Goal: Task Accomplishment & Management: Manage account settings

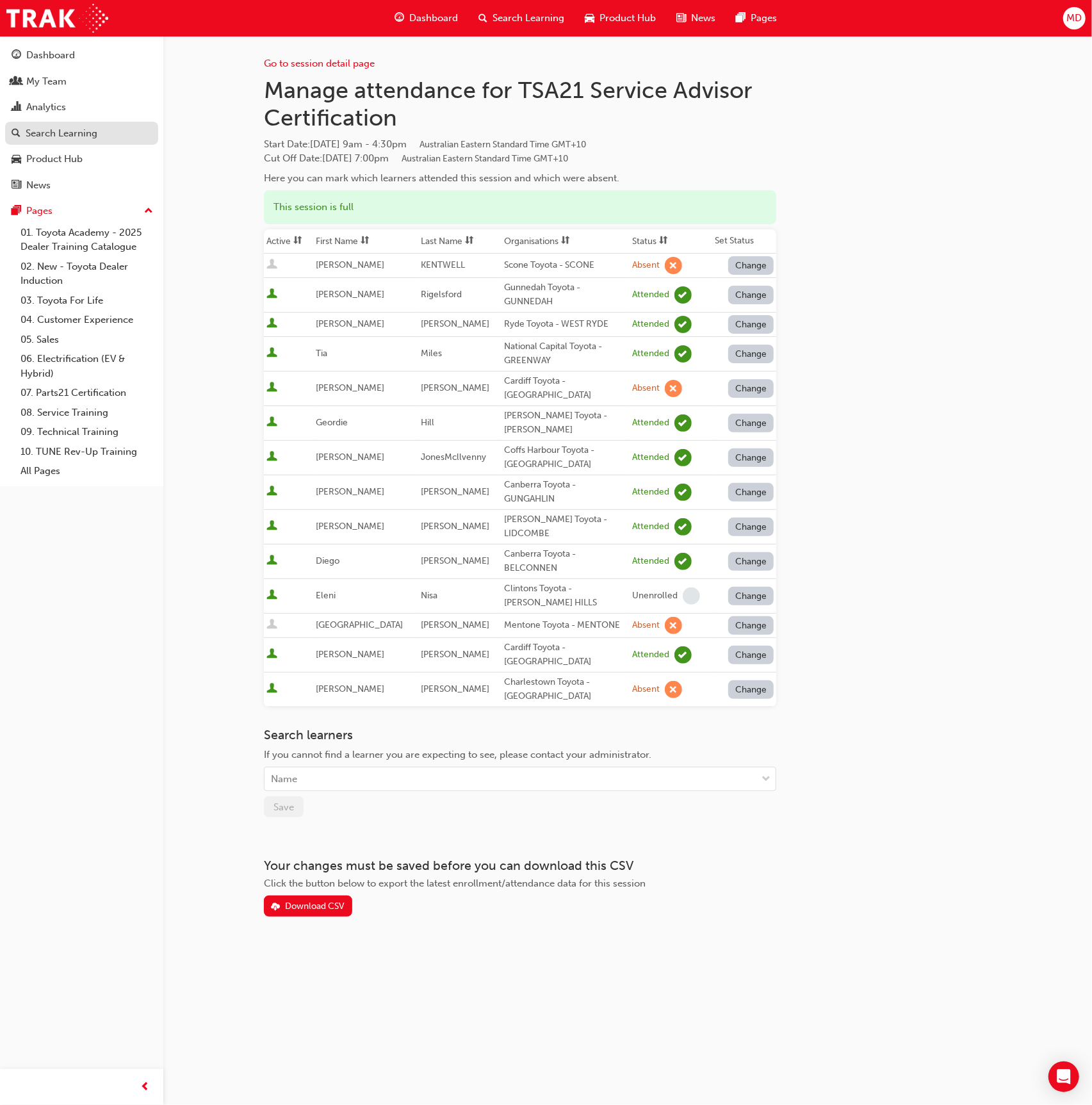
click at [92, 137] on div "Search Learning" at bounding box center [61, 133] width 72 height 14
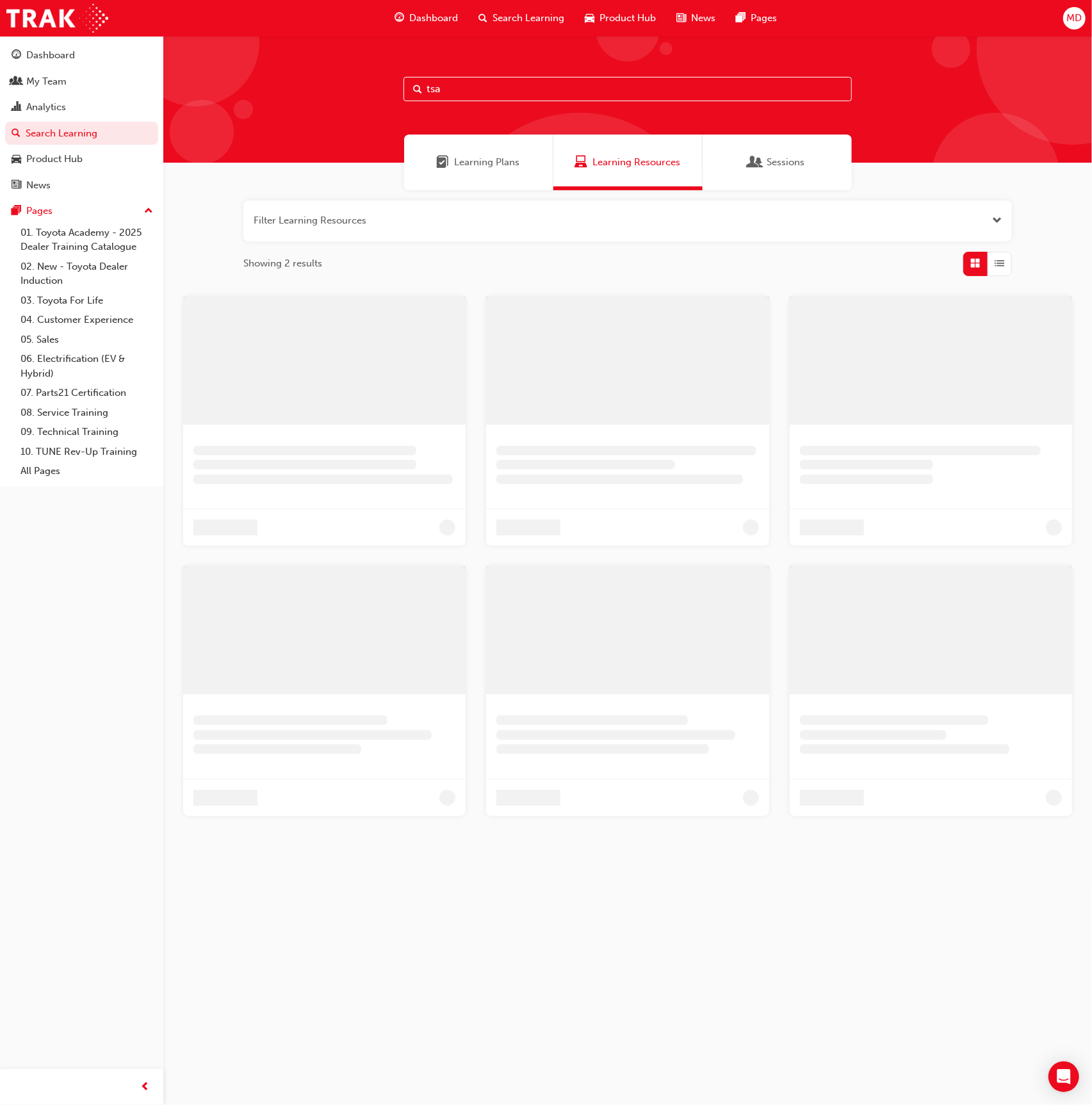
click at [474, 89] on input "tsa" at bounding box center [628, 89] width 449 height 24
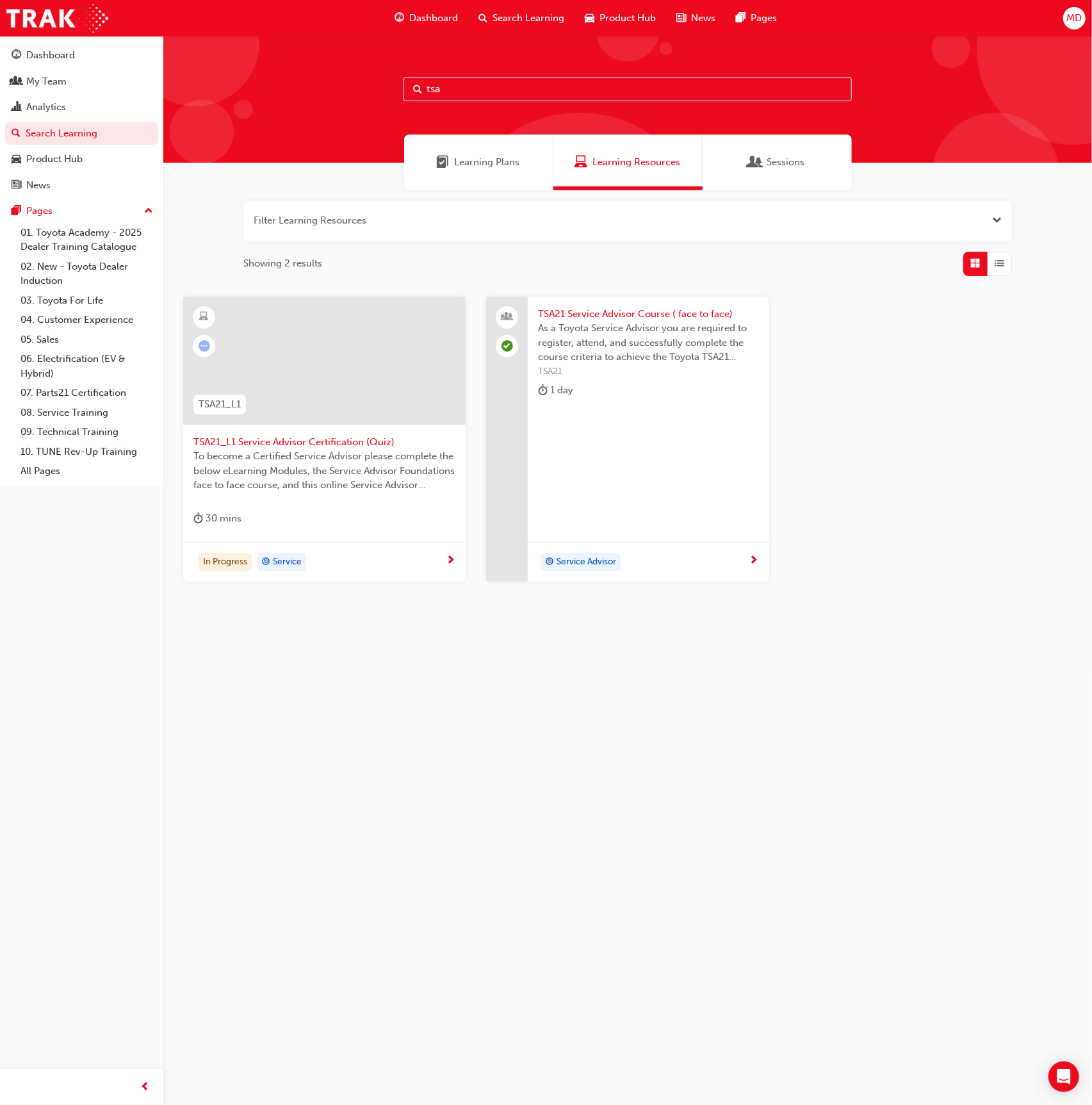
click at [632, 365] on span "TSA21" at bounding box center [648, 371] width 220 height 14
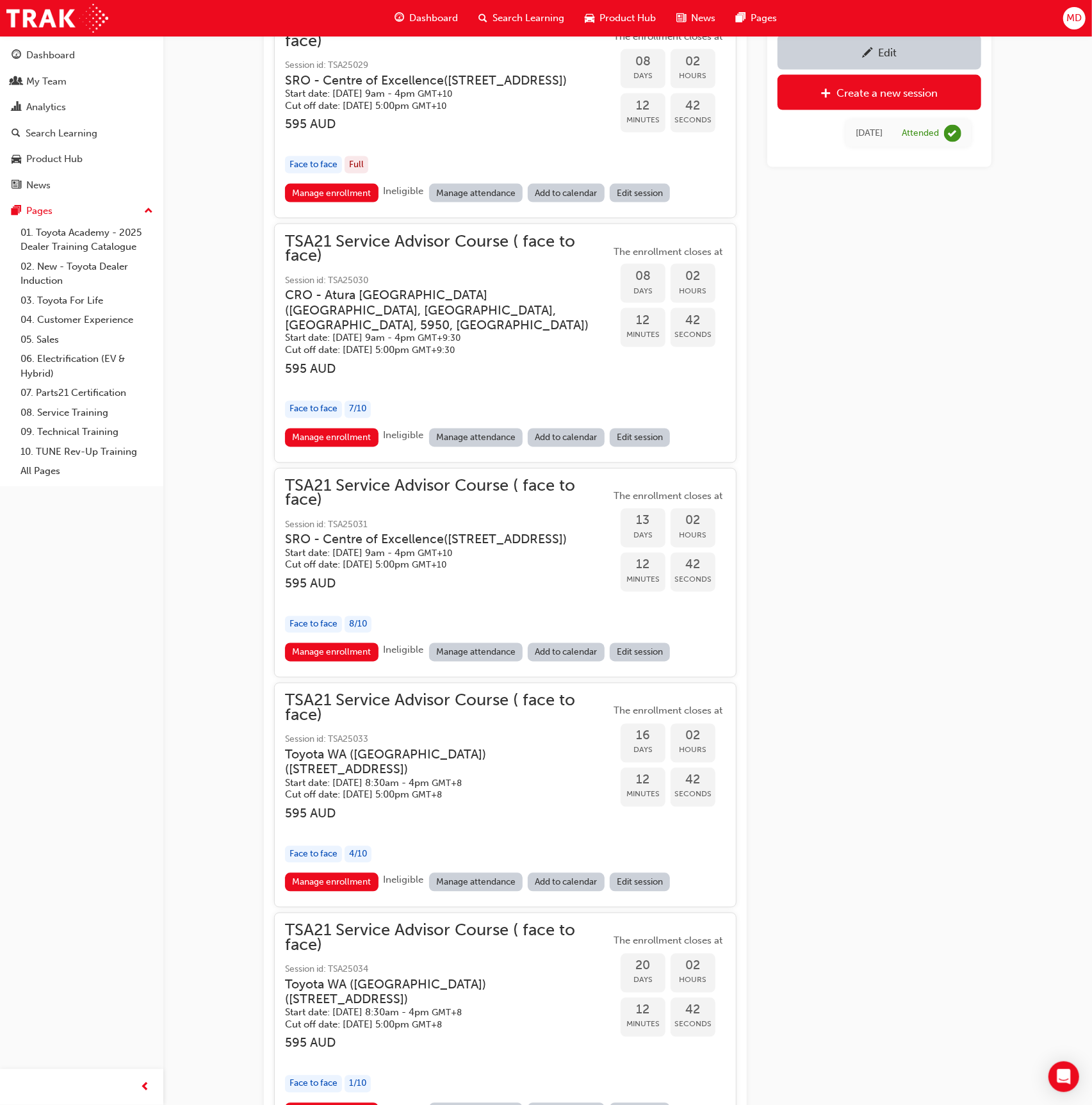
scroll to position [1315, 0]
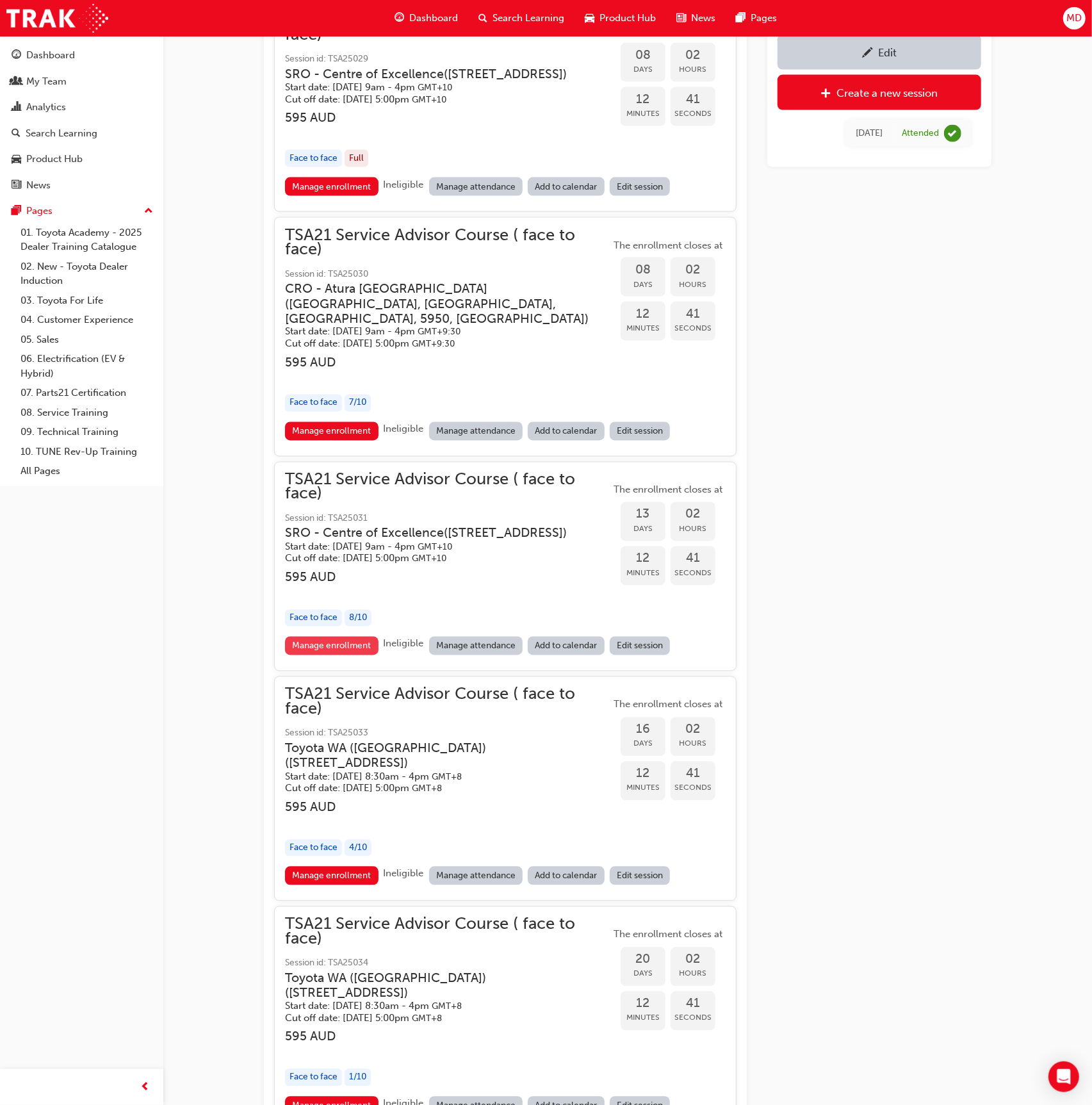
click at [351, 655] on link "Manage enrollment" at bounding box center [331, 646] width 94 height 19
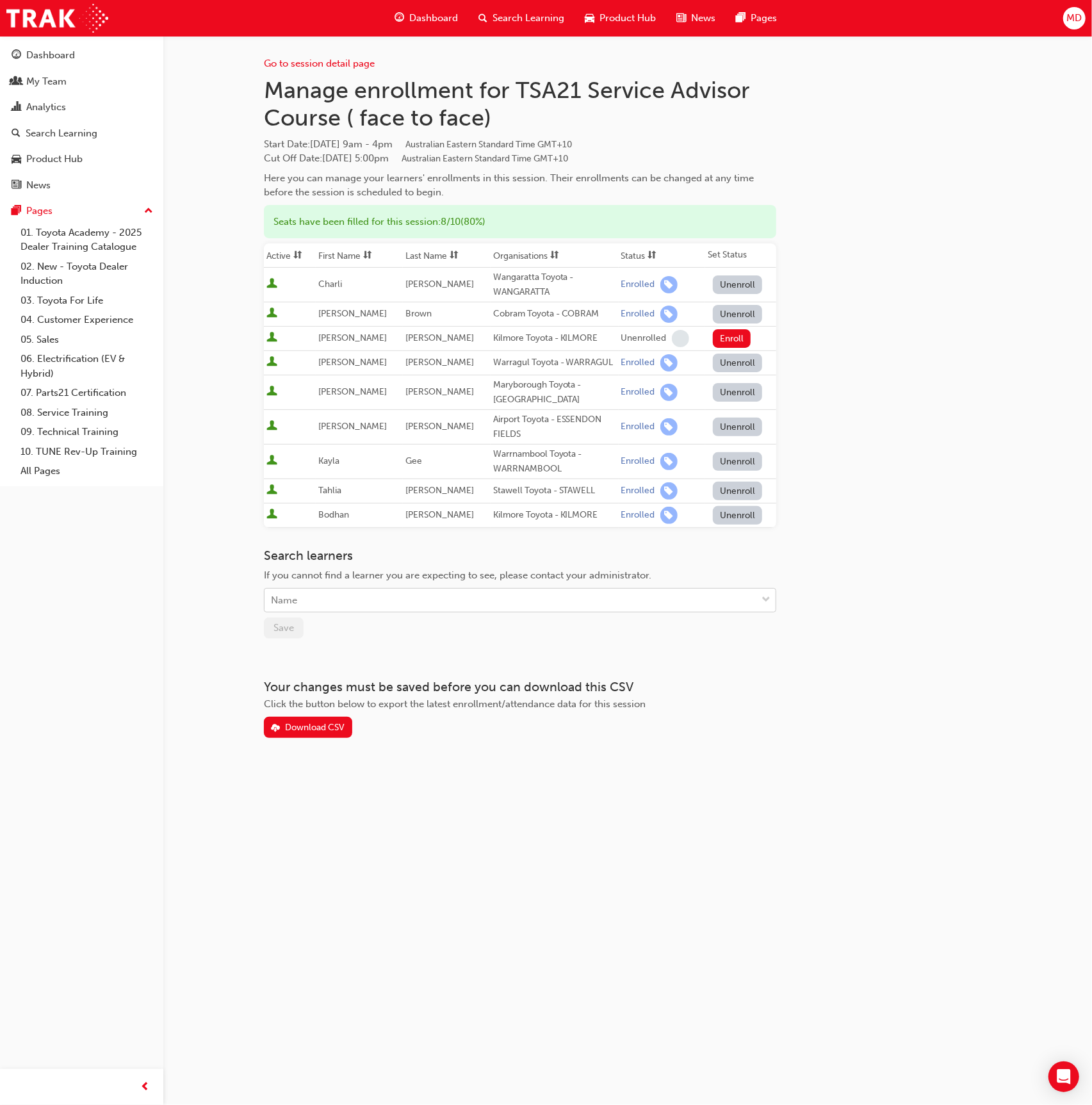
click at [345, 595] on div "Name" at bounding box center [510, 601] width 492 height 23
type input "mood"
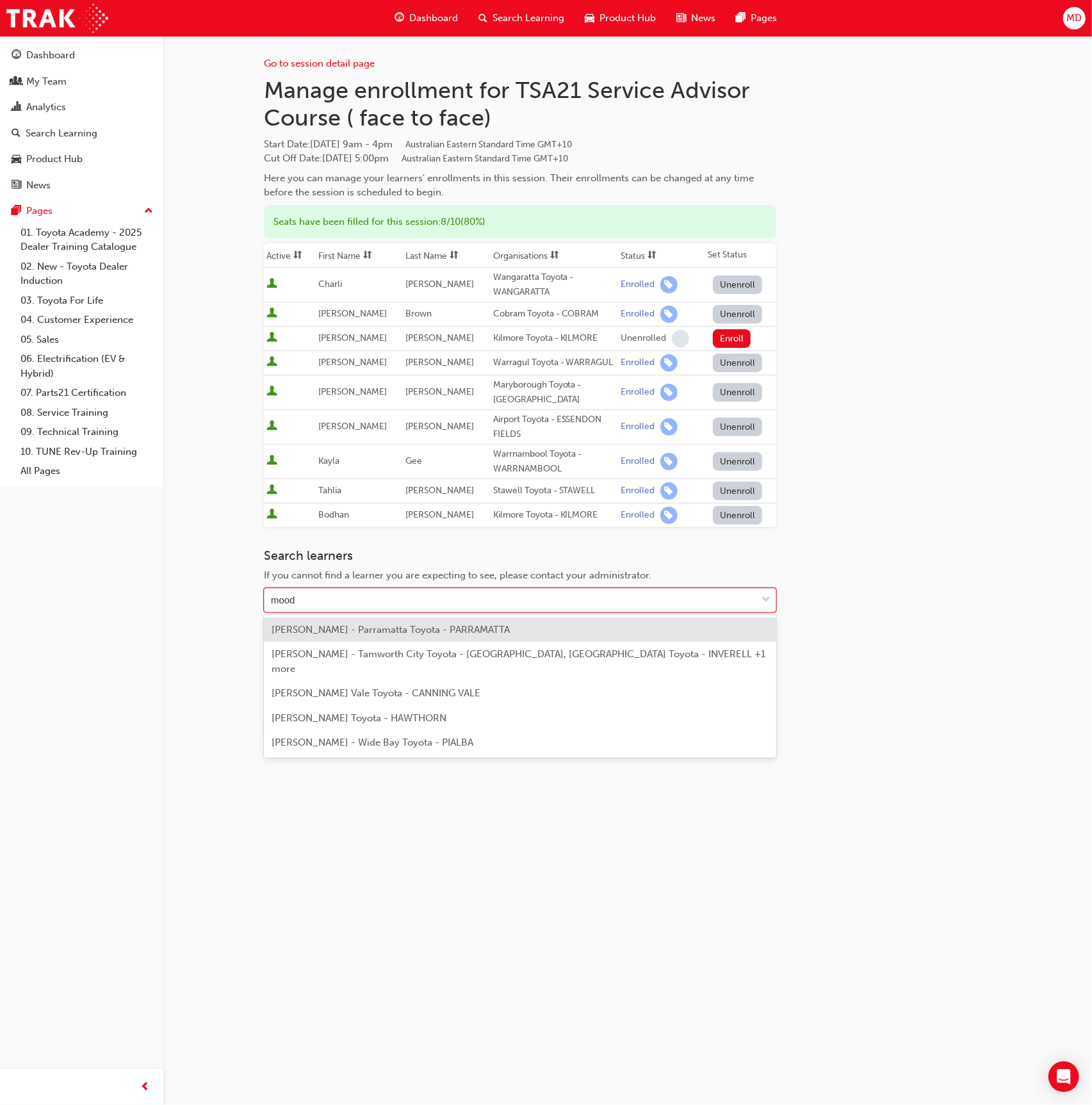
click at [338, 631] on span "Kiara Moodley - Parramatta Toyota - PARRAMATTA" at bounding box center [390, 630] width 239 height 12
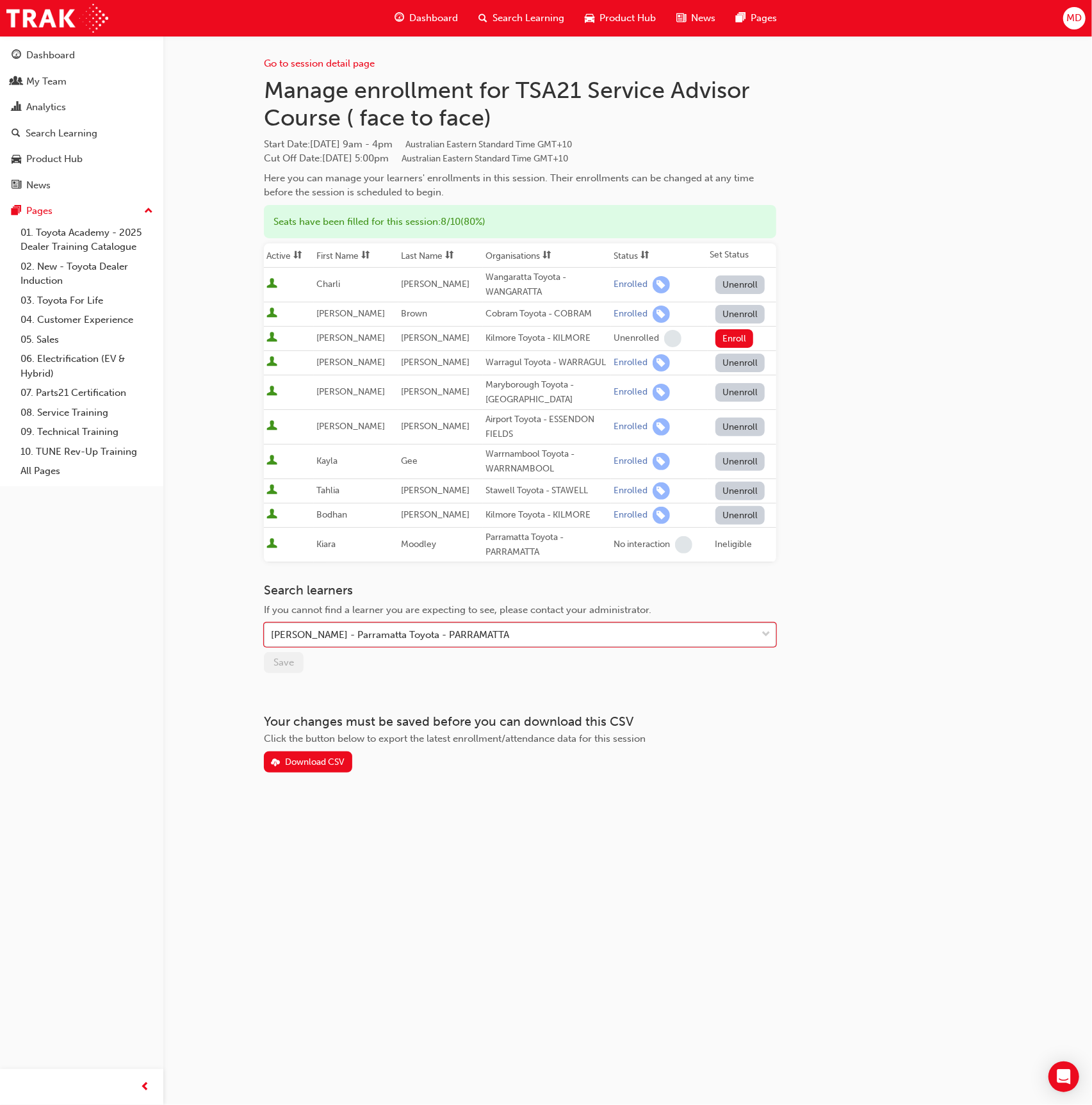
click at [463, 628] on div "Kiara Moodley - Parramatta Toyota - PARRAMATTA" at bounding box center [390, 634] width 239 height 14
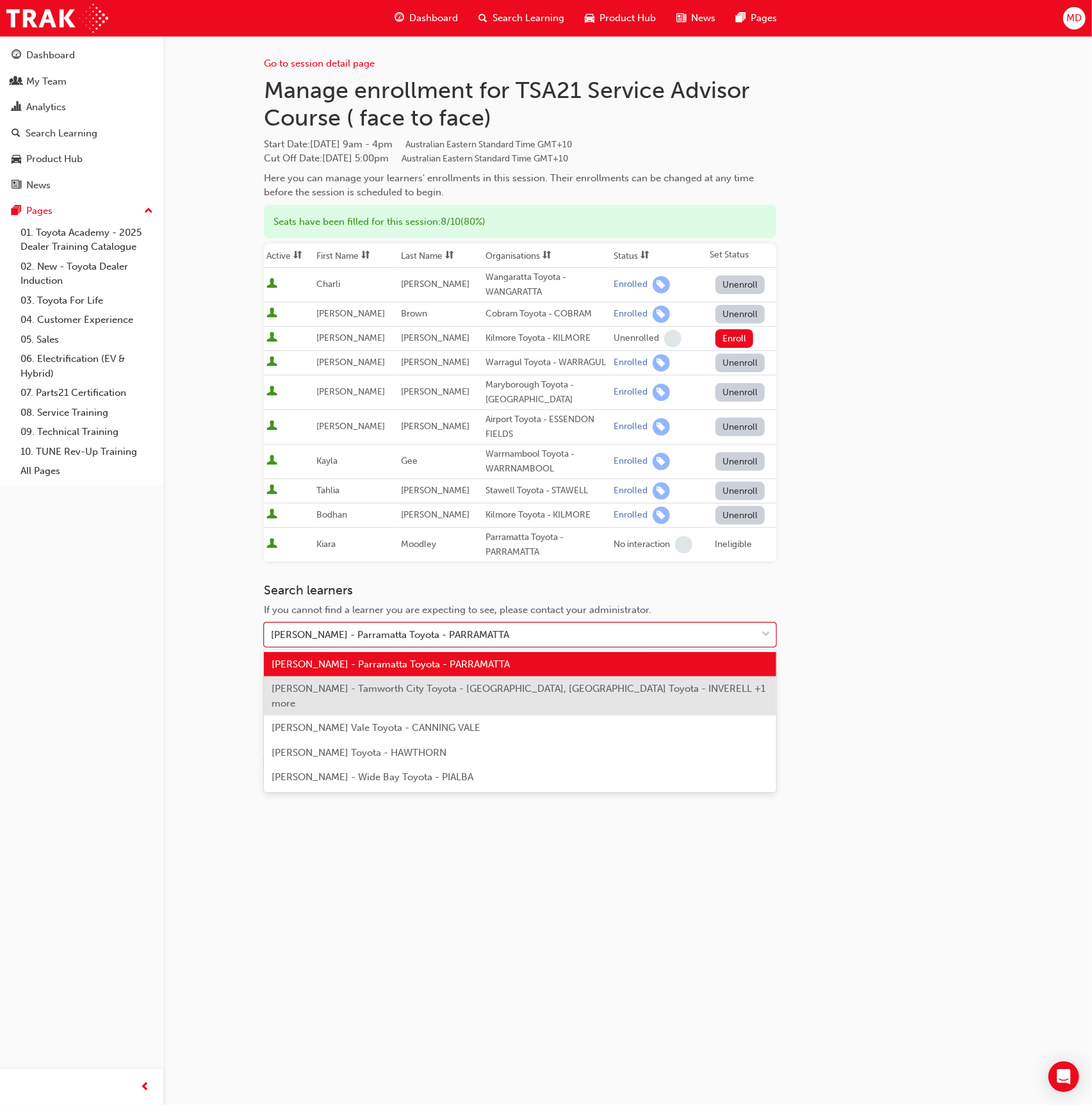
drag, startPoint x: 421, startPoint y: 682, endPoint x: 365, endPoint y: 641, distance: 69.4
click at [417, 681] on div "Sean Moodley - Tamworth City Toyota - TAMWORTH, New England Toyota - INVERELL +…" at bounding box center [520, 696] width 513 height 39
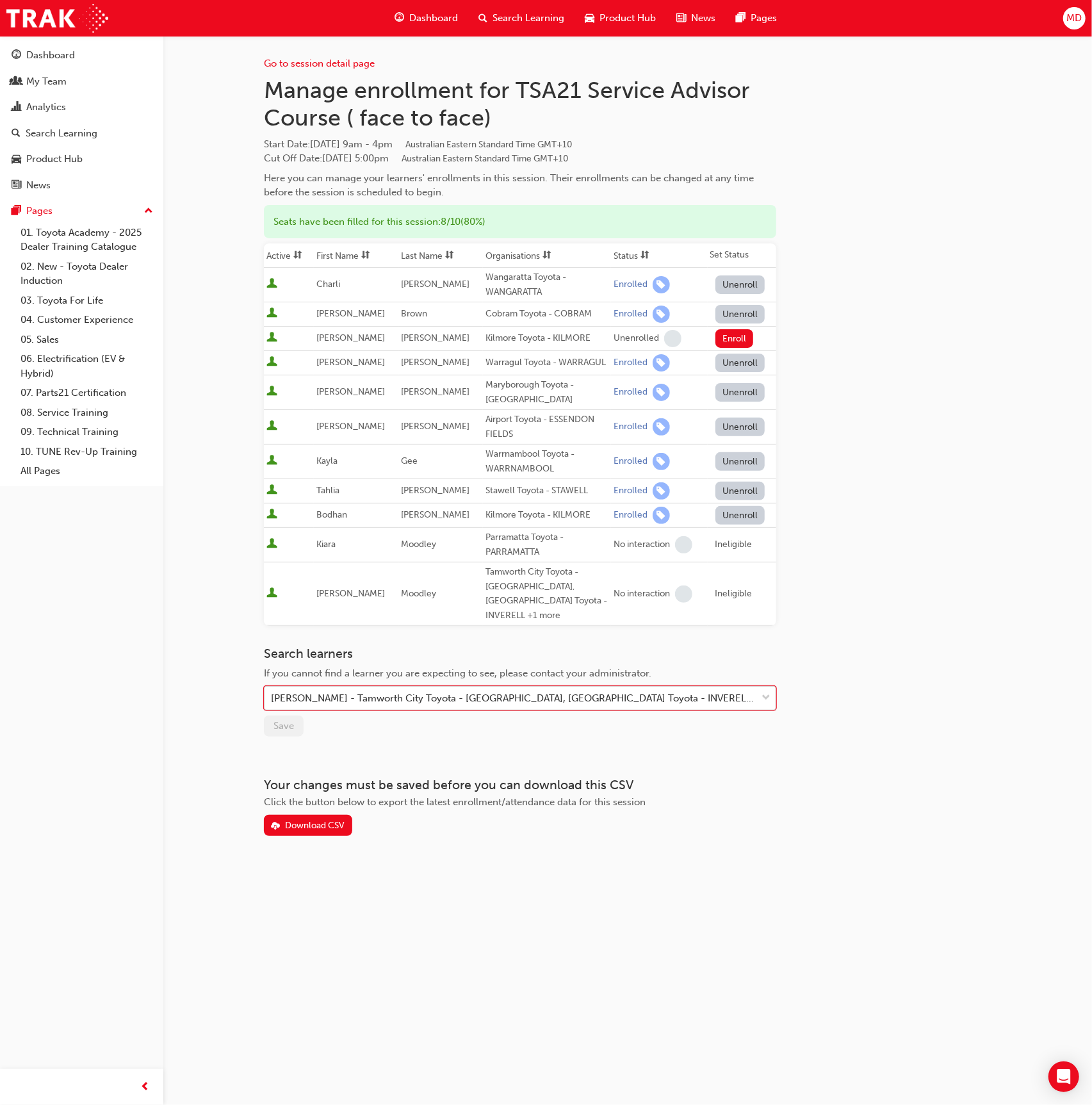
click at [764, 690] on span "down-icon" at bounding box center [766, 698] width 9 height 17
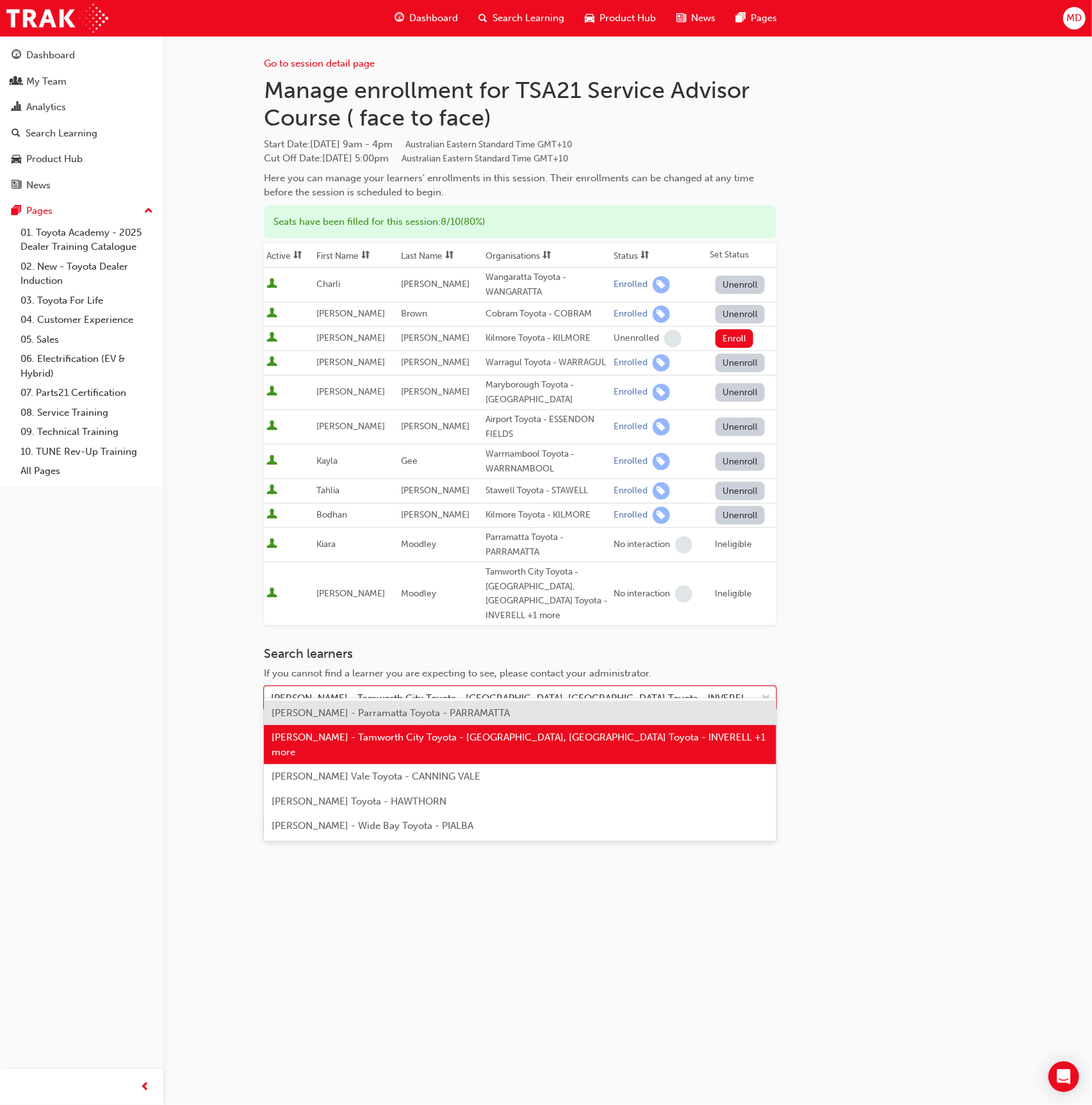
click at [423, 708] on span "Kiara Moodley - Parramatta Toyota - PARRAMATTA" at bounding box center [390, 714] width 239 height 12
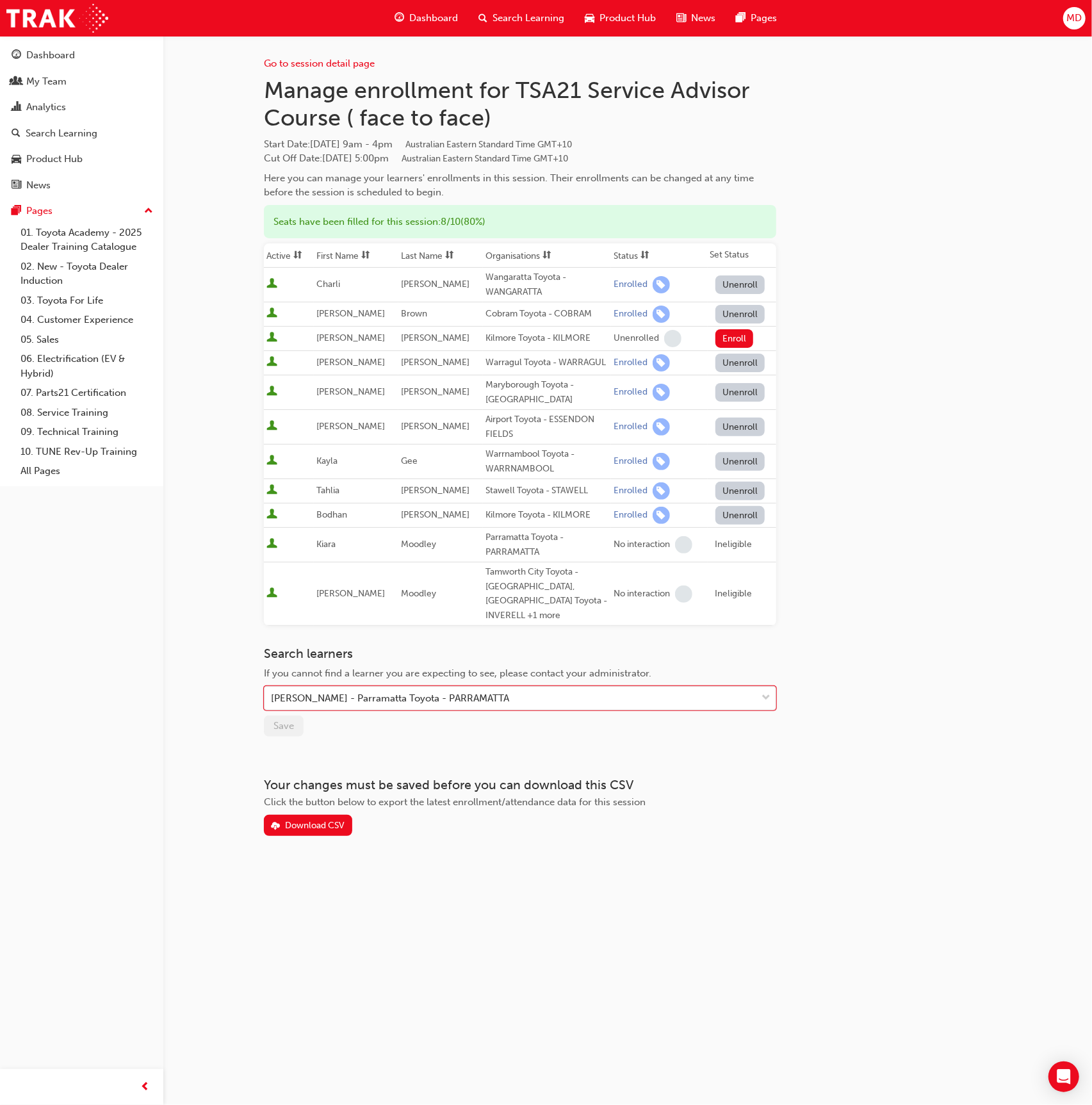
click at [740, 544] on div "Ineligible" at bounding box center [734, 544] width 37 height 14
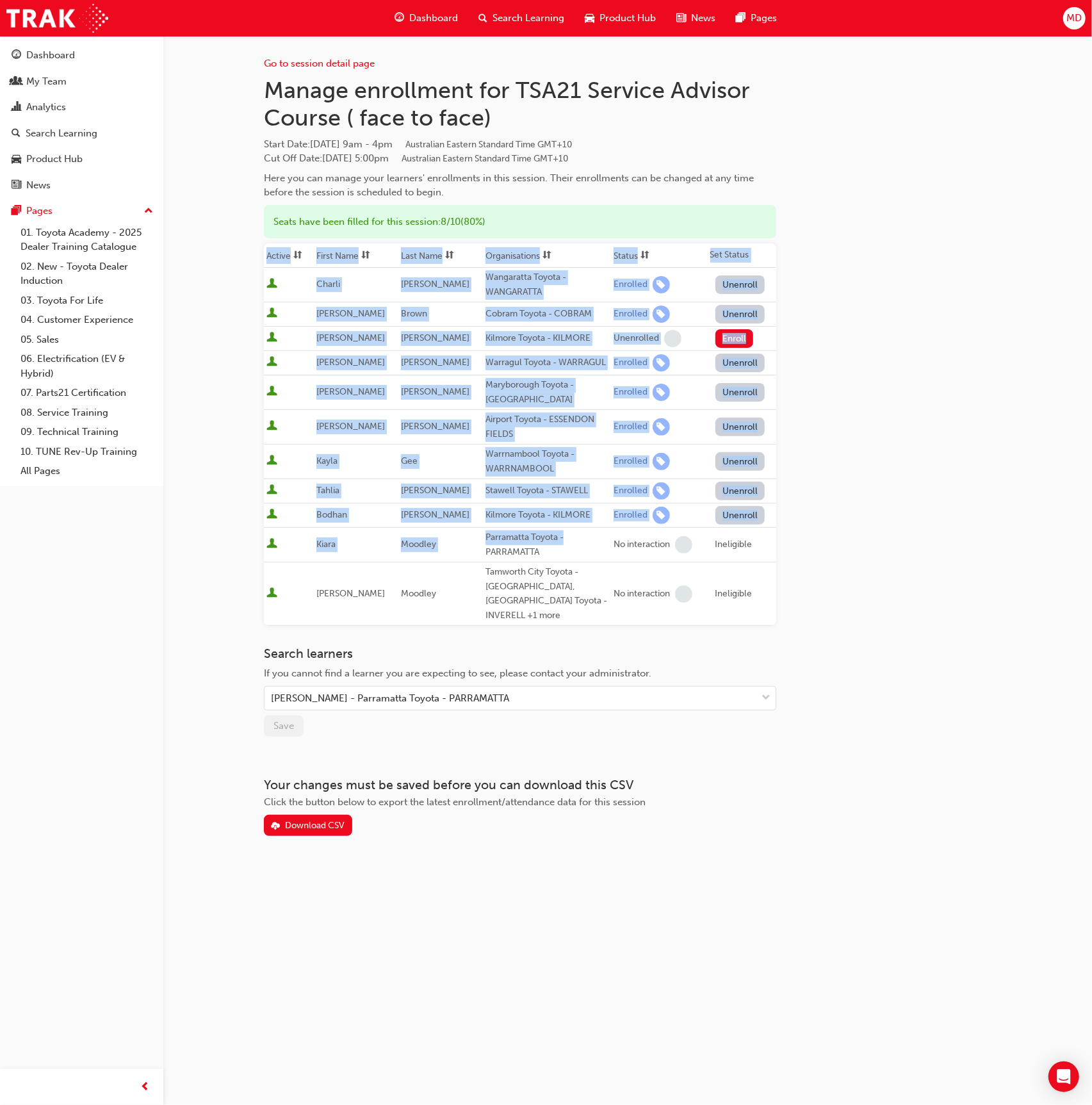
drag, startPoint x: 636, startPoint y: 536, endPoint x: 601, endPoint y: 542, distance: 35.5
click at [570, 539] on div "Go to session detail page Manage enrollment for TSA21 Service Advisor Course ( …" at bounding box center [627, 436] width 728 height 800
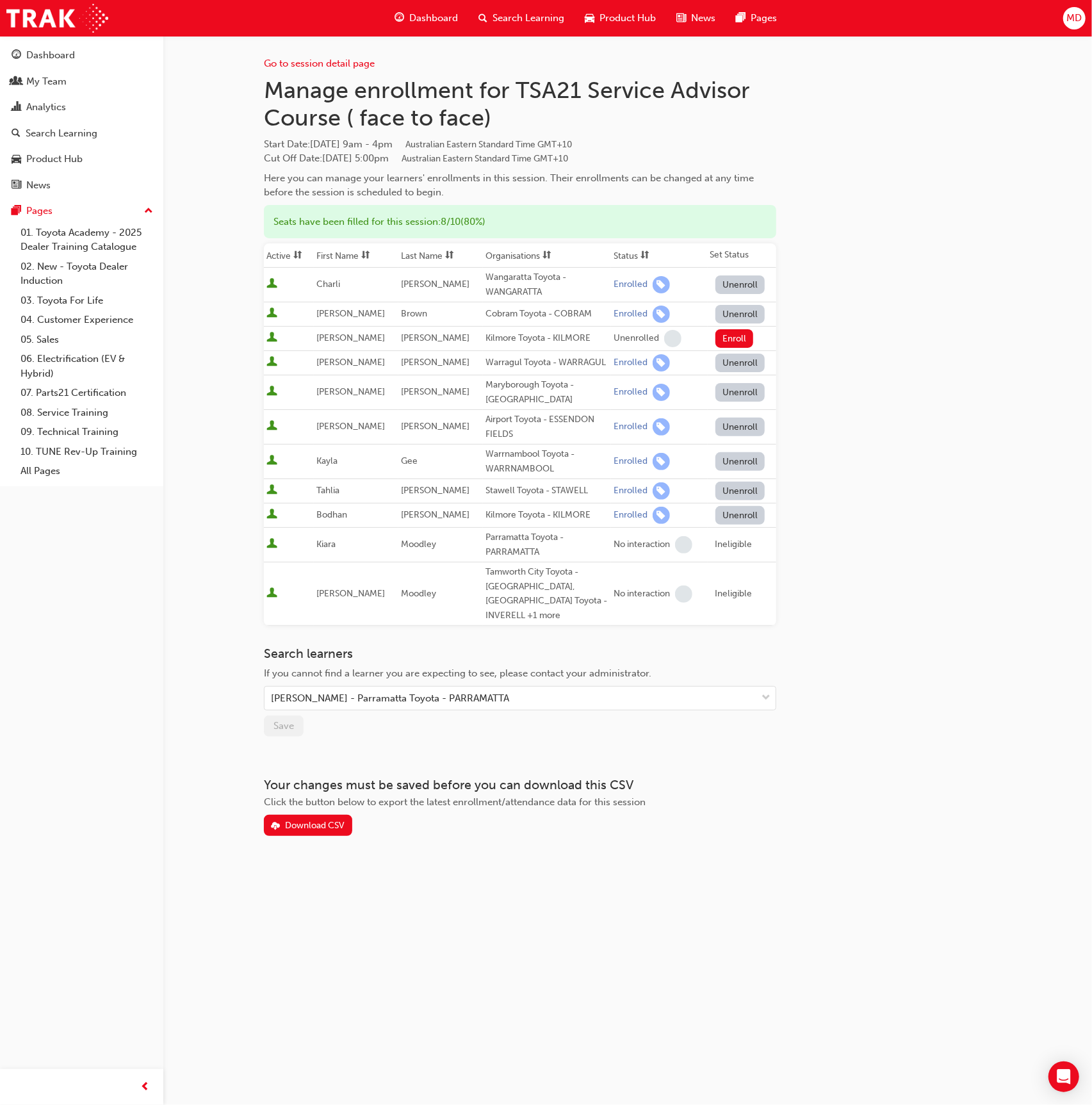
click at [797, 551] on div "Go to session detail page Manage enrollment for TSA21 Service Advisor Course ( …" at bounding box center [627, 436] width 728 height 800
drag, startPoint x: 748, startPoint y: 545, endPoint x: 620, endPoint y: 542, distance: 128.0
click at [601, 541] on tr "Kiara Moodley Parramatta Toyota - PARRAMATTA No interaction Ineligible" at bounding box center [520, 545] width 513 height 35
click at [872, 559] on div "Go to session detail page Manage enrollment for TSA21 Service Advisor Course ( …" at bounding box center [627, 436] width 728 height 800
click at [325, 65] on link "Go to session detail page" at bounding box center [319, 63] width 110 height 12
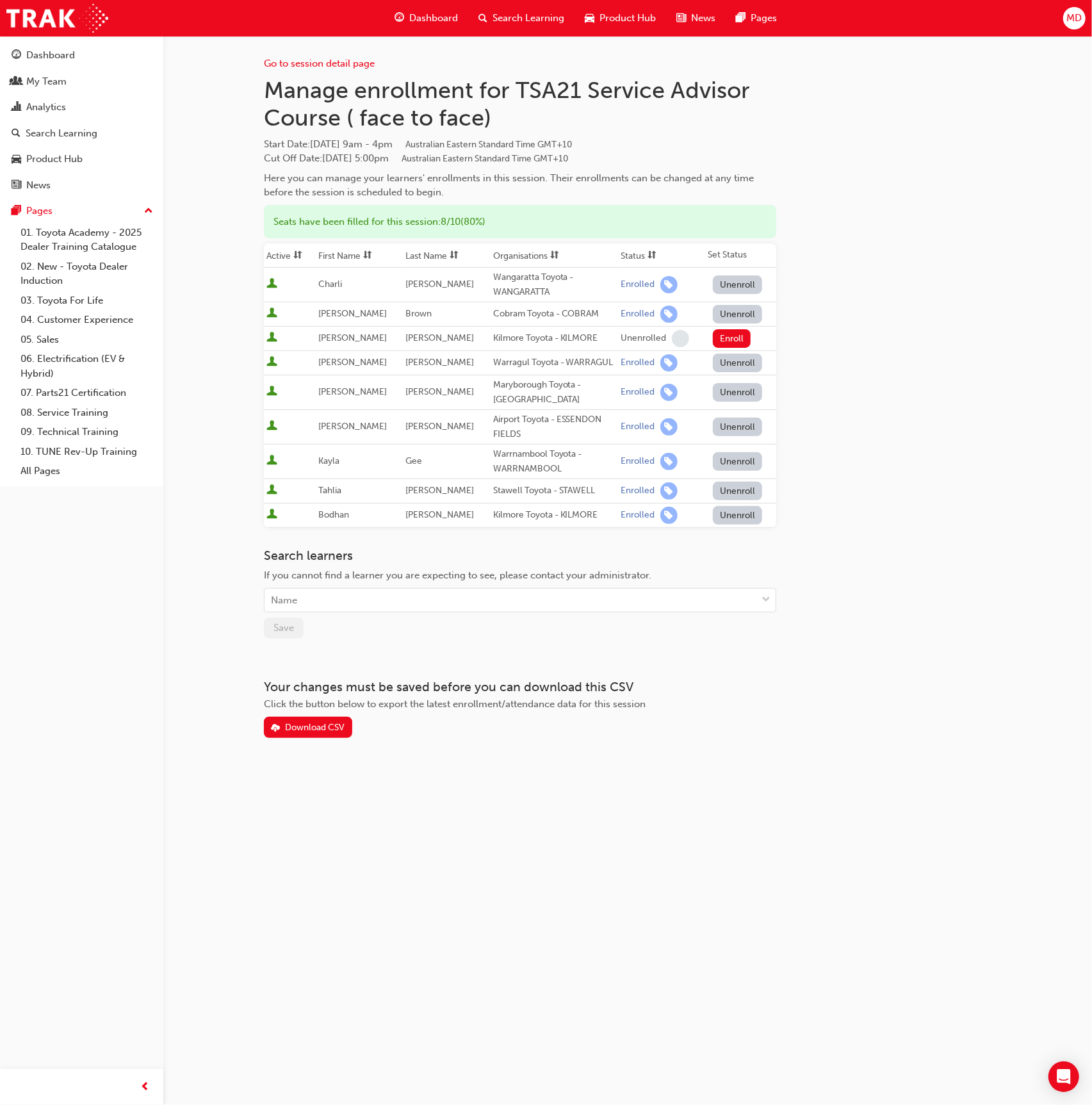
drag, startPoint x: 374, startPoint y: 110, endPoint x: 320, endPoint y: 121, distance: 55.1
click at [516, 87] on h1 "Manage enrollment for TSA21 Service Advisor Course ( face to face)" at bounding box center [520, 104] width 513 height 56
click at [303, 60] on link "Go to session detail page" at bounding box center [319, 63] width 110 height 12
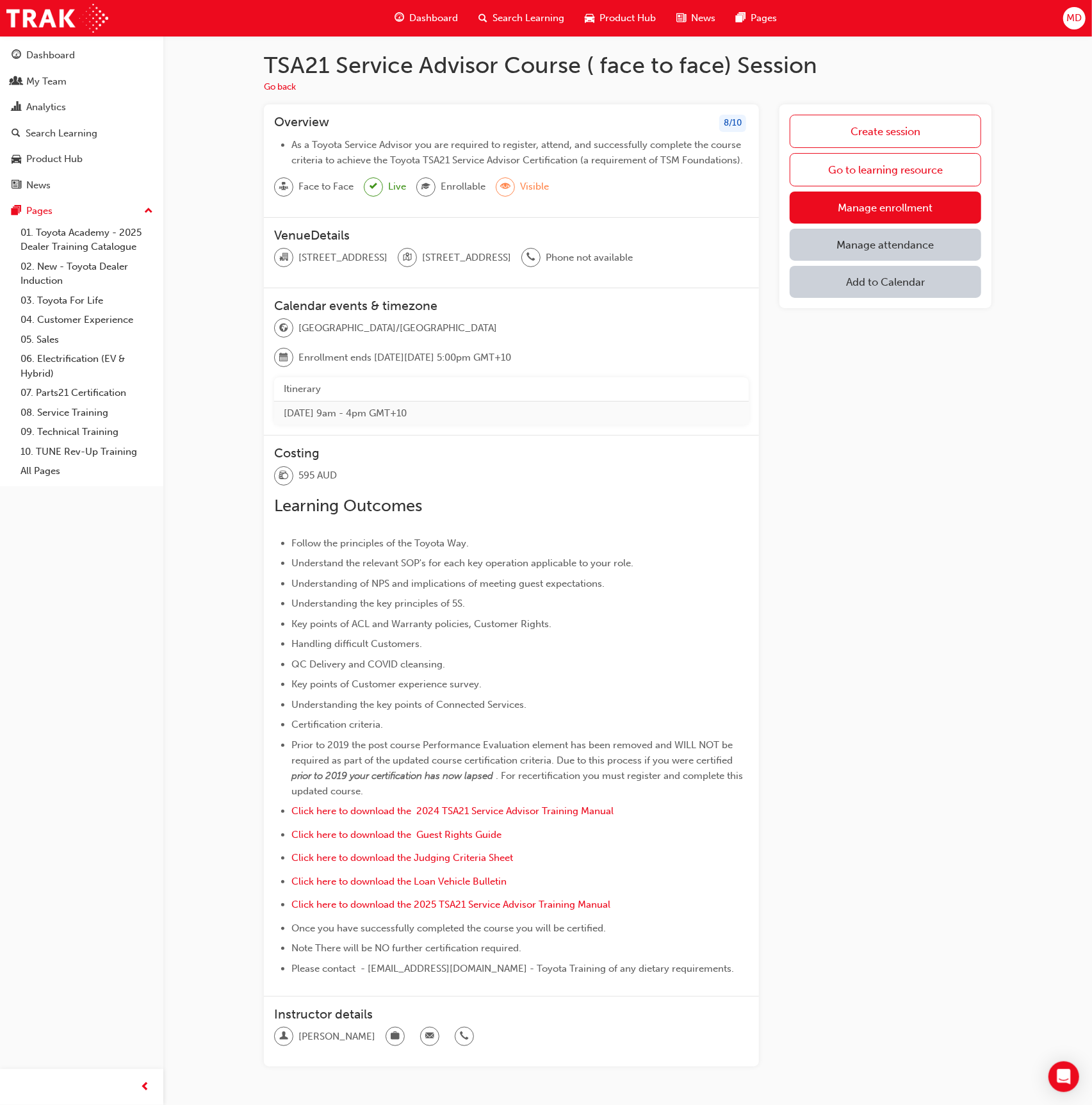
scroll to position [6, 0]
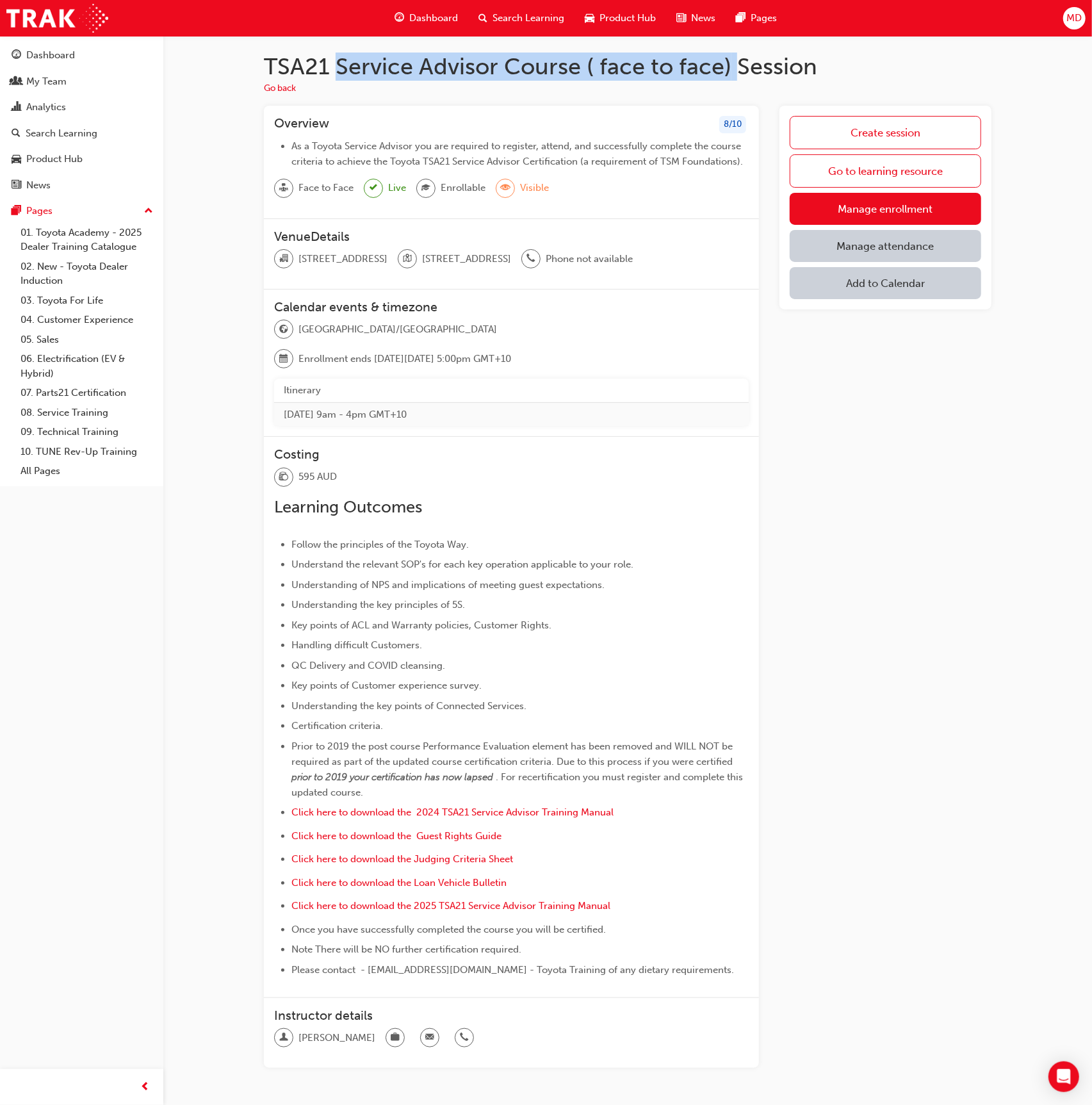
drag, startPoint x: 732, startPoint y: 73, endPoint x: 336, endPoint y: 73, distance: 396.0
click at [336, 73] on h1 "TSA21 Service Advisor Course ( face to face) Session" at bounding box center [627, 66] width 728 height 28
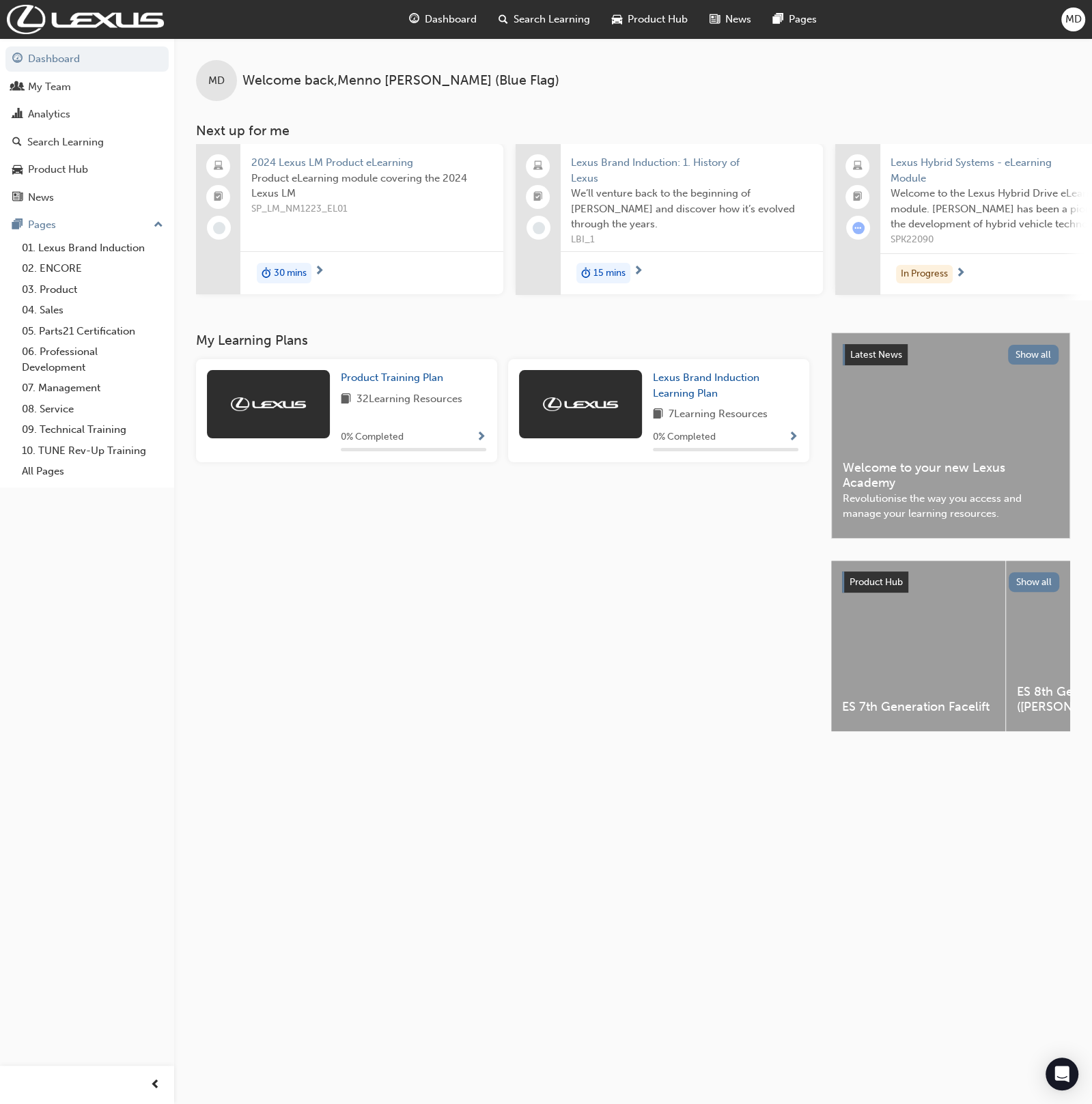
click at [102, 111] on div "Analytics" at bounding box center [87, 114] width 149 height 17
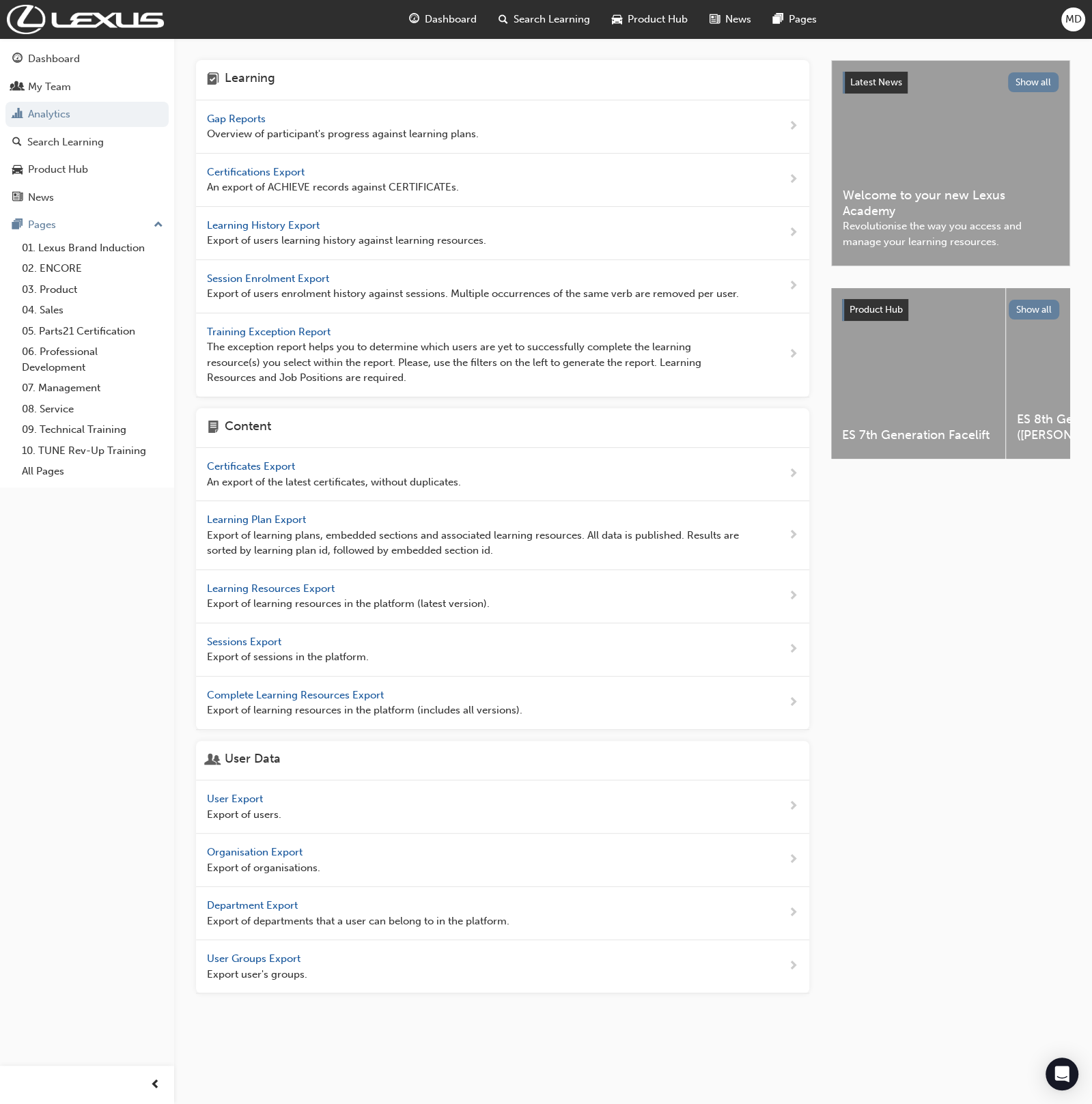
click at [1072, 13] on span "MD" at bounding box center [1073, 19] width 16 height 15
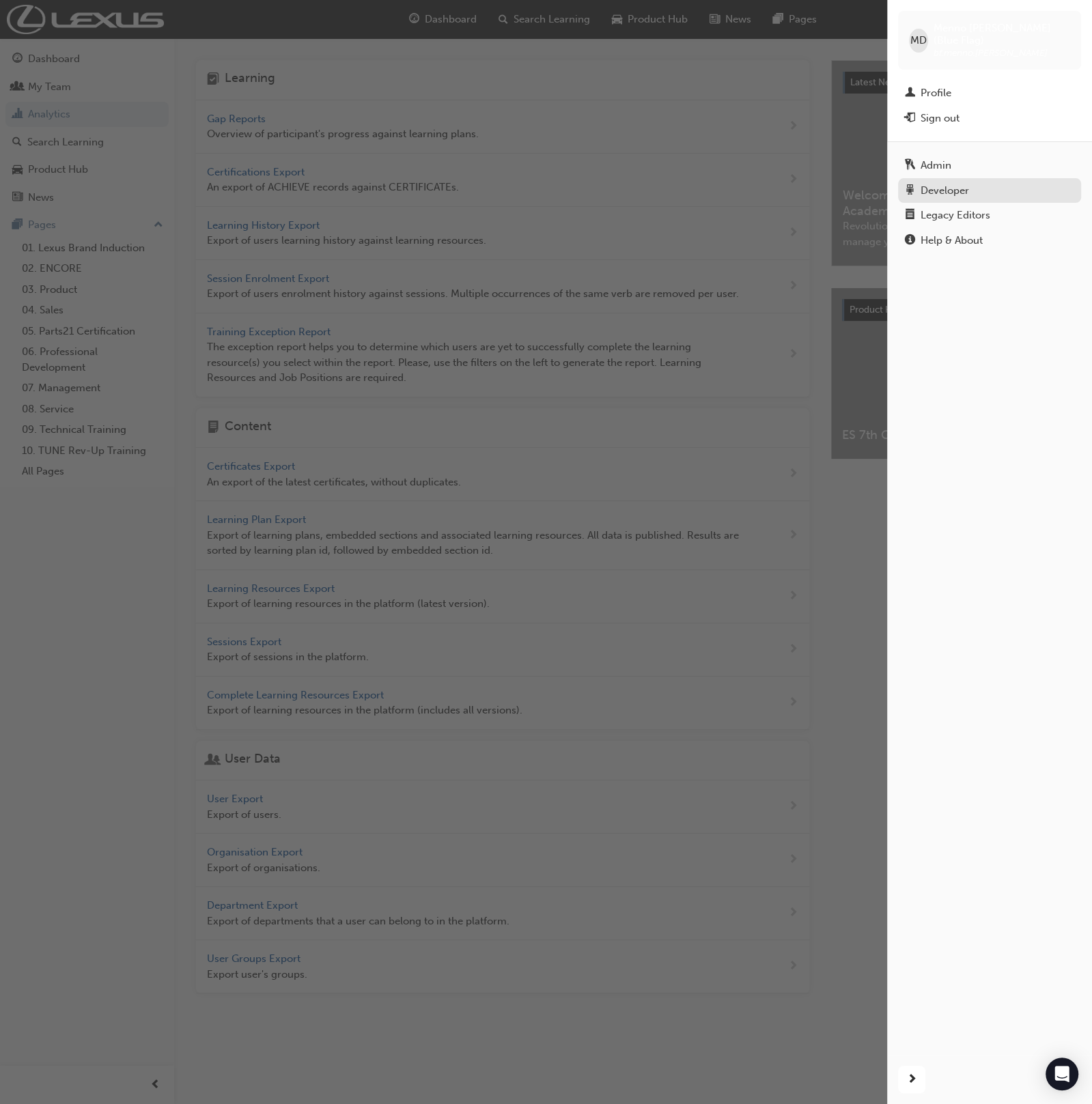
click at [967, 183] on div "Developer" at bounding box center [945, 191] width 49 height 15
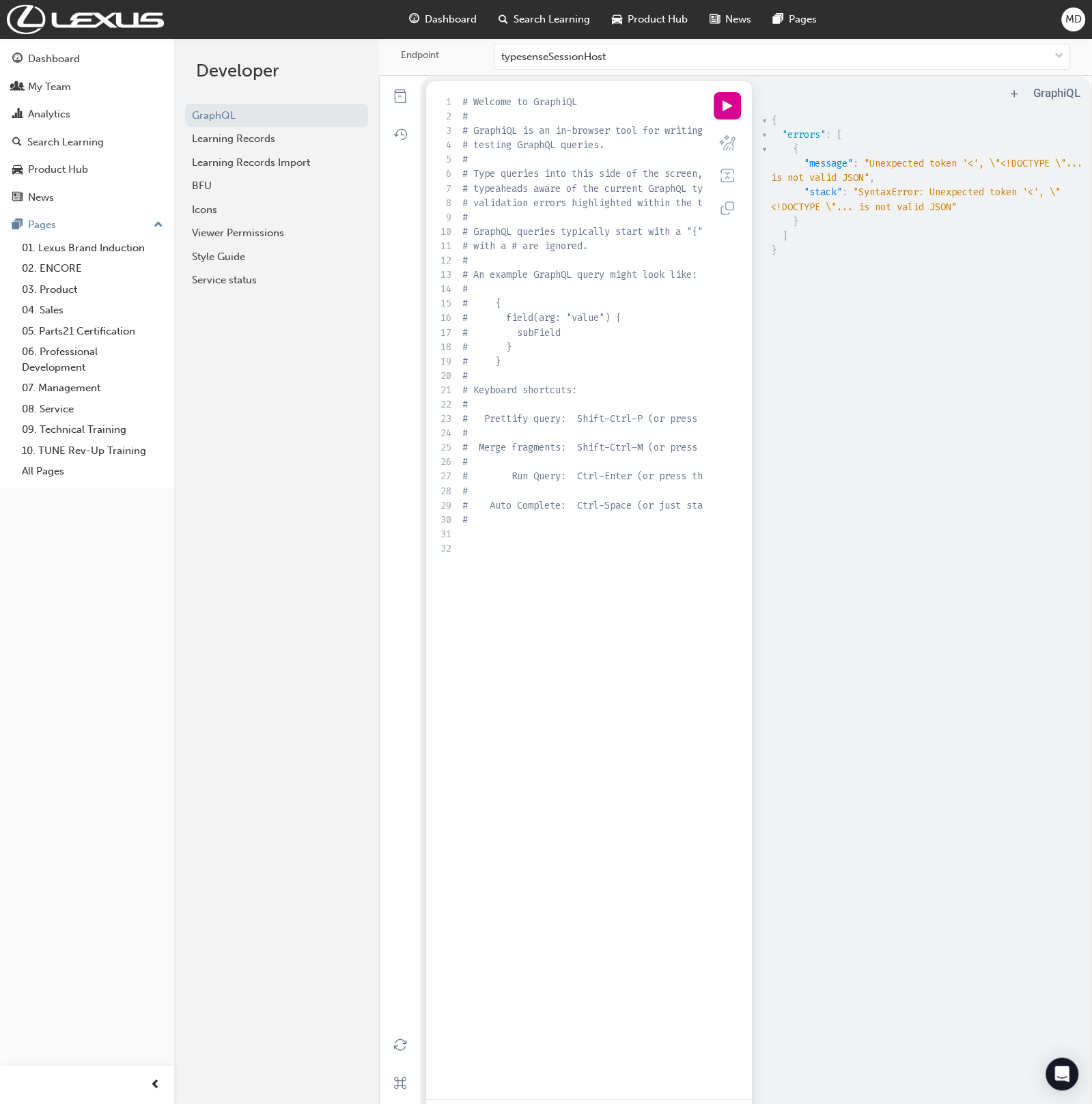
click at [1065, 22] on span "MD" at bounding box center [1073, 19] width 16 height 15
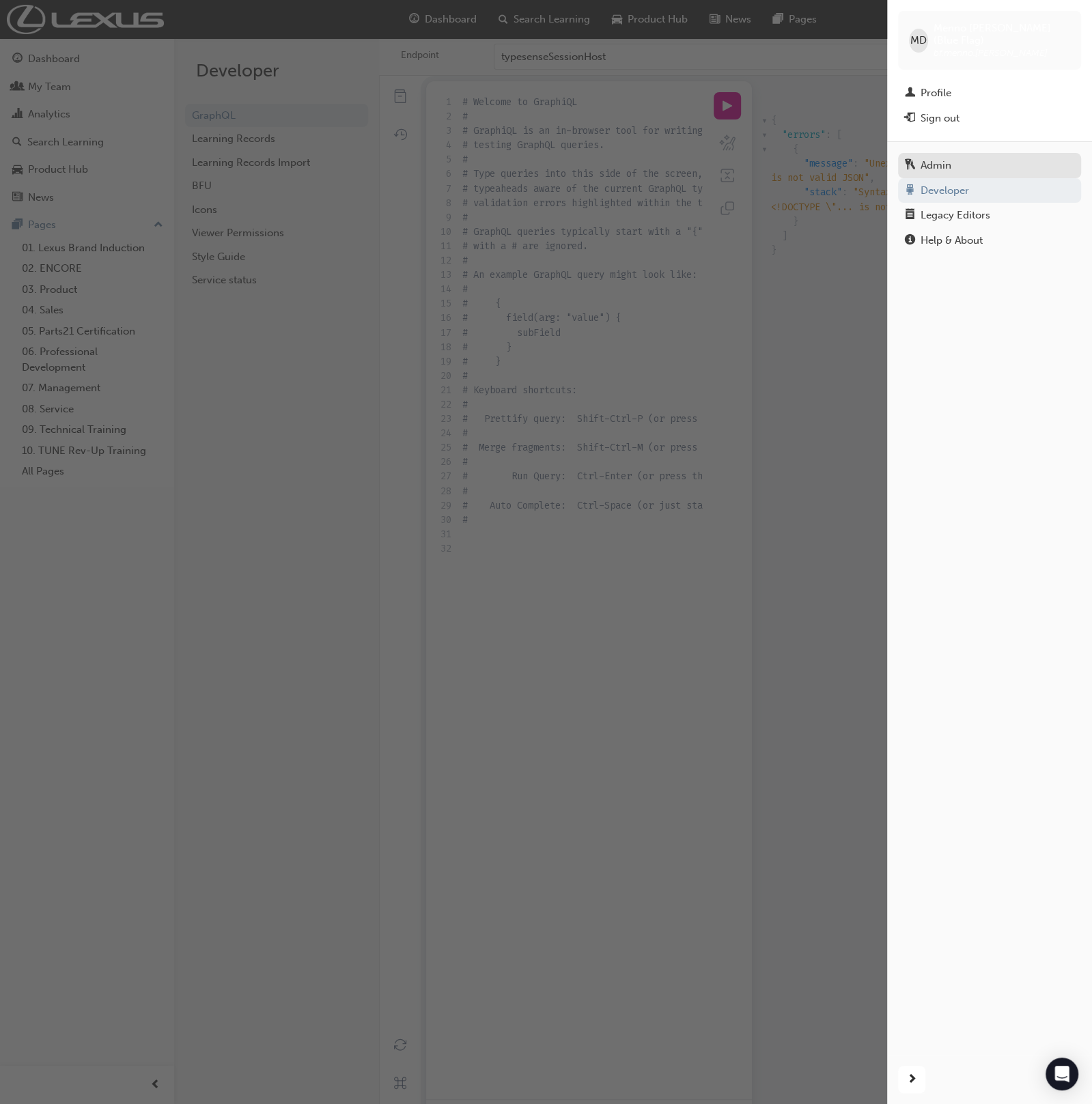
click at [981, 157] on div "Admin" at bounding box center [990, 165] width 169 height 17
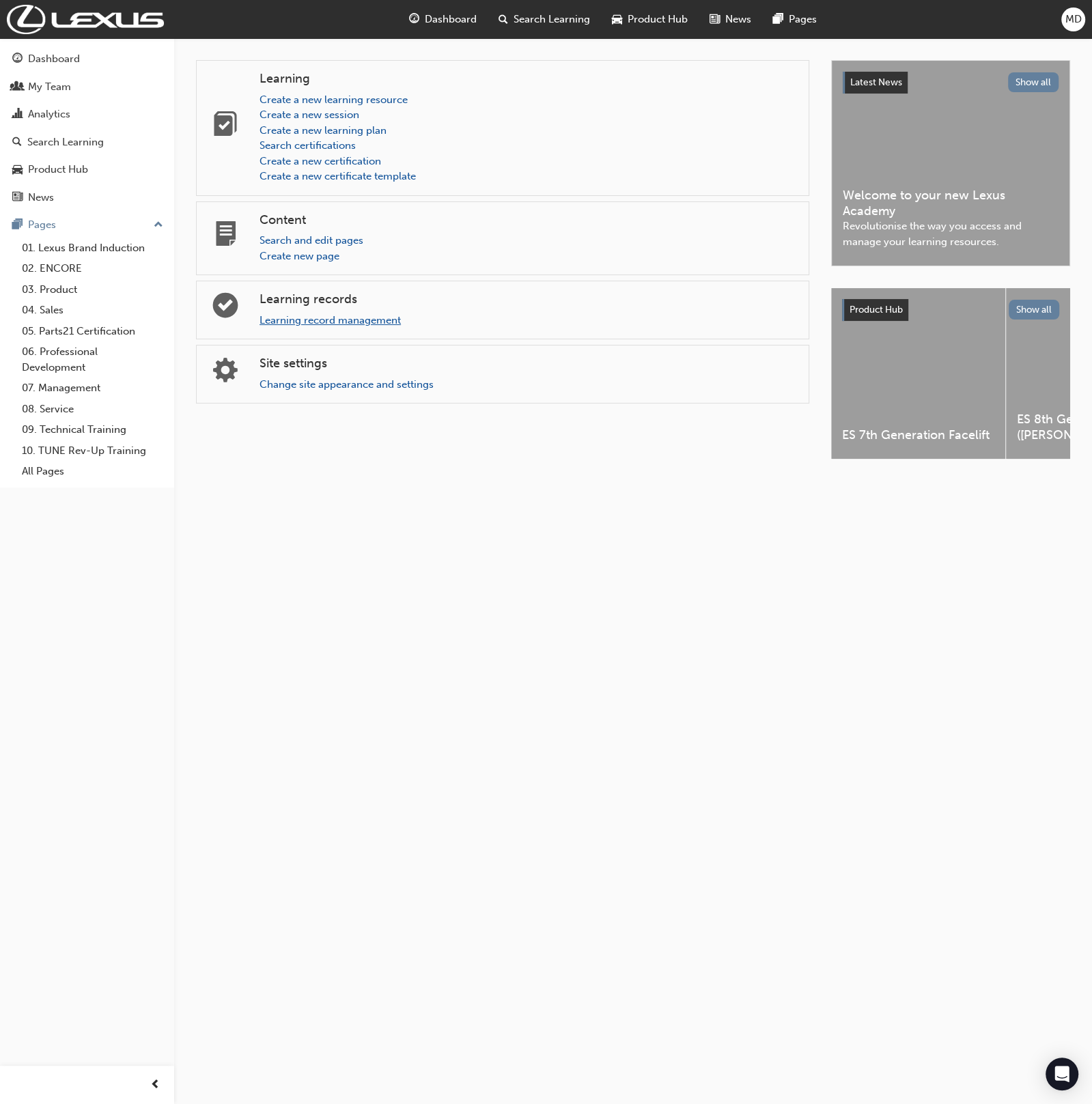
click at [351, 325] on div "Learning record management" at bounding box center [528, 320] width 538 height 15
click at [327, 320] on link "Learning record management" at bounding box center [330, 320] width 141 height 13
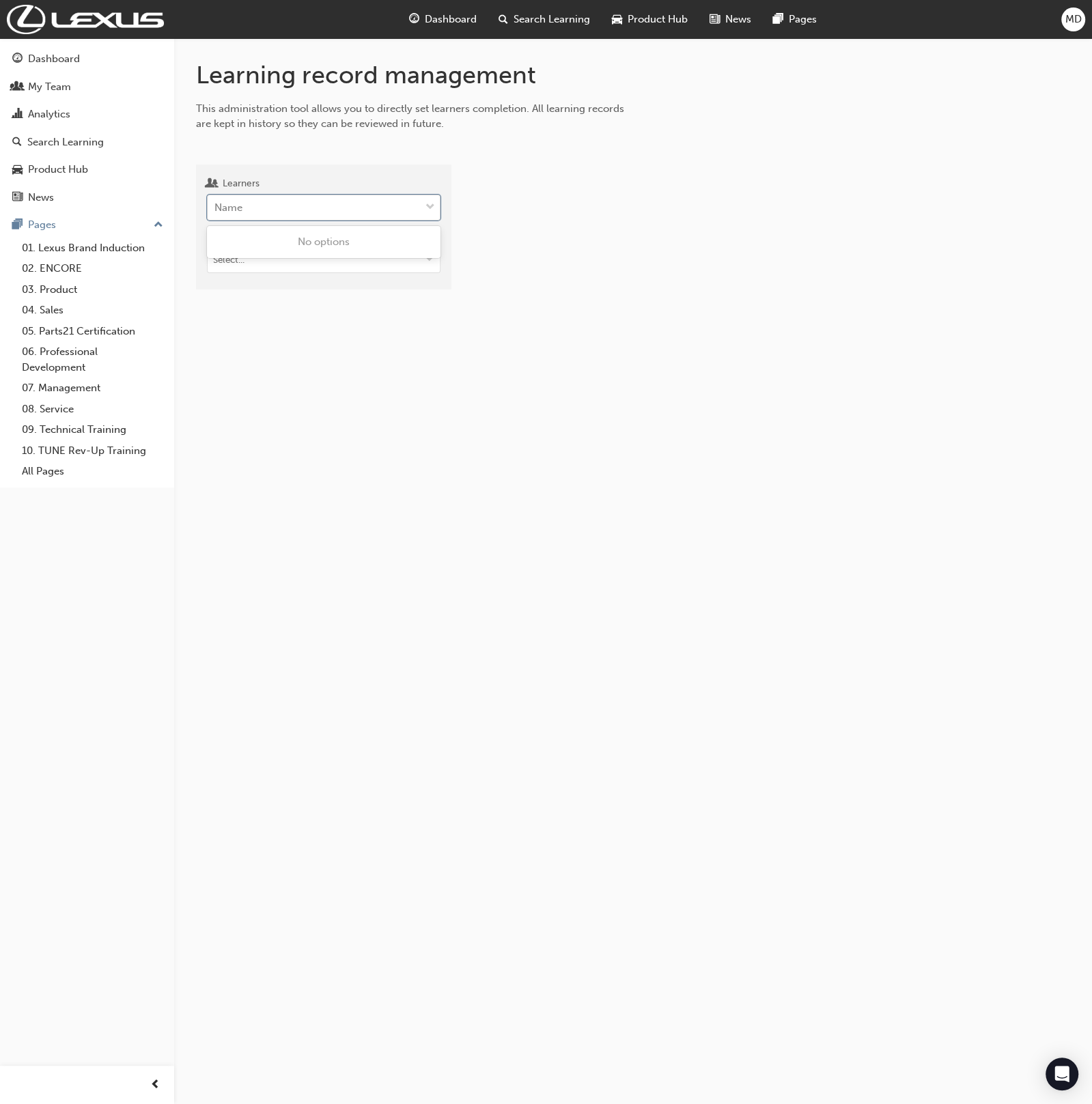
drag, startPoint x: 314, startPoint y: 211, endPoint x: 316, endPoint y: 203, distance: 8.2
click at [315, 209] on div "Name" at bounding box center [313, 208] width 211 height 24
click at [216, 209] on input "Learners 0 results available. Use Up and Down to choose options, press Enter to…" at bounding box center [216, 207] width 2 height 12
click at [316, 202] on div "Name" at bounding box center [313, 208] width 211 height 24
click at [216, 202] on input "Learners 0 results available. Use Up and Down to choose options, press Enter to…" at bounding box center [216, 207] width 2 height 12
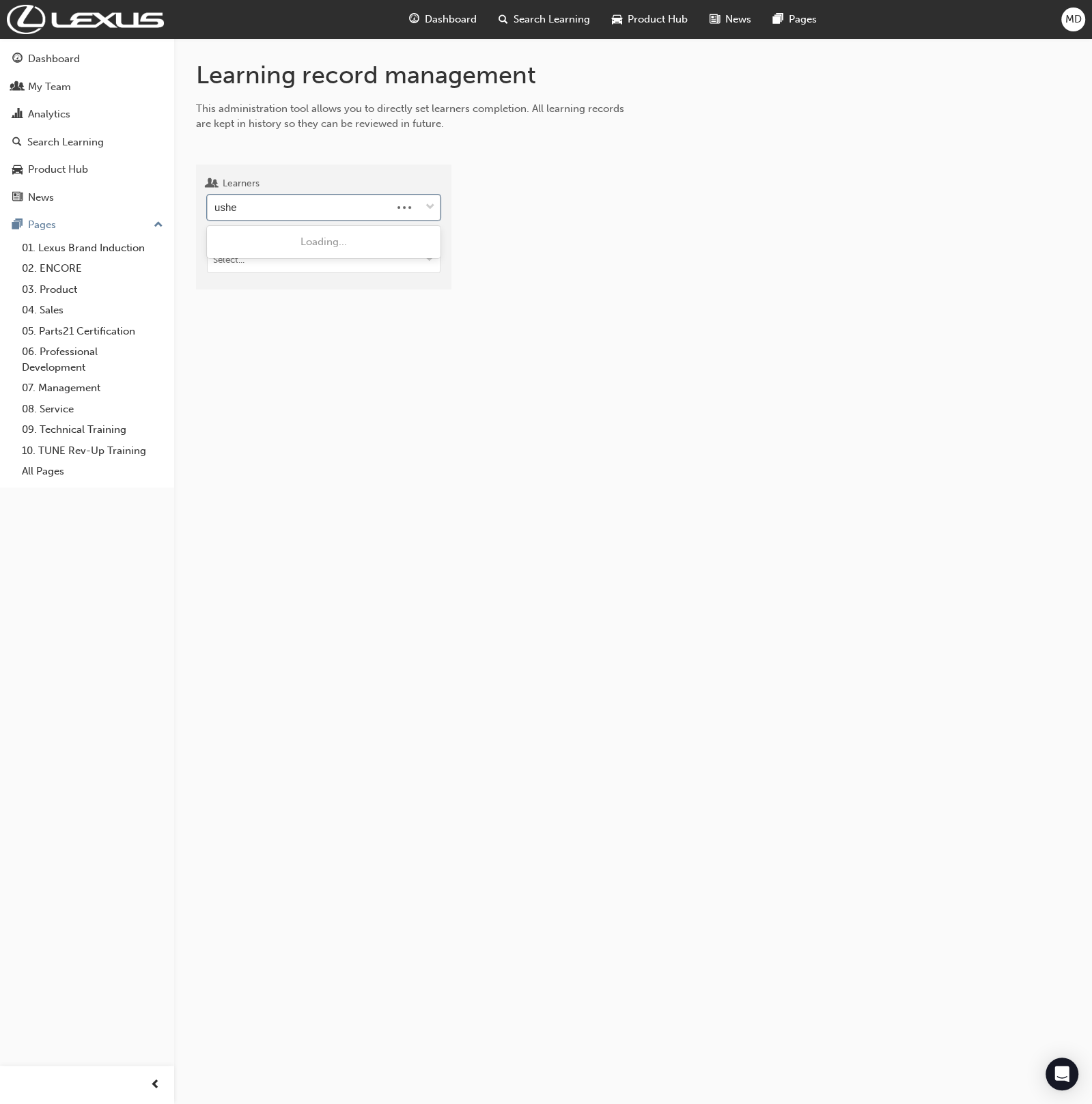
type input "usher"
click at [349, 245] on span "Joseph Usher - Lexus of Maroochydore - MAROOCHYDORE" at bounding box center [320, 249] width 211 height 28
click at [346, 285] on input "Target type" at bounding box center [327, 281] width 239 height 26
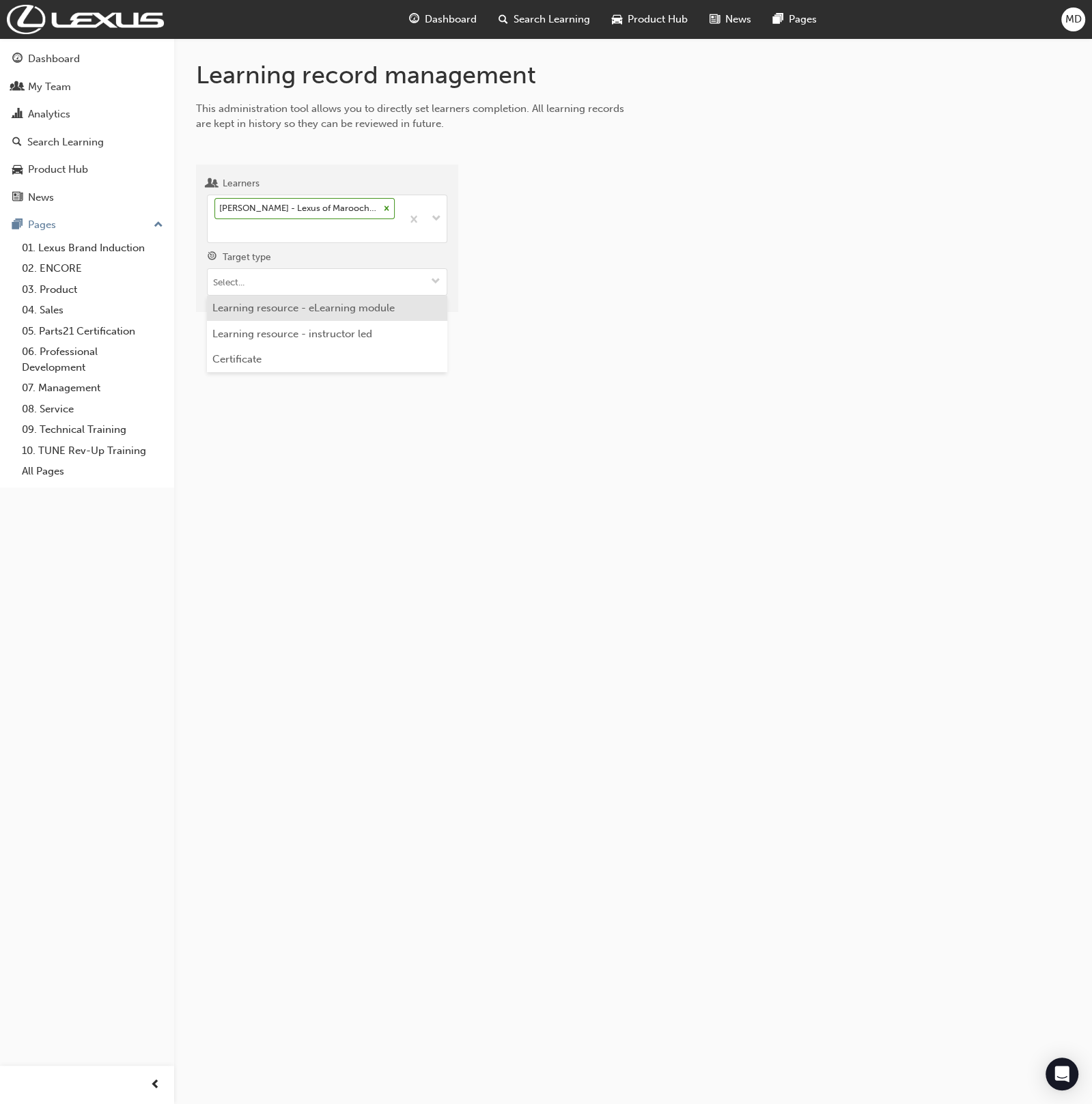
click at [349, 314] on li "Learning resource - eLearning module" at bounding box center [326, 308] width 240 height 26
click at [314, 354] on input "Learning resource" at bounding box center [327, 359] width 239 height 26
click at [329, 277] on div "Learning resource - eLearning module" at bounding box center [295, 278] width 162 height 15
click at [327, 294] on div at bounding box center [326, 282] width 240 height 27
click at [311, 349] on li "Certificate" at bounding box center [326, 360] width 240 height 26
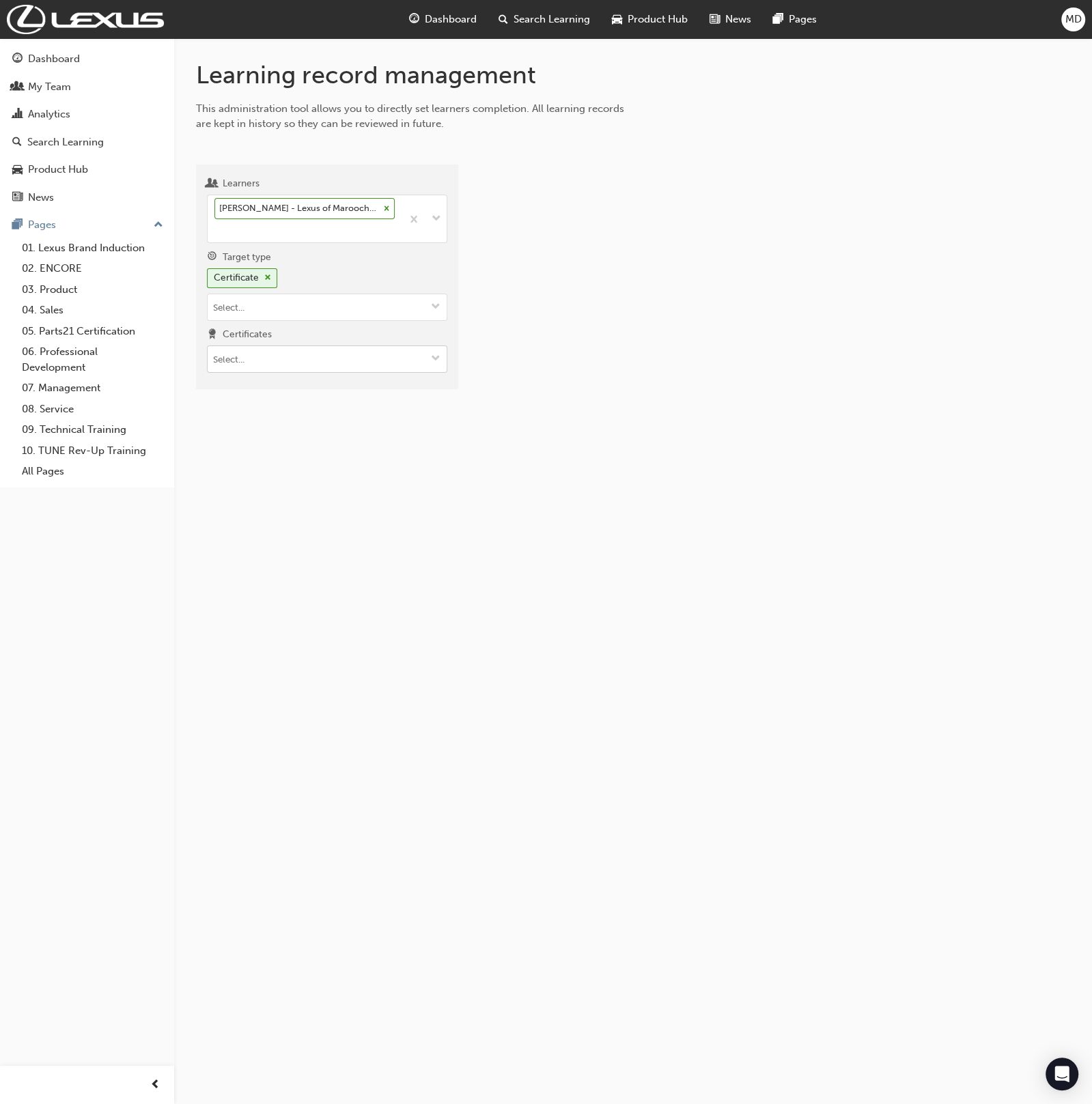
click at [307, 354] on input "Certificates" at bounding box center [327, 359] width 239 height 26
type input "ser"
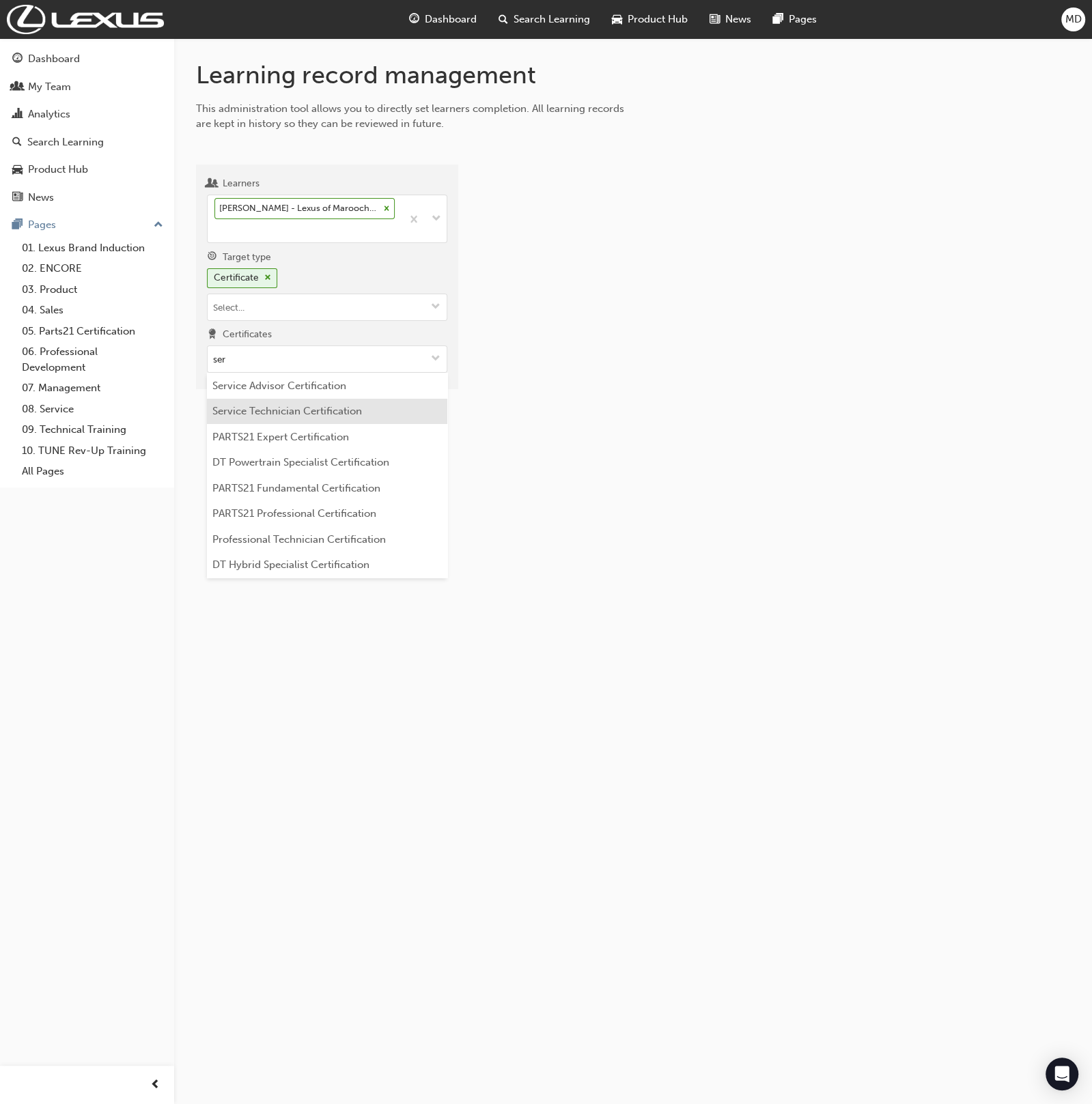
click at [331, 405] on li "Service Technician Certification" at bounding box center [326, 412] width 240 height 26
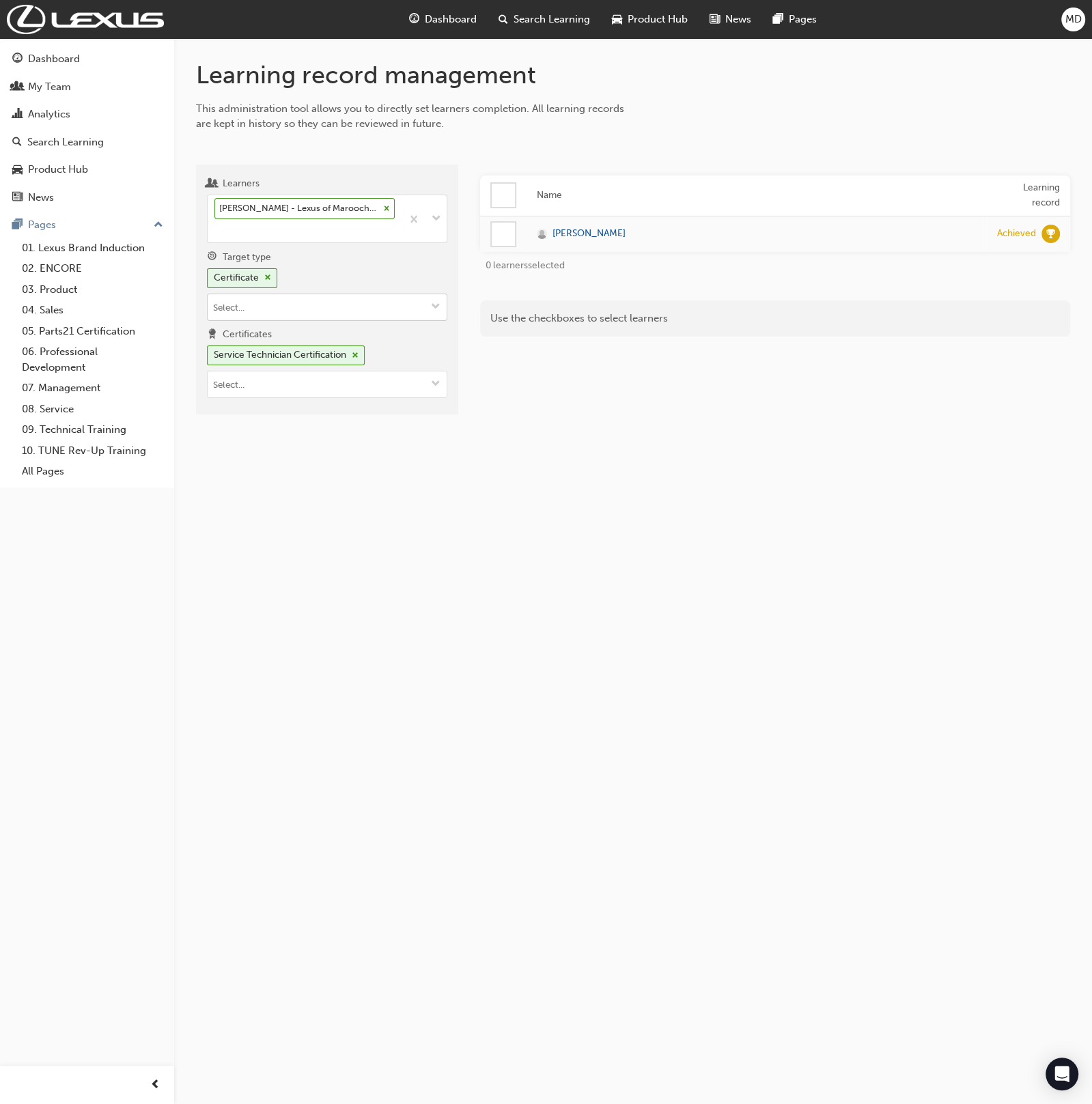
drag, startPoint x: 273, startPoint y: 280, endPoint x: 271, endPoint y: 293, distance: 13.2
click at [271, 283] on div "Certificate" at bounding box center [242, 279] width 70 height 20
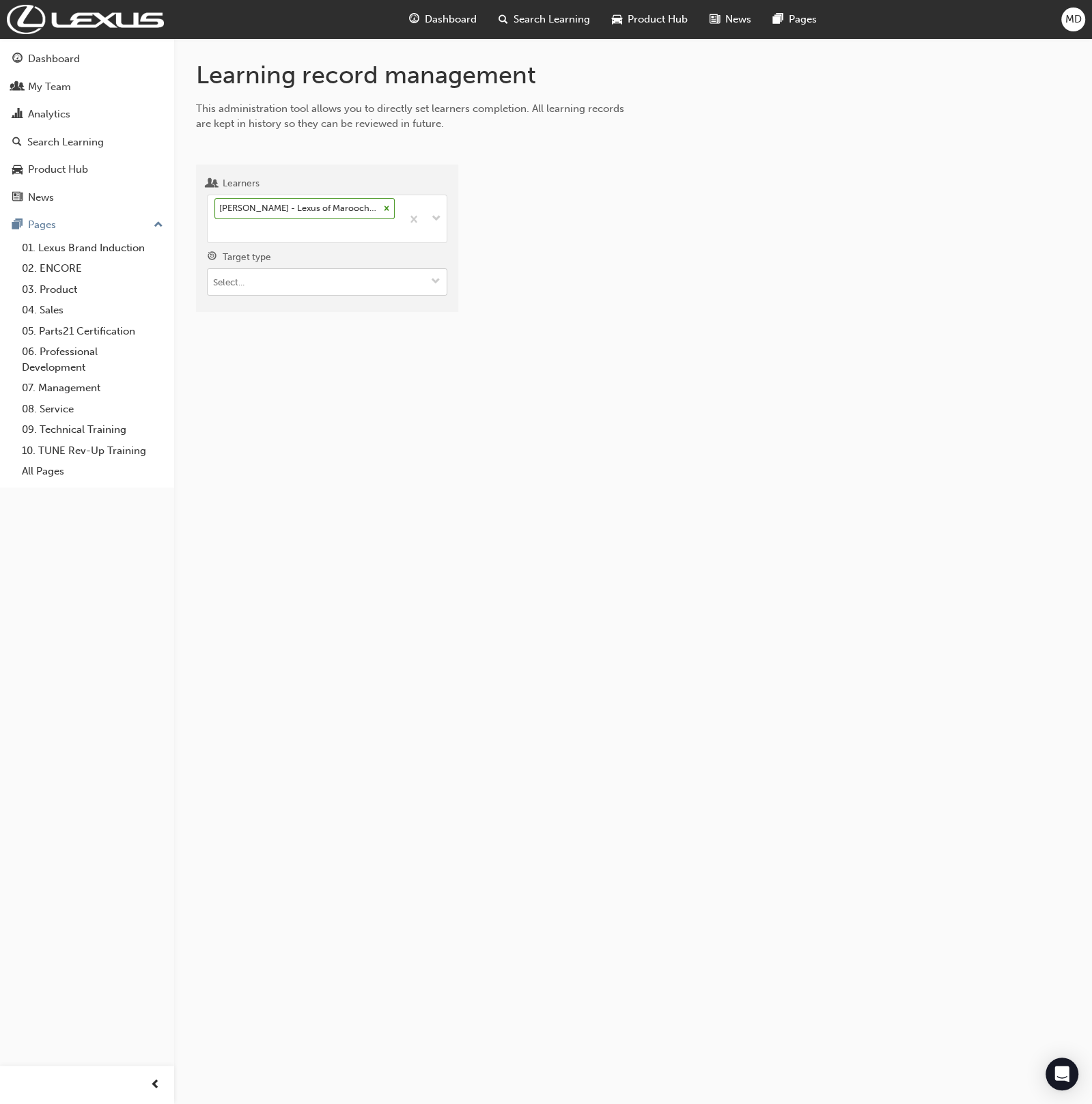
click at [274, 284] on input "Target type" at bounding box center [327, 281] width 239 height 26
click at [280, 300] on li "Learning resource - eLearning module" at bounding box center [326, 308] width 240 height 26
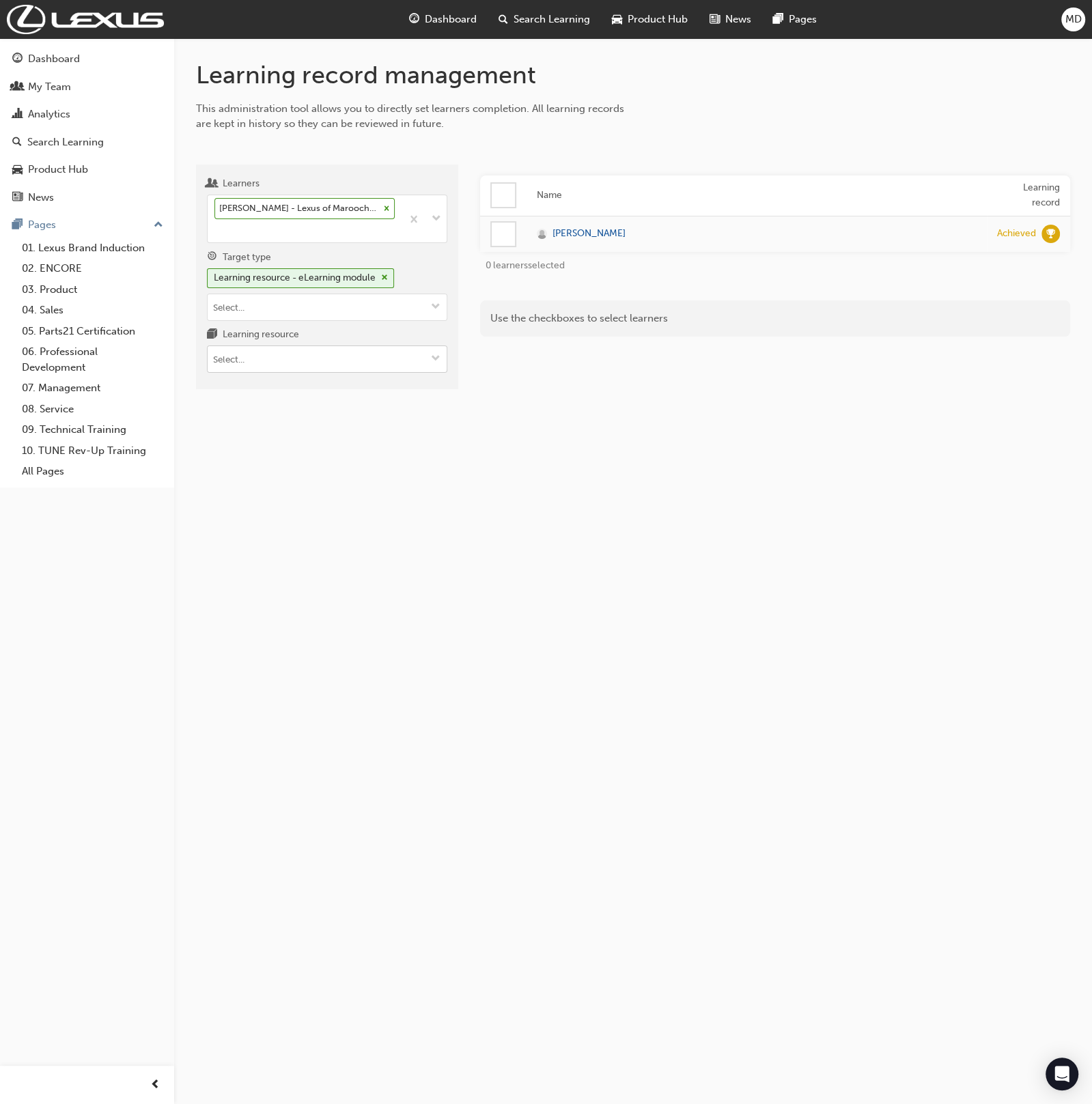
click at [278, 357] on input "Learning resource" at bounding box center [327, 359] width 239 height 26
type input "st funda"
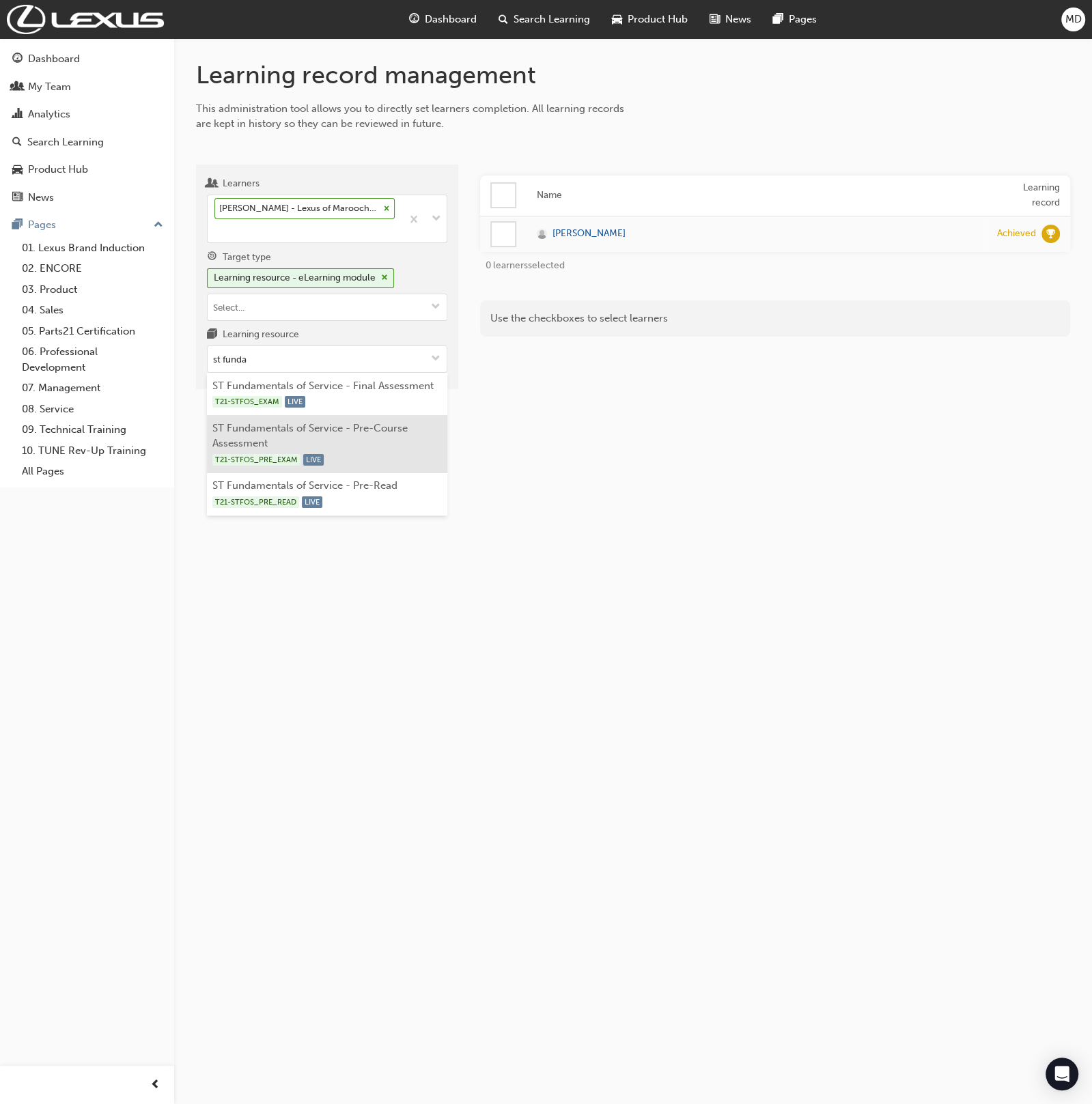
click at [368, 431] on li "ST Fundamentals of Service - Pre-Course Assessment T21-STFOS_PRE_EXAM LIVE" at bounding box center [326, 444] width 240 height 58
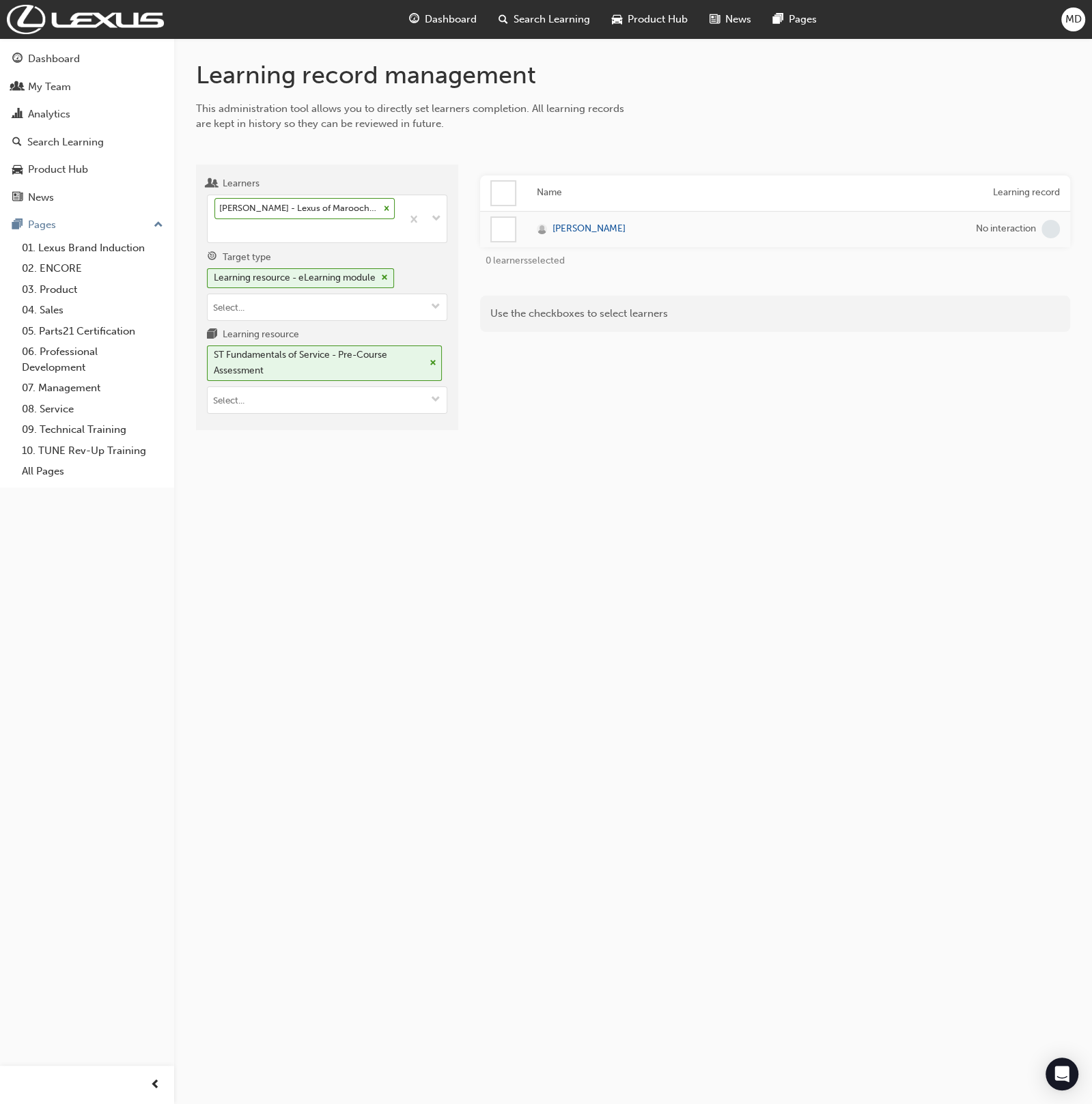
click at [502, 226] on div at bounding box center [503, 229] width 23 height 23
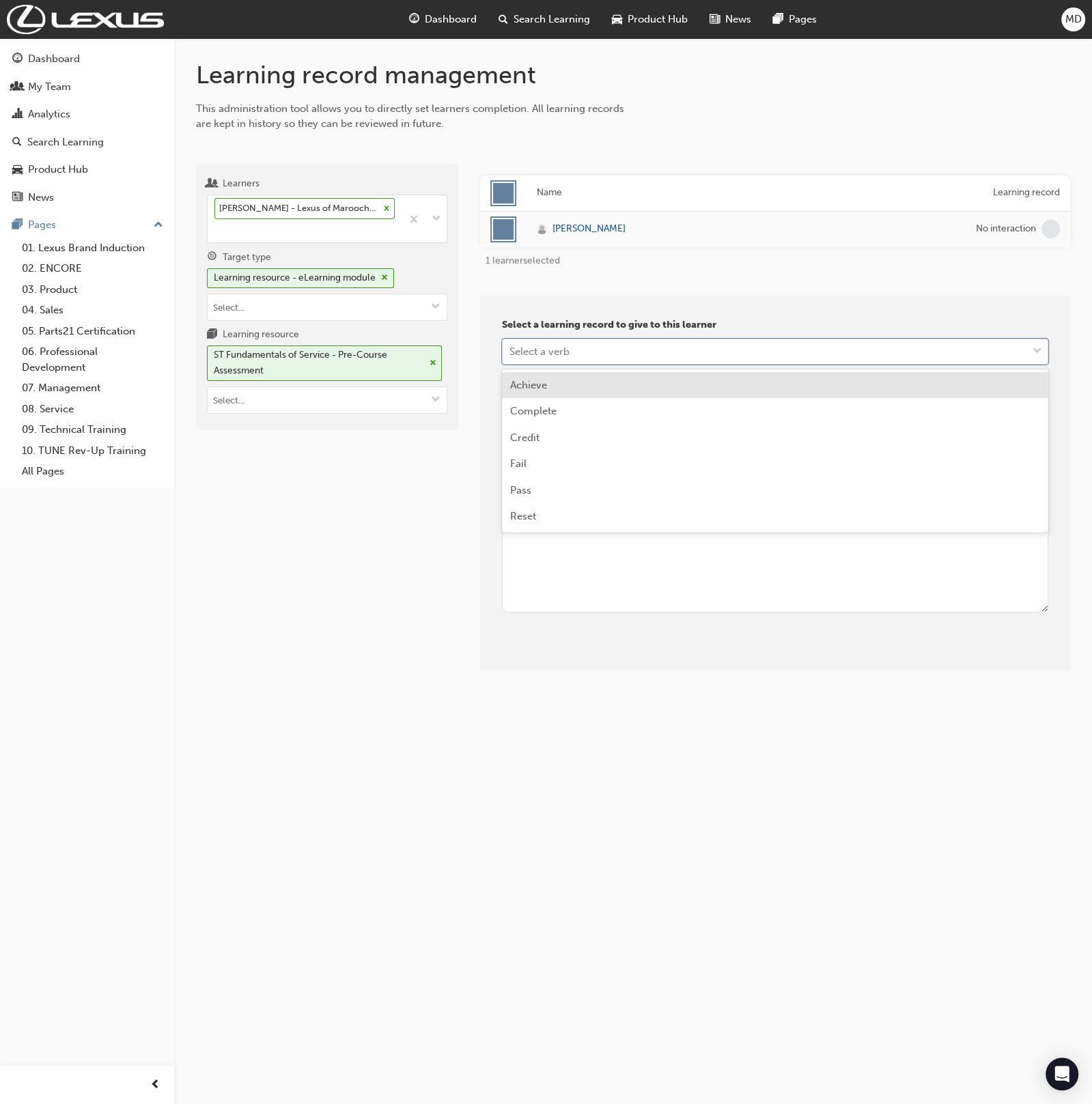
drag, startPoint x: 546, startPoint y: 352, endPoint x: 561, endPoint y: 405, distance: 55.1
click at [546, 352] on div "Select a verb" at bounding box center [539, 351] width 60 height 15
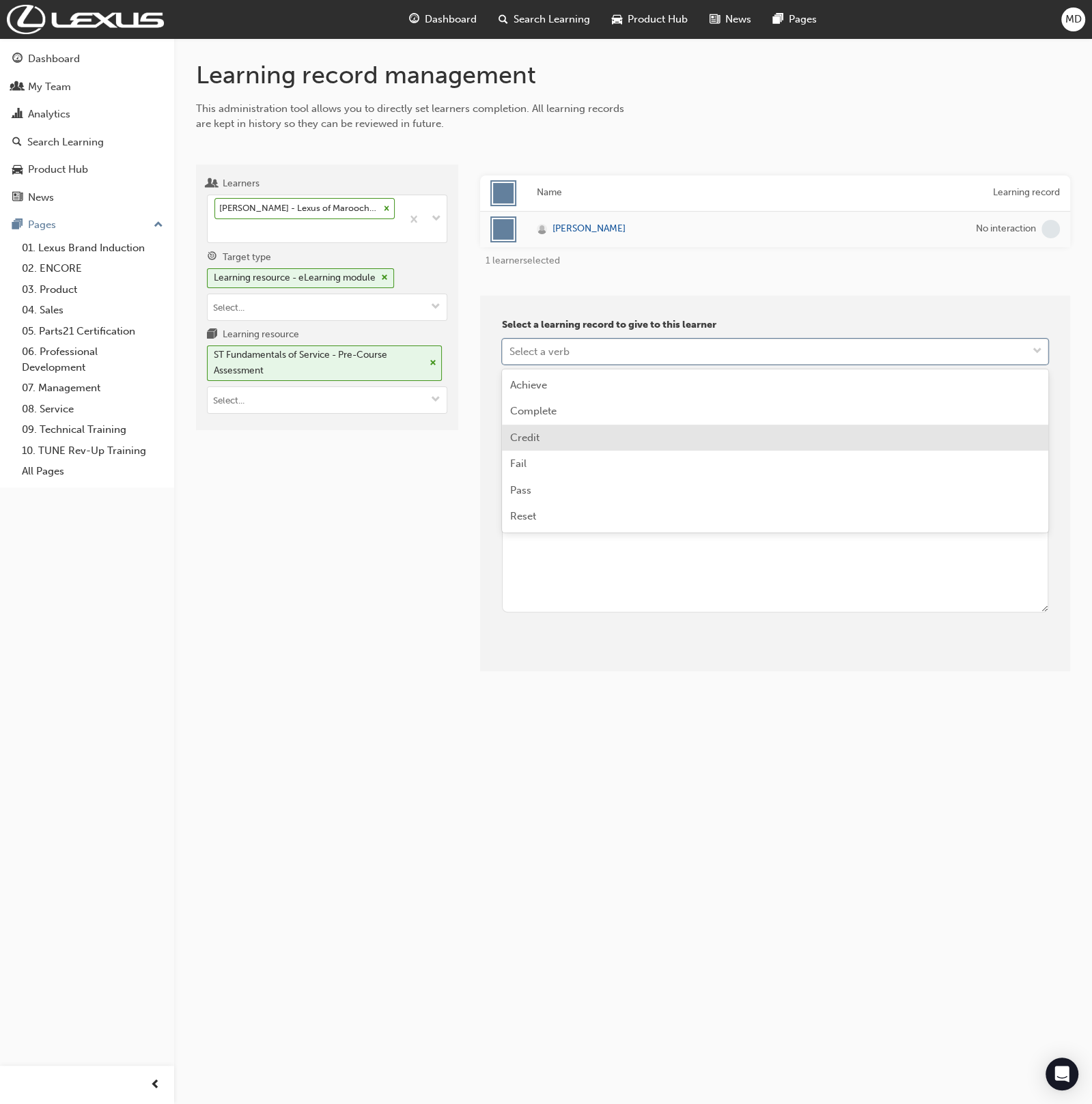
click at [562, 438] on div "Credit" at bounding box center [775, 439] width 546 height 27
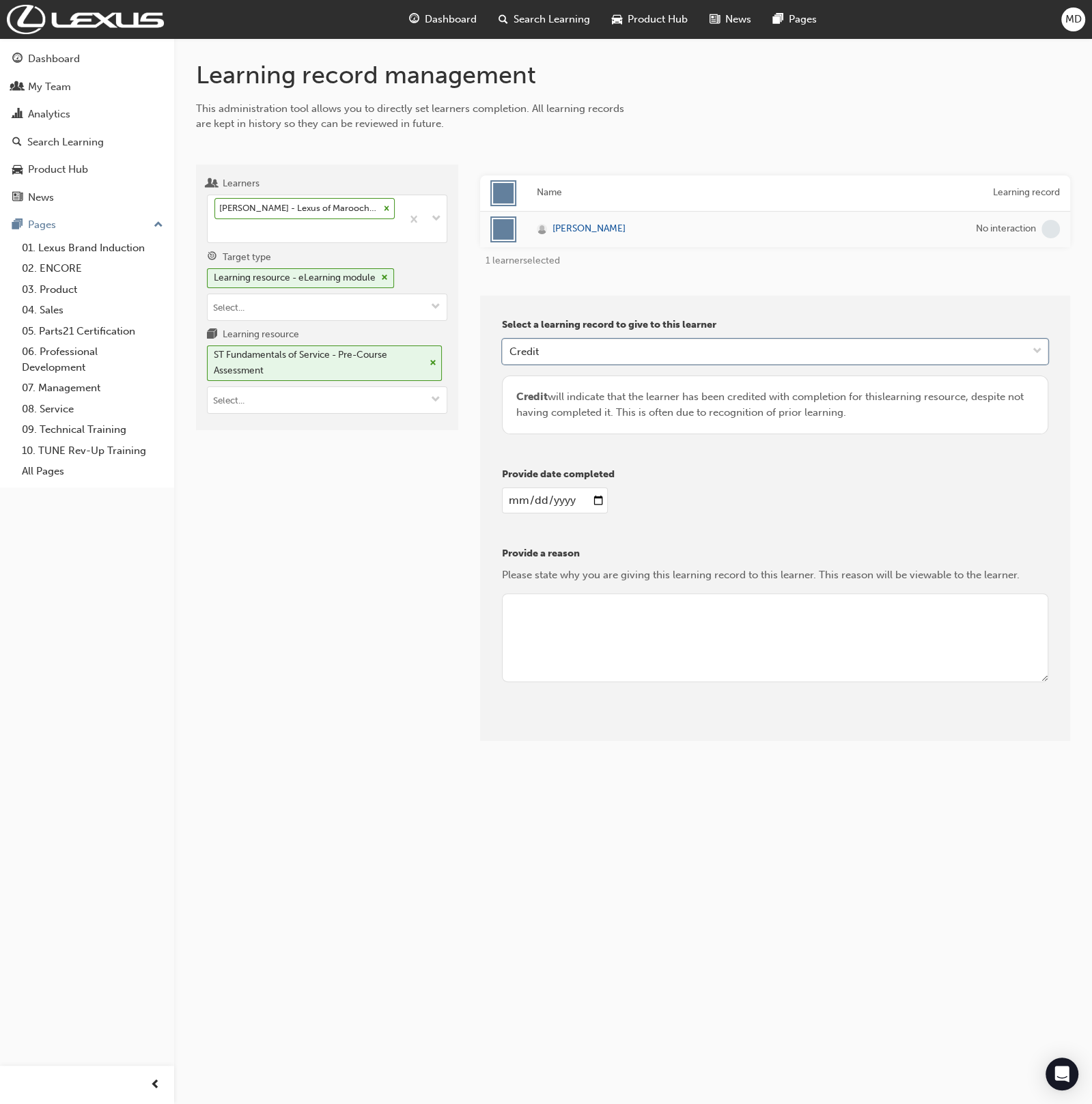
click at [519, 496] on input "date" at bounding box center [555, 500] width 106 height 26
type input "2025-08-27"
click at [576, 558] on p "Provide a reason" at bounding box center [775, 554] width 546 height 15
click at [585, 601] on textarea at bounding box center [775, 637] width 546 height 89
type textarea "admin"
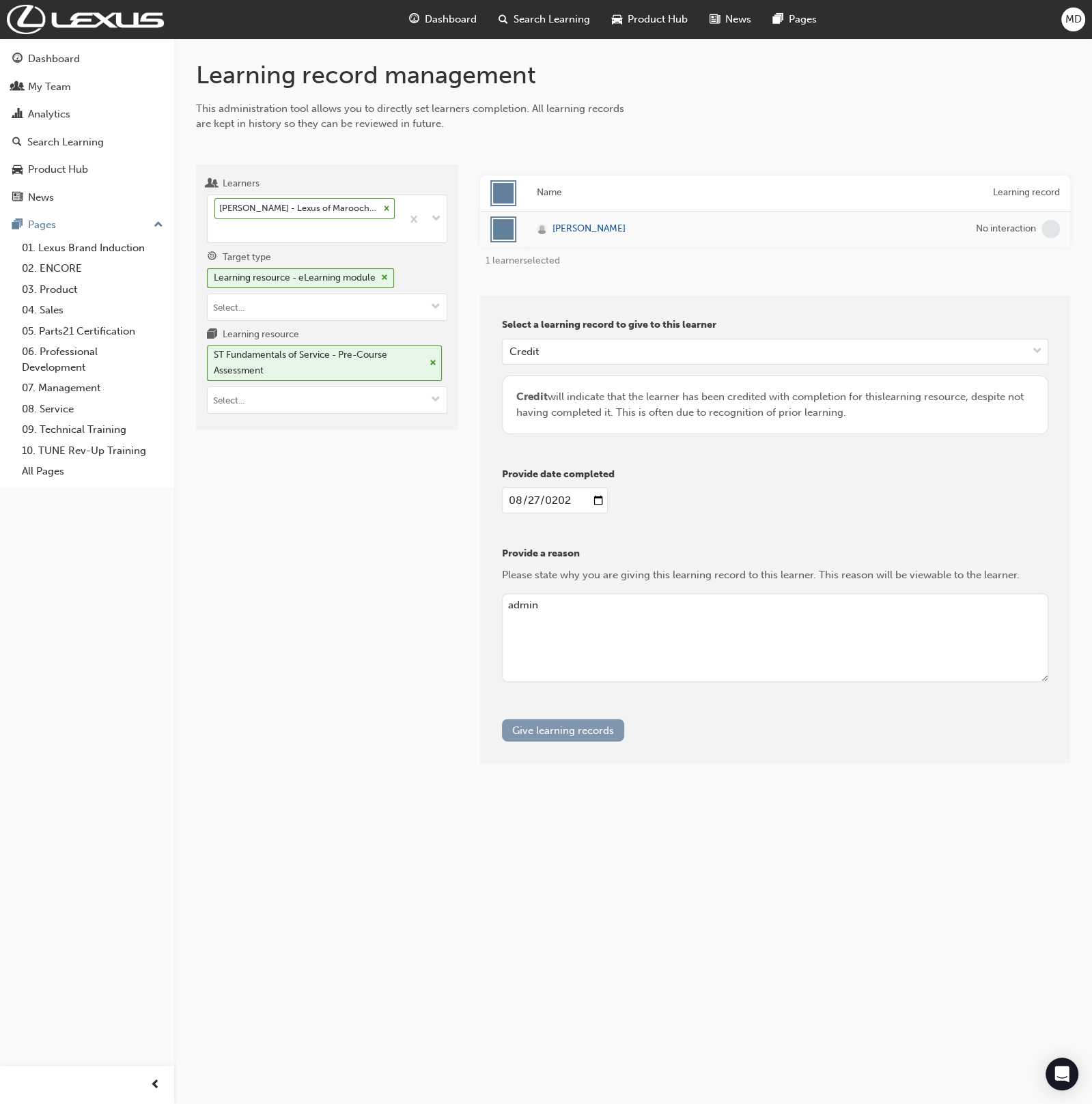
click at [564, 729] on button "Give learning records" at bounding box center [563, 730] width 122 height 22
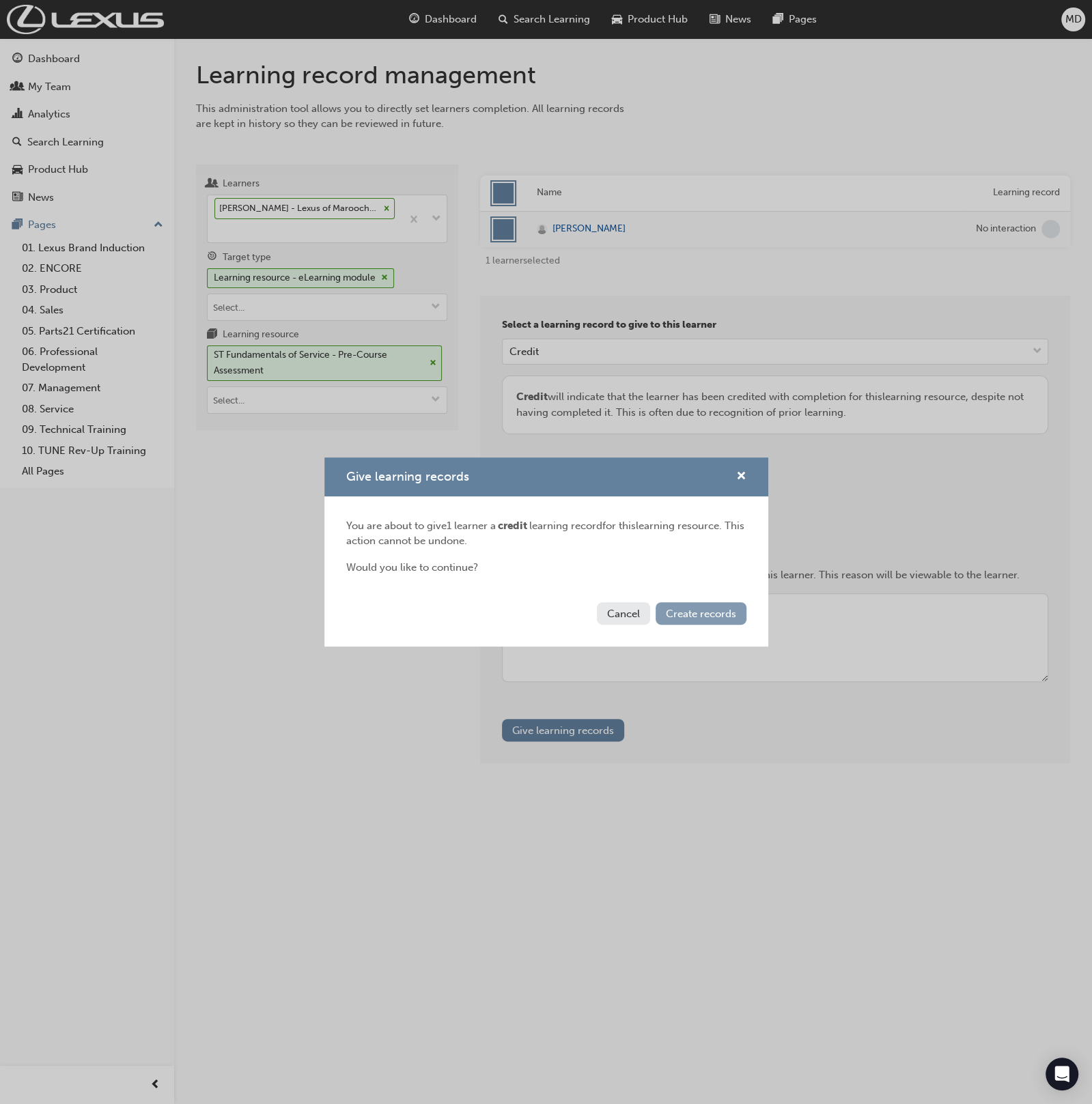
click at [709, 608] on span "Create records" at bounding box center [701, 614] width 70 height 13
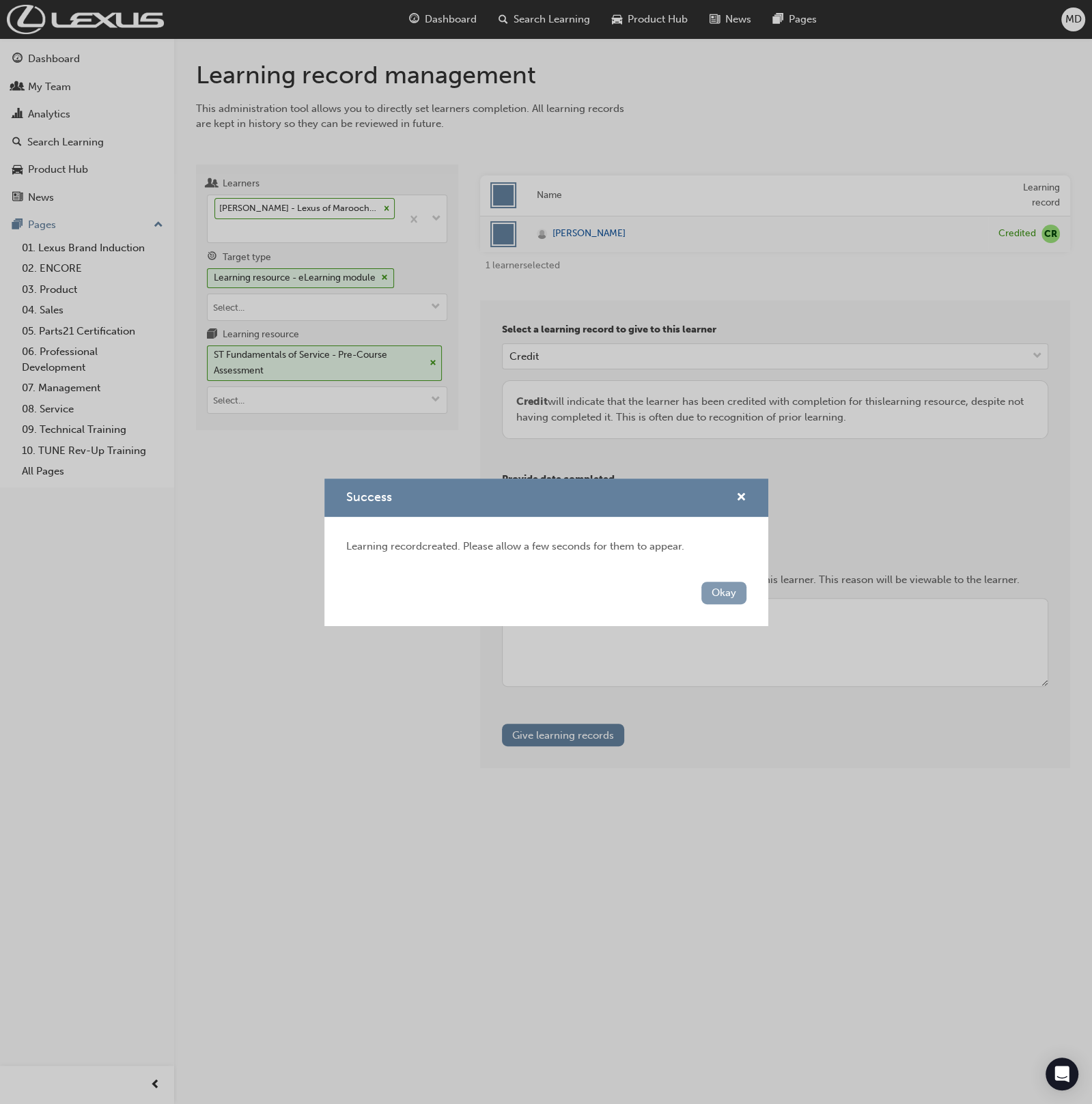
click at [714, 587] on button "Okay" at bounding box center [724, 592] width 45 height 22
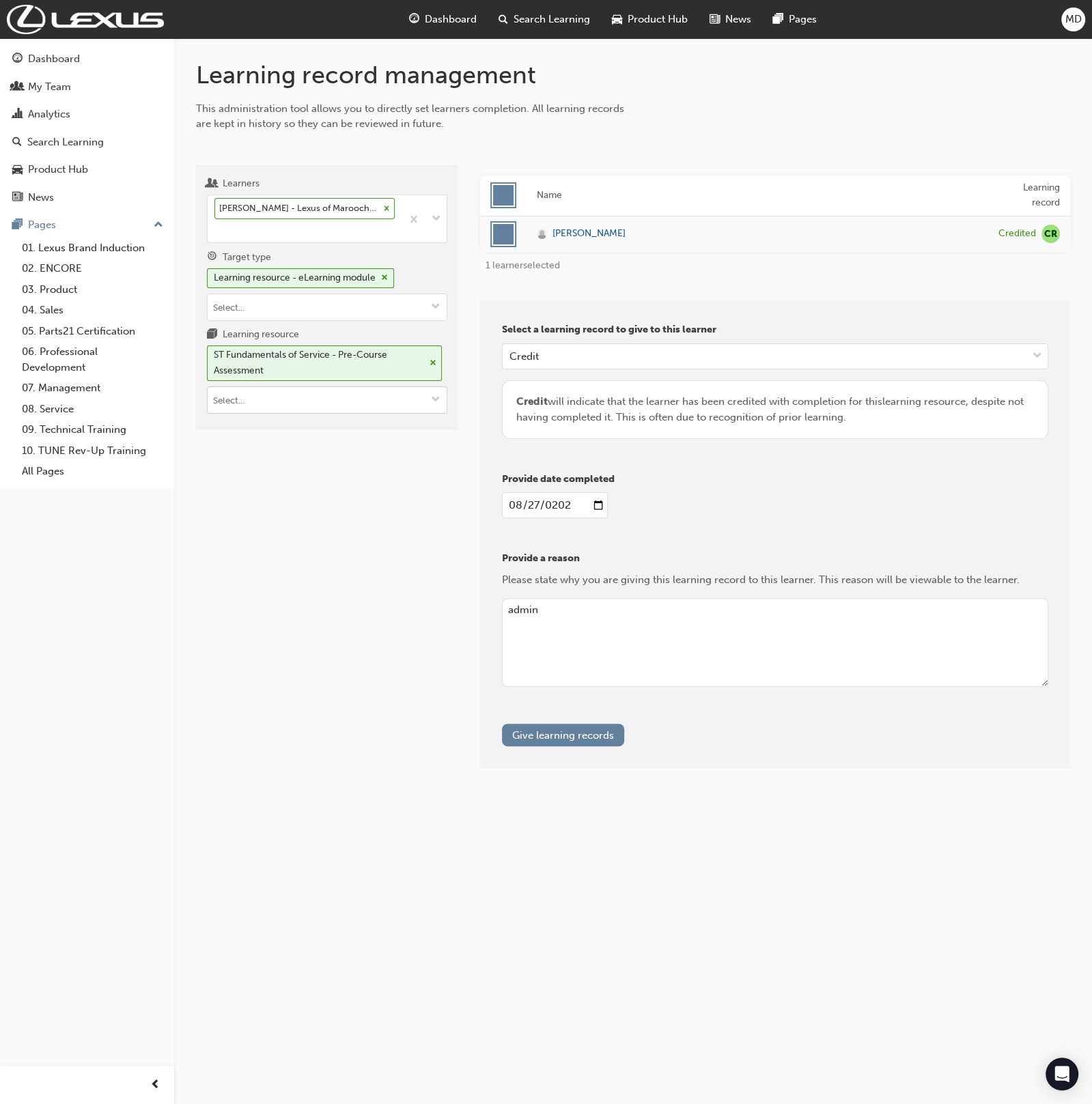
click at [341, 405] on input "Learning resource ST Fundamentals of Service - Pre-Course Assessment" at bounding box center [327, 400] width 239 height 26
click at [387, 476] on div "T21-STFOS_PRE_READ LIVE" at bounding box center [327, 485] width 230 height 17
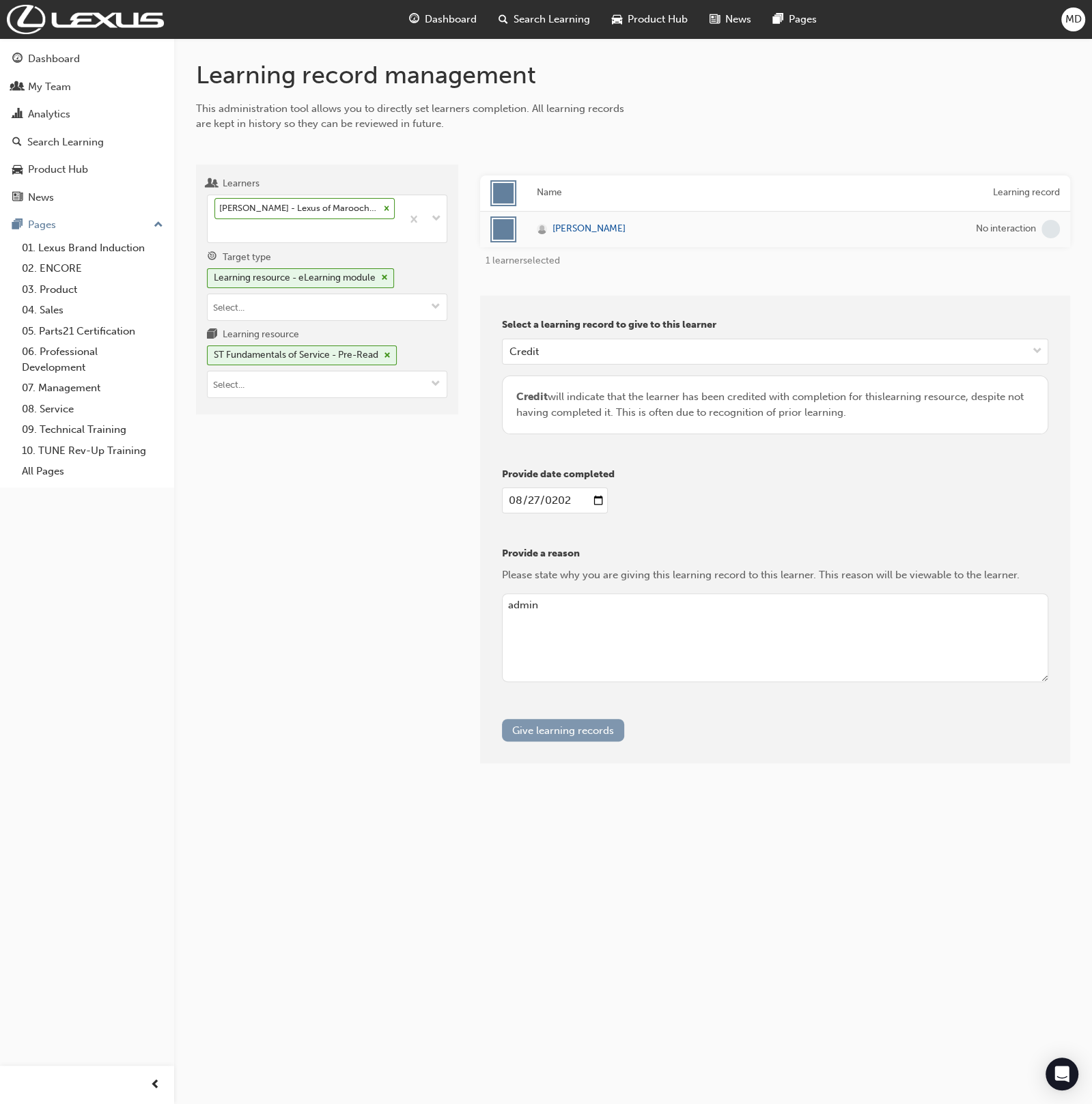
click at [570, 724] on button "Give learning records" at bounding box center [563, 730] width 122 height 22
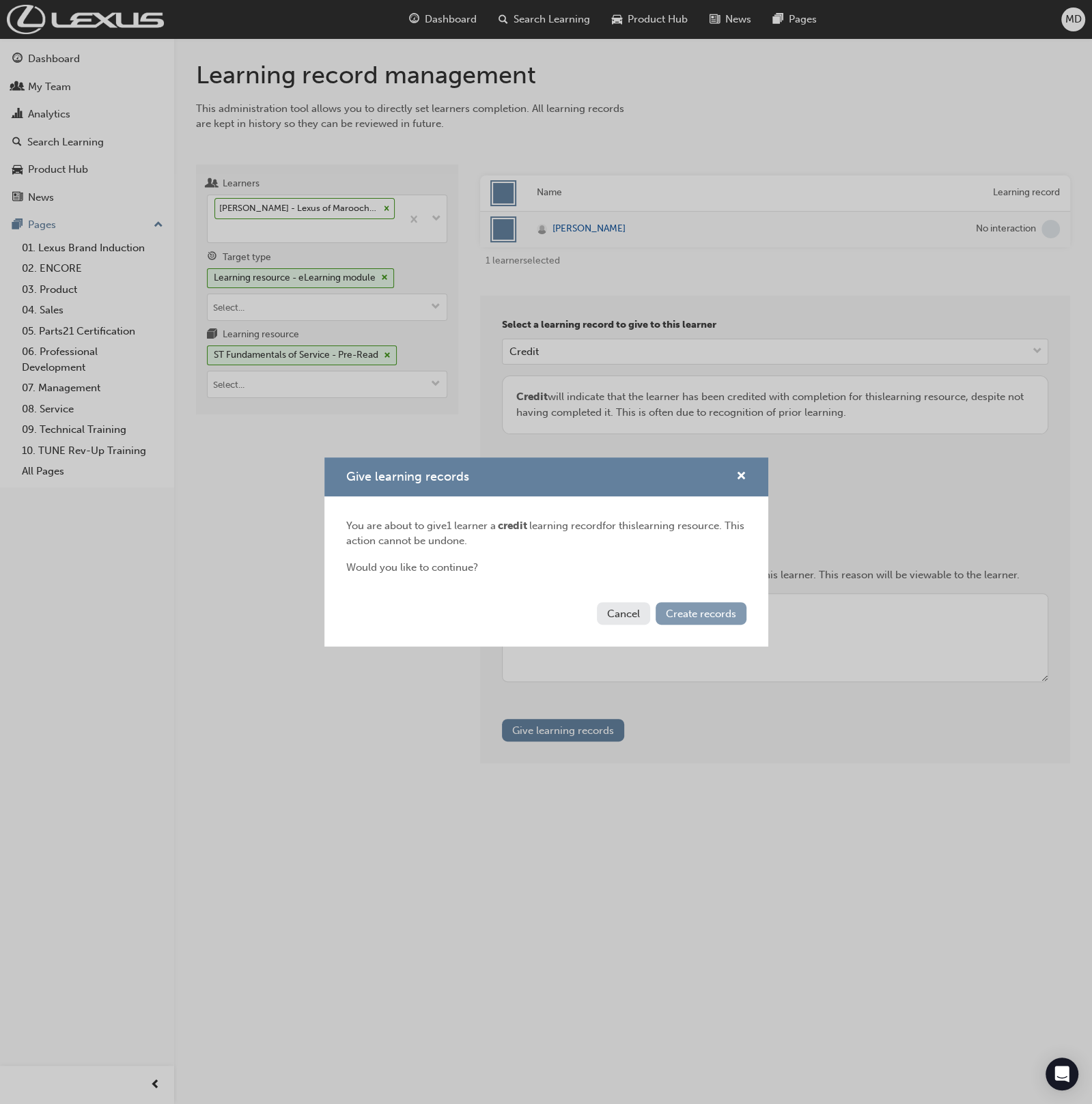
click at [702, 615] on span "Create records" at bounding box center [701, 614] width 70 height 13
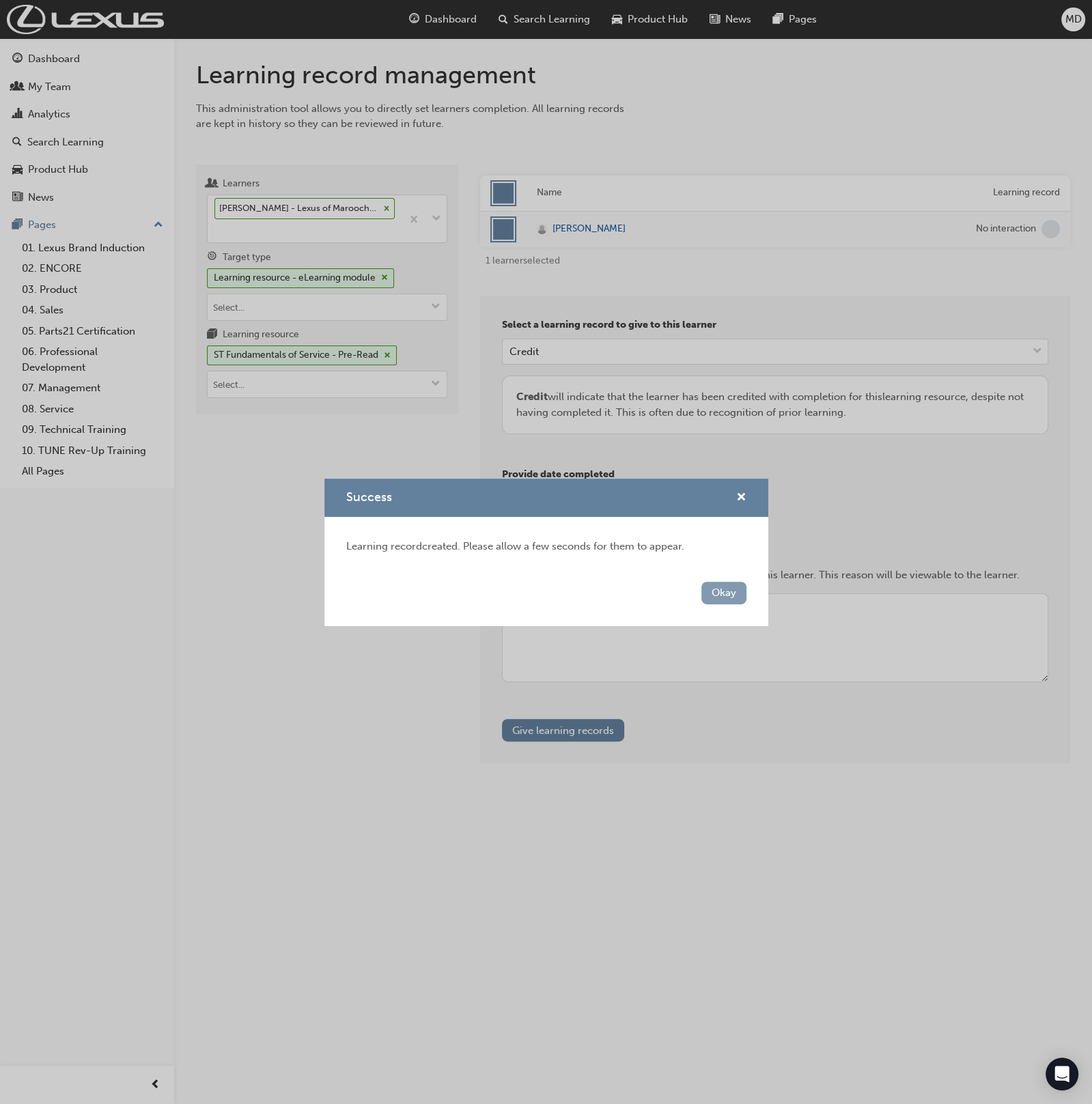
click at [723, 593] on button "Okay" at bounding box center [724, 592] width 45 height 22
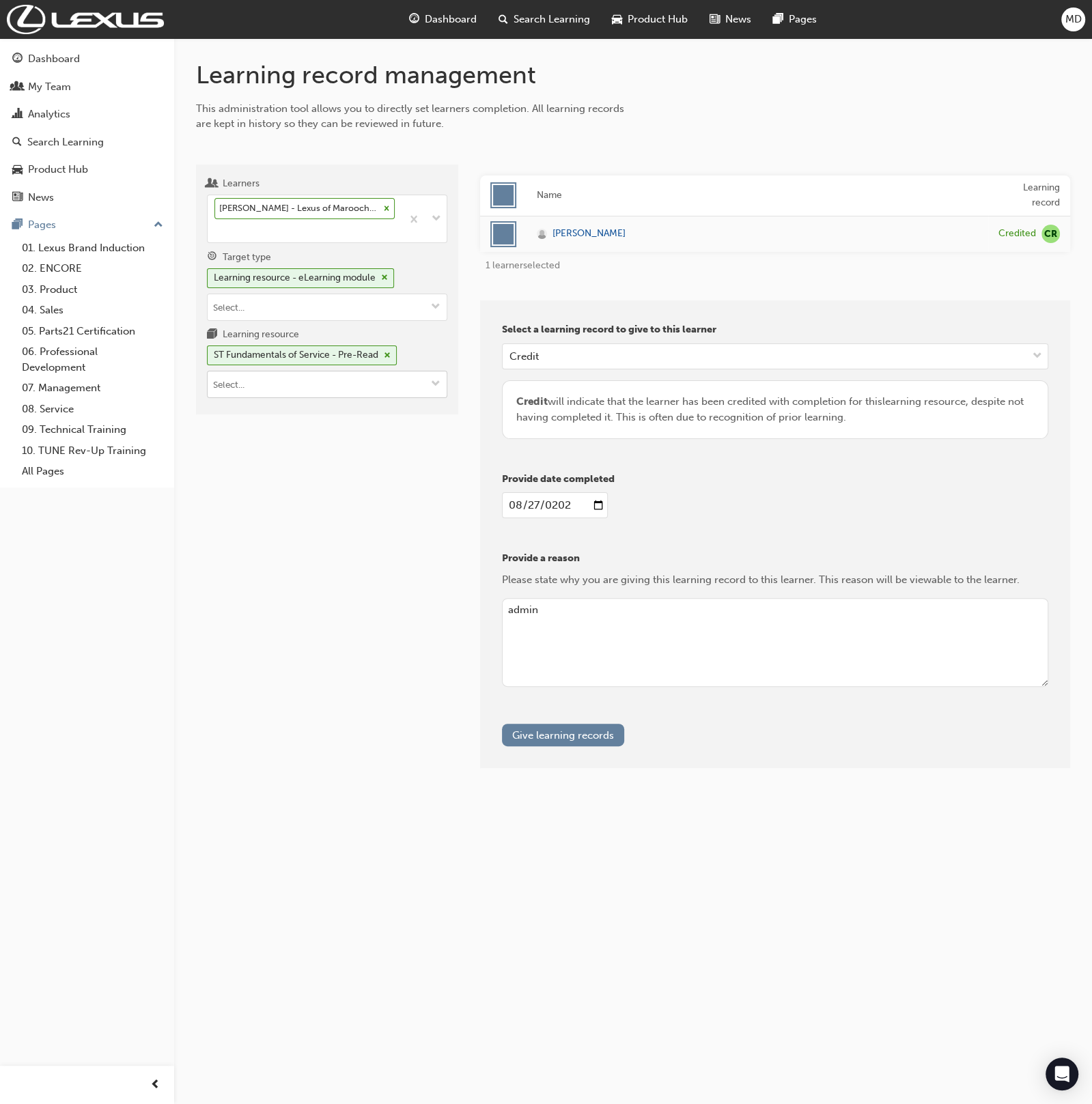
click at [296, 381] on input "Learning resource ST Fundamentals of Service - Pre-Read" at bounding box center [327, 384] width 239 height 26
type input "st serv"
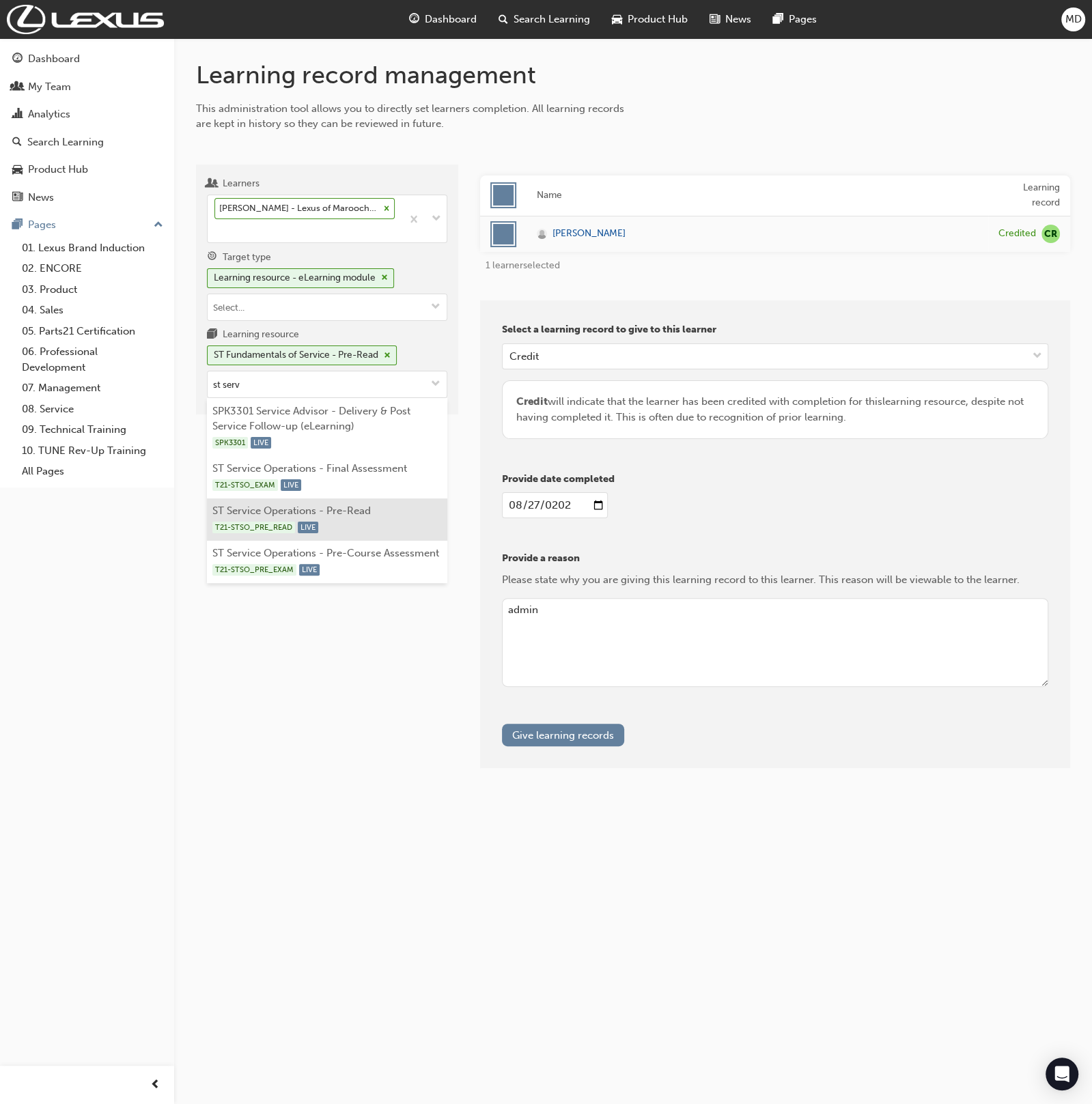
click at [368, 513] on li "ST Service Operations - Pre-Read T21-STSO_PRE_READ LIVE" at bounding box center [326, 520] width 240 height 42
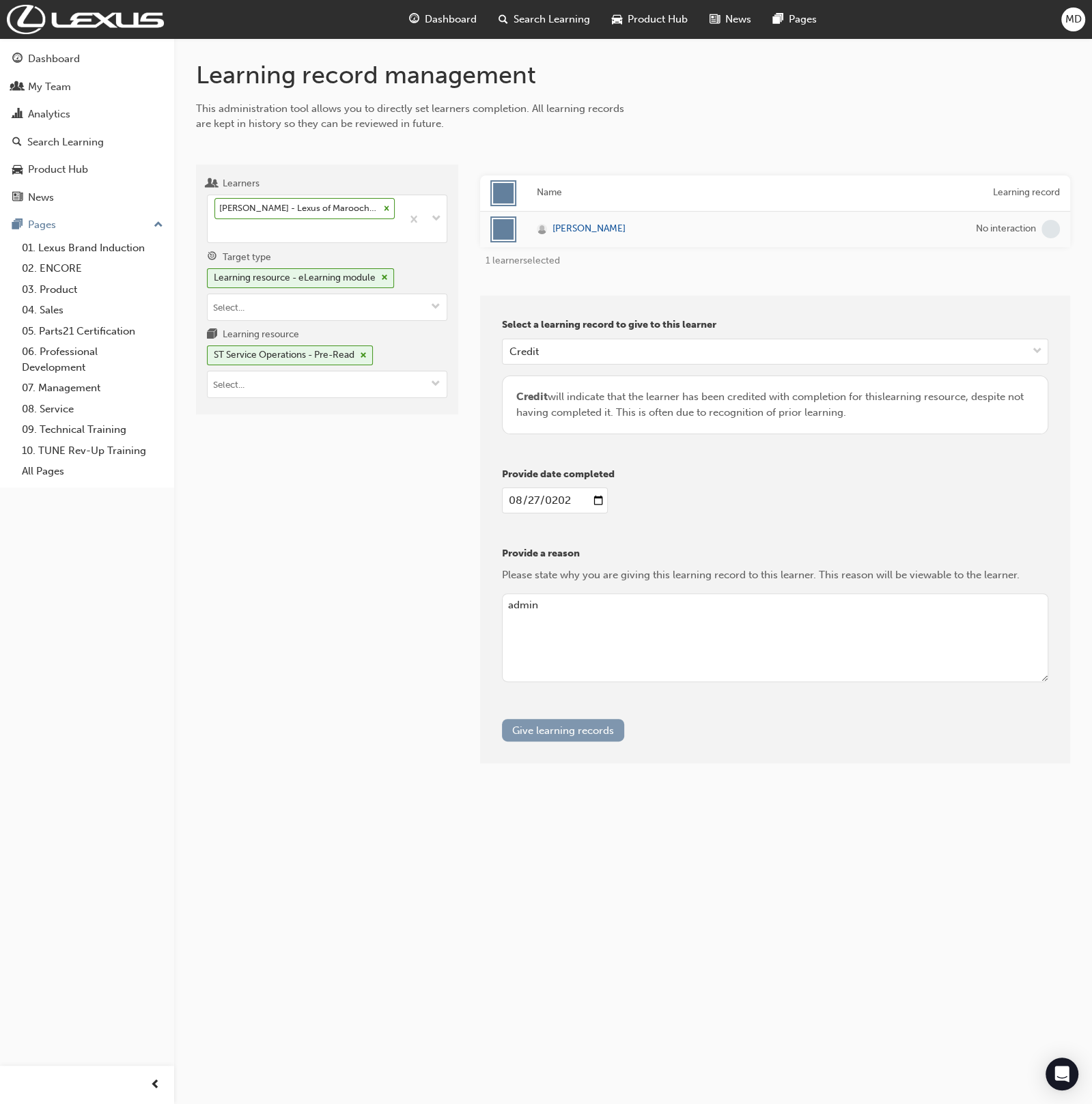
click at [529, 729] on button "Give learning records" at bounding box center [563, 730] width 122 height 22
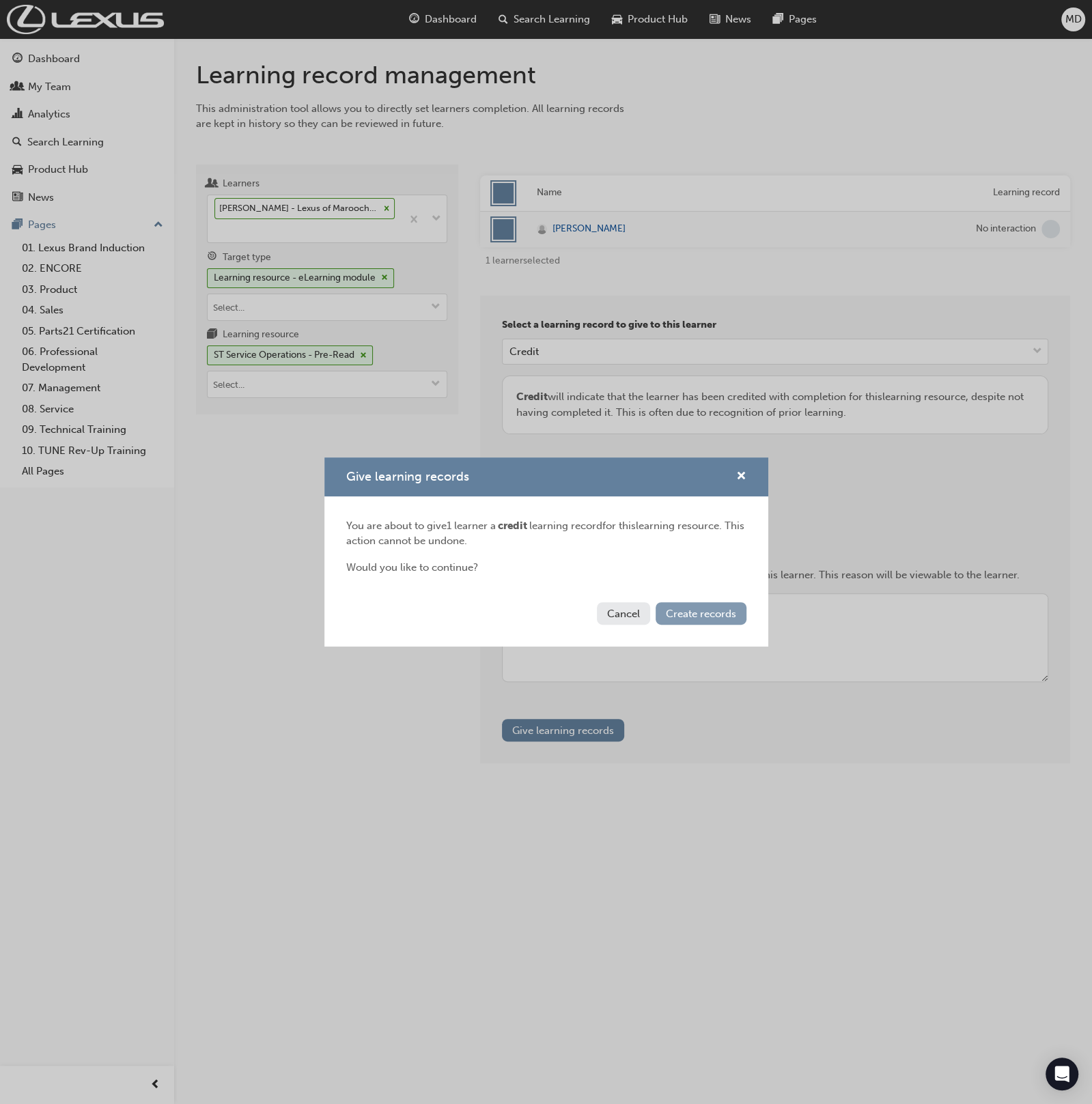
click at [702, 610] on span "Create records" at bounding box center [701, 614] width 70 height 13
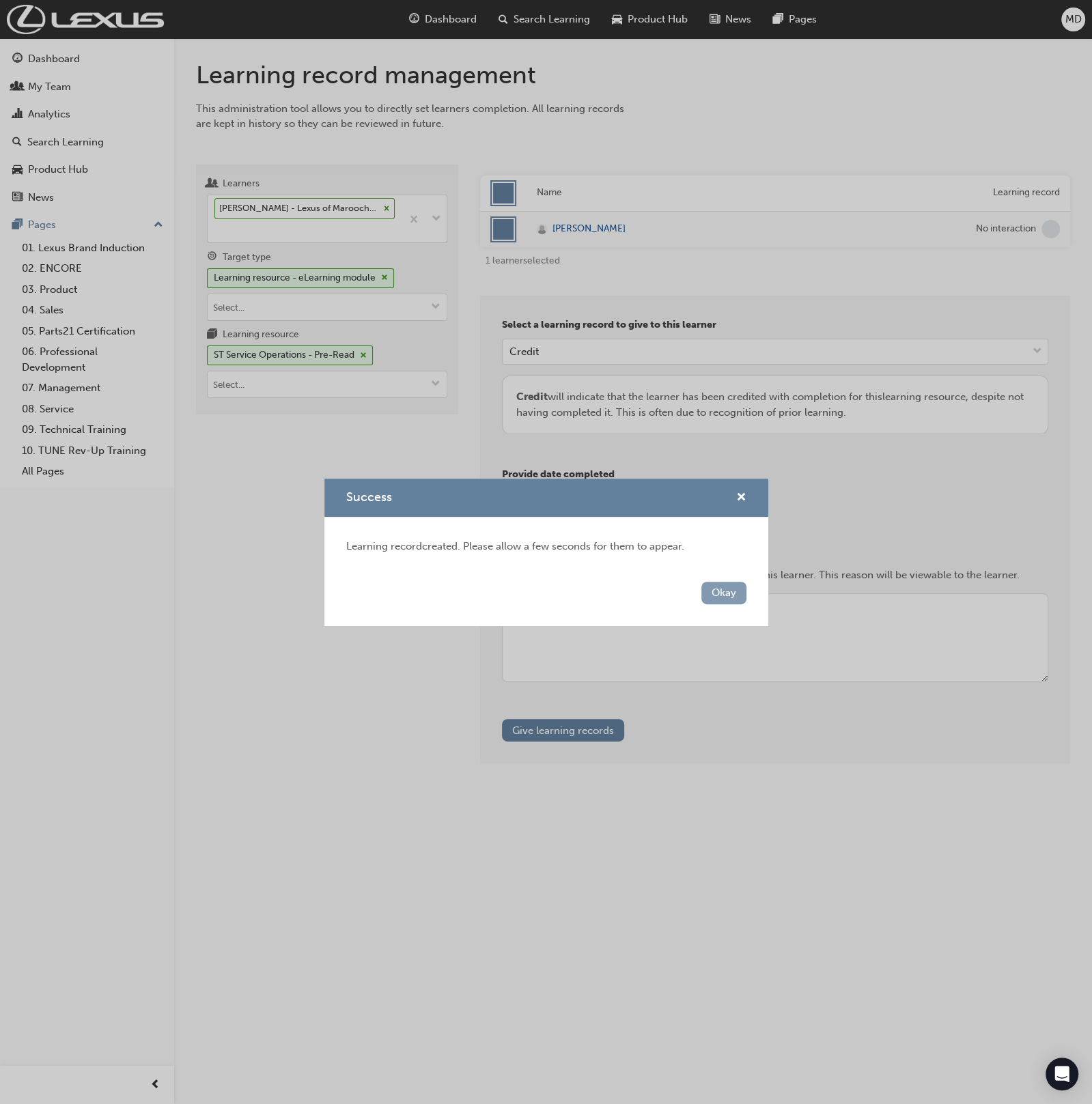
click at [726, 602] on button "Okay" at bounding box center [724, 592] width 45 height 22
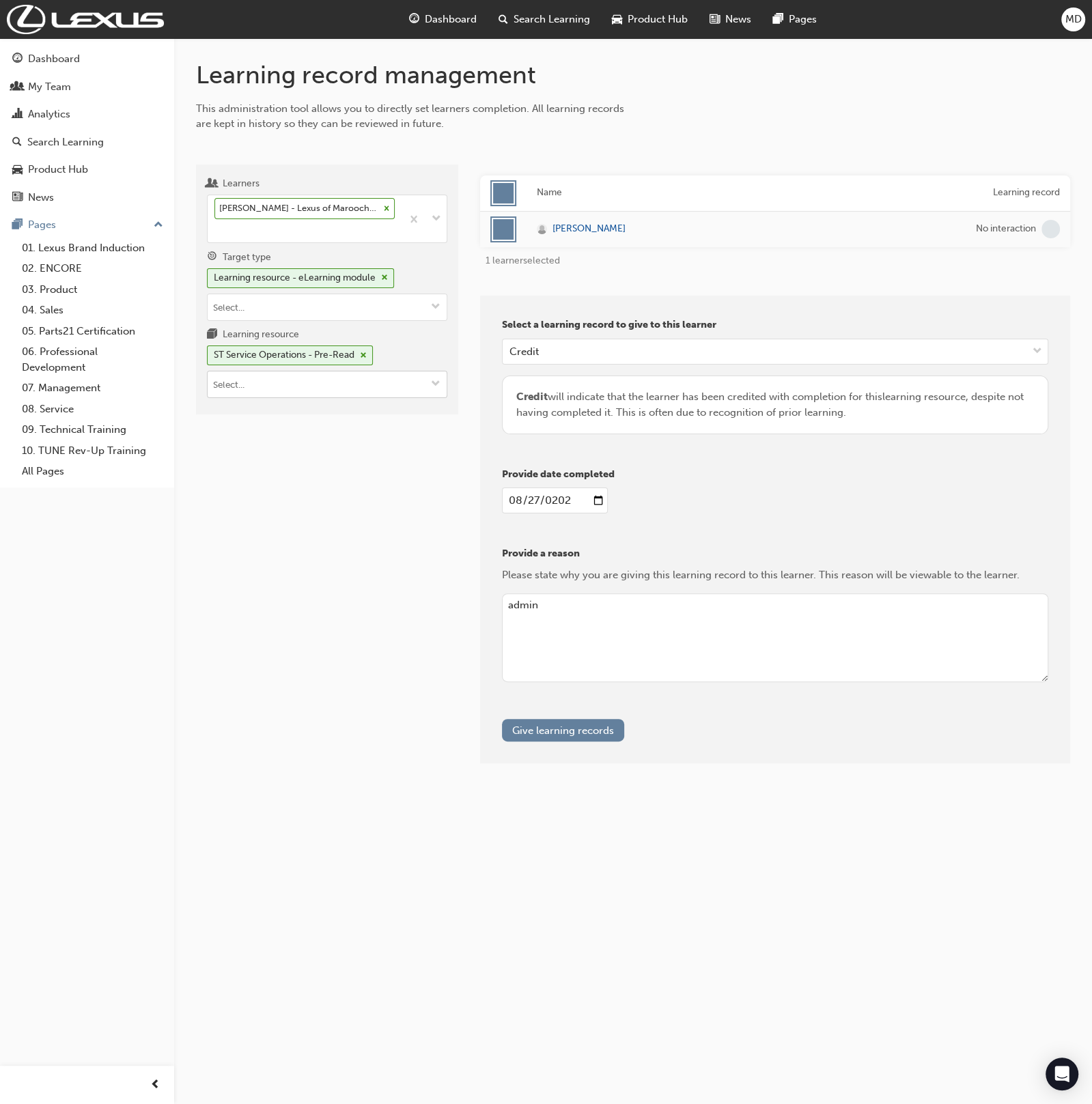
drag, startPoint x: 360, startPoint y: 379, endPoint x: 356, endPoint y: 394, distance: 15.5
click at [360, 380] on input "Learning resource ST Service Operations - Pre-Read" at bounding box center [327, 384] width 239 height 26
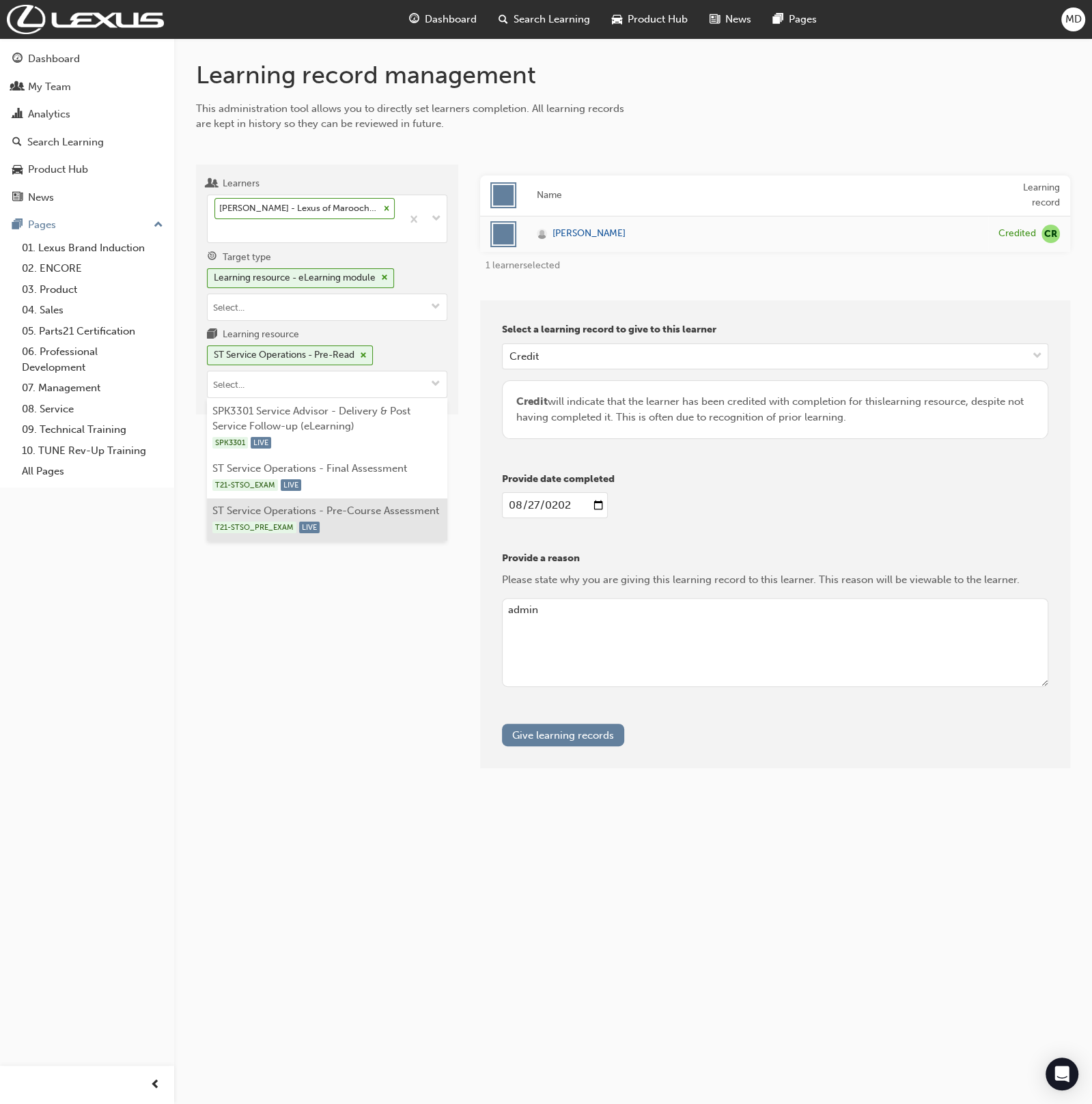
click at [388, 509] on li "ST Service Operations - Pre-Course Assessment T21-STSO_PRE_EXAM LIVE" at bounding box center [326, 520] width 240 height 42
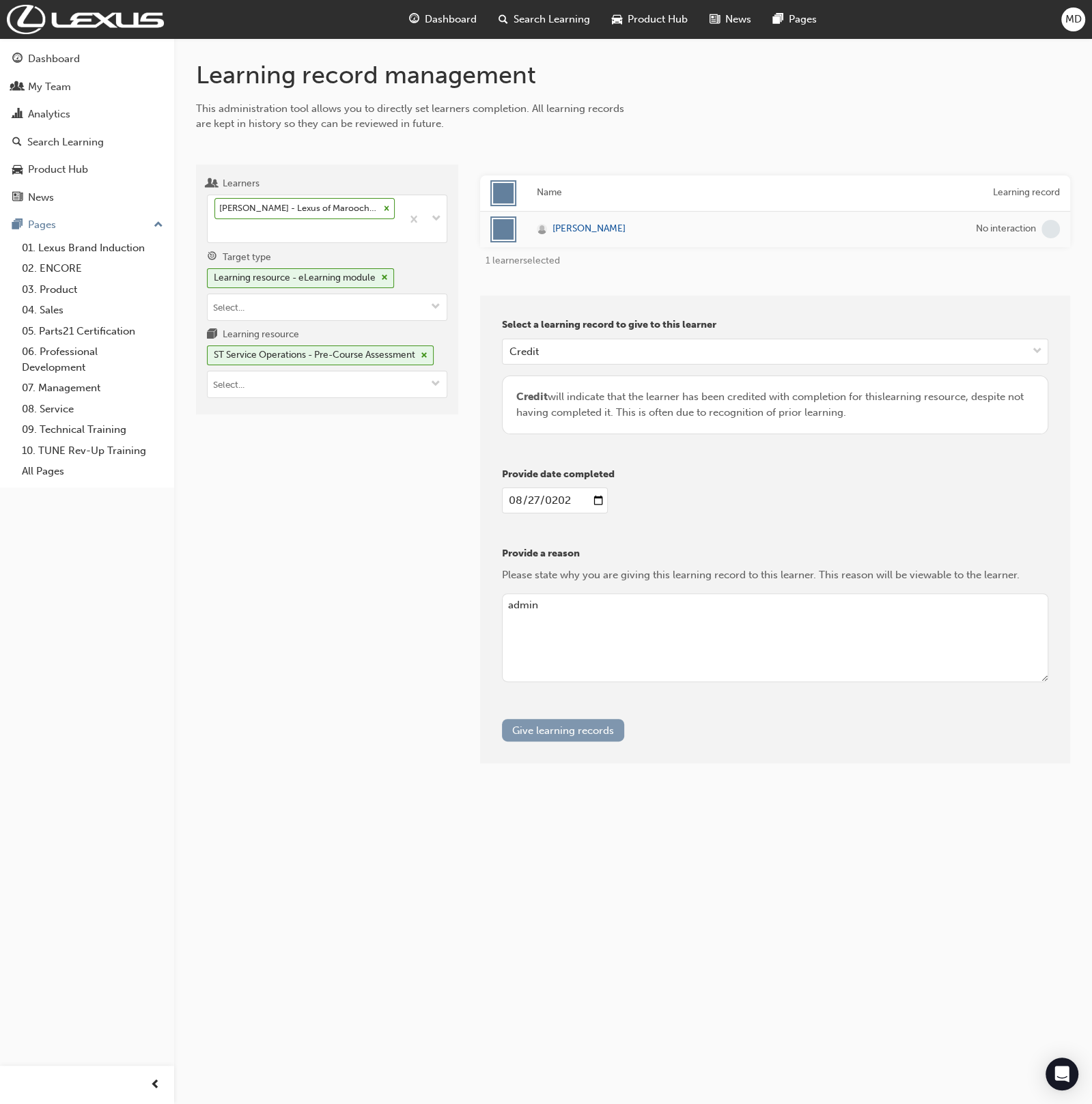
drag, startPoint x: 626, startPoint y: 737, endPoint x: 614, endPoint y: 735, distance: 12.2
click at [626, 737] on div "Give learning records" at bounding box center [775, 730] width 546 height 22
click at [608, 732] on button "Give learning records" at bounding box center [563, 730] width 122 height 22
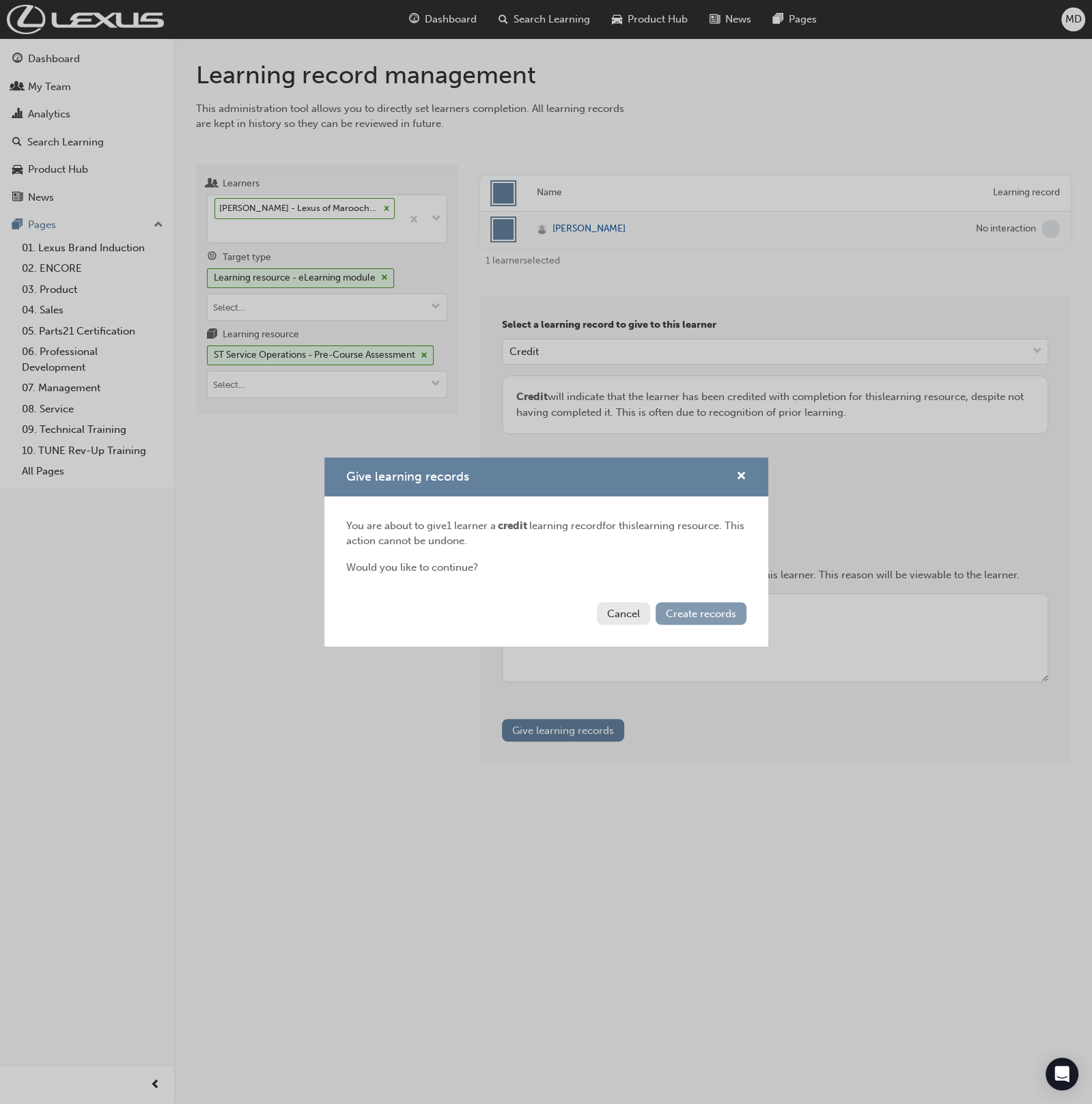
drag, startPoint x: 679, startPoint y: 619, endPoint x: 720, endPoint y: 610, distance: 42.0
click at [679, 619] on span "Create records" at bounding box center [701, 614] width 70 height 13
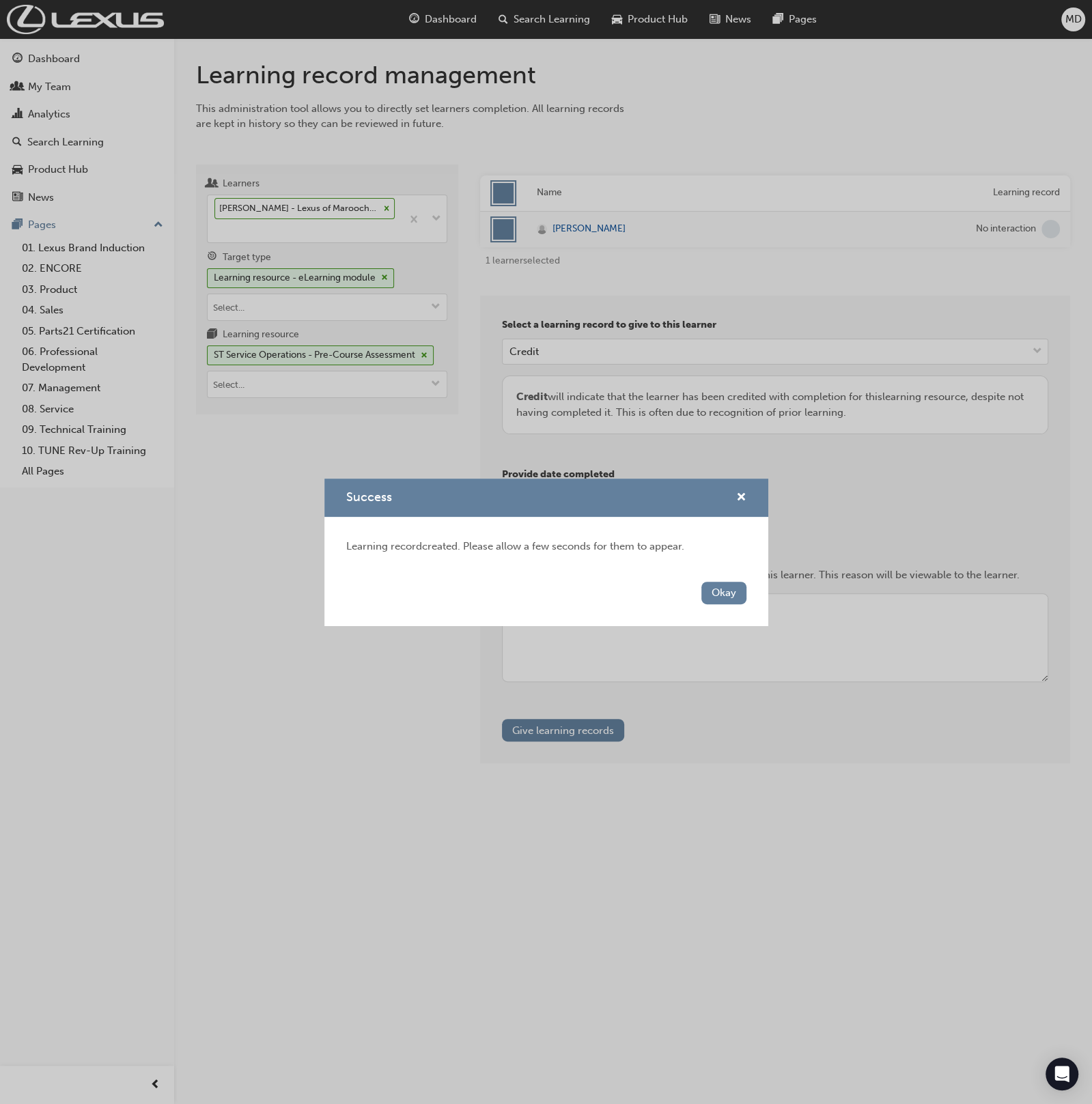
click at [726, 593] on button "Okay" at bounding box center [724, 592] width 45 height 22
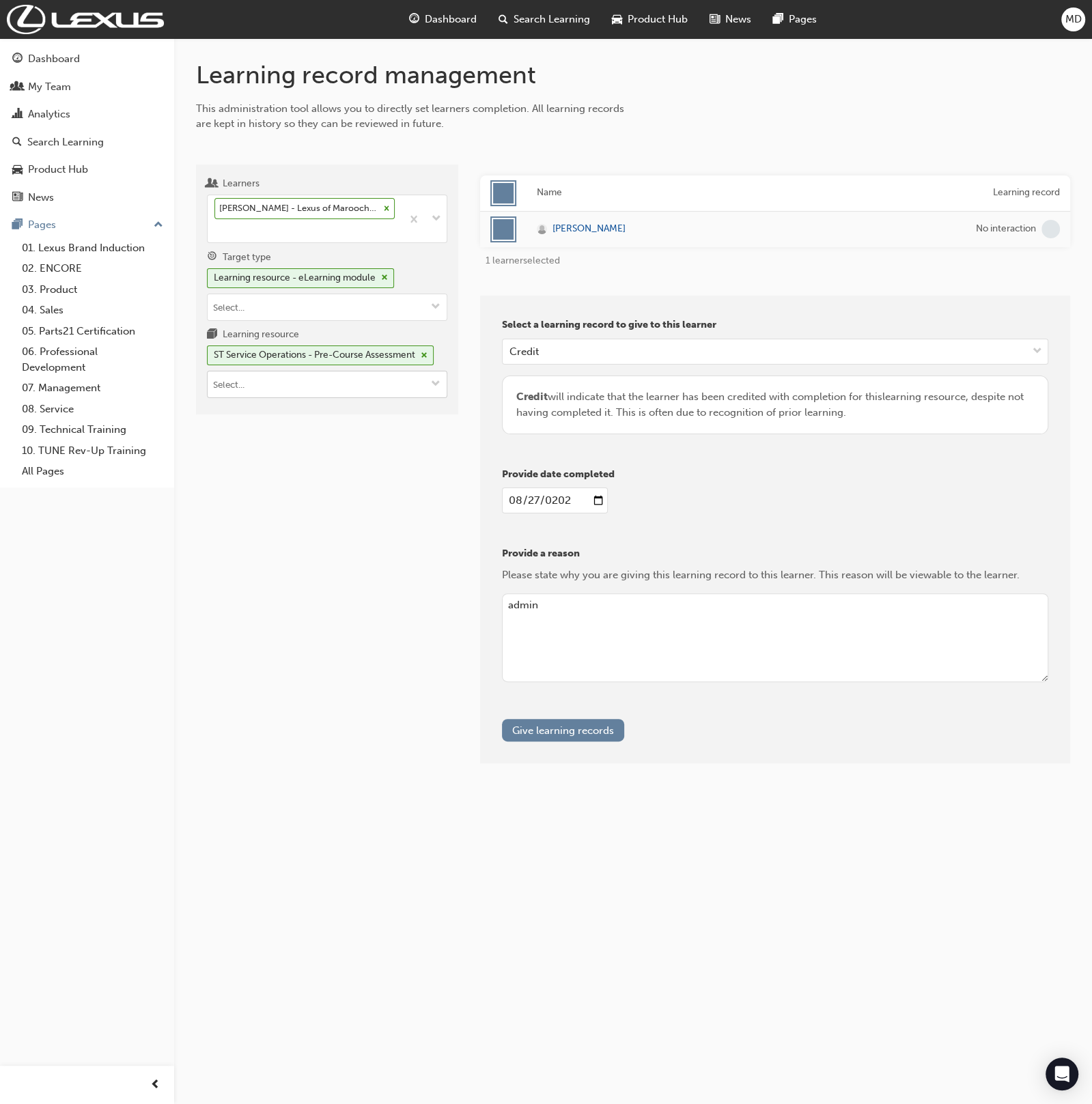
click at [311, 377] on input "Learning resource ST Service Operations - Pre-Course Assessment" at bounding box center [327, 384] width 239 height 26
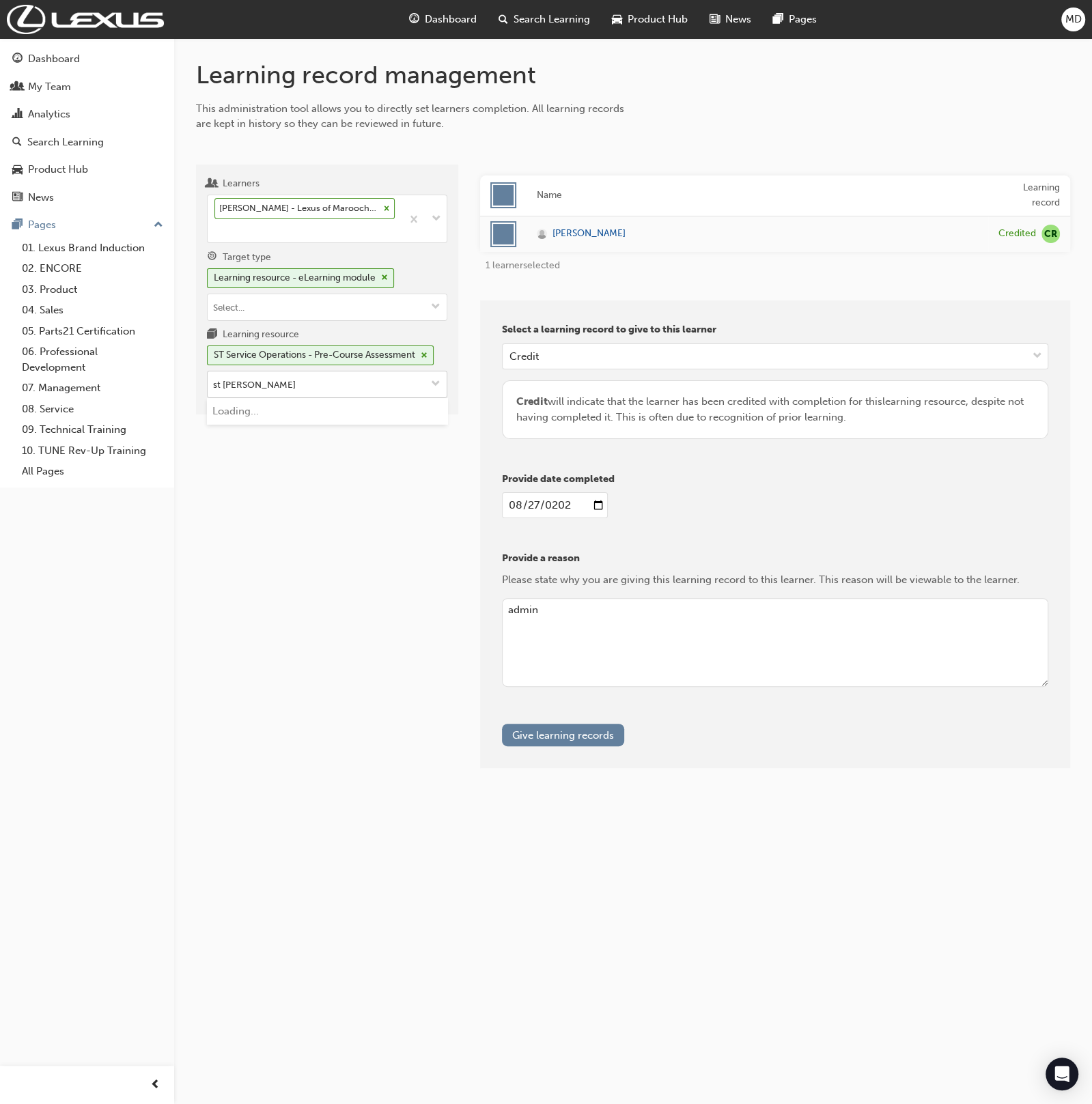
type input "st chass"
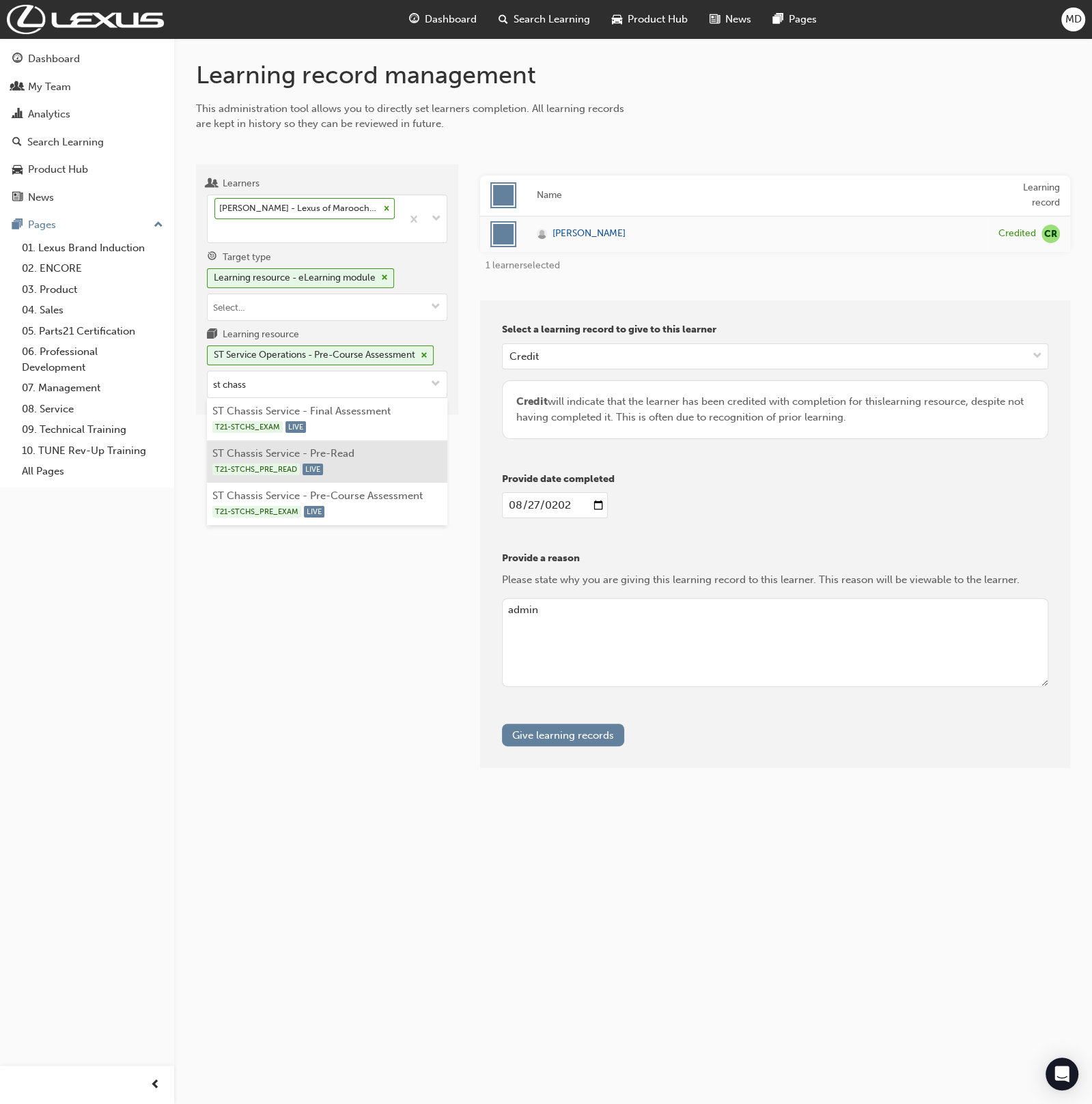
click at [382, 467] on div "T21-STCHS_PRE_READ LIVE" at bounding box center [327, 469] width 230 height 17
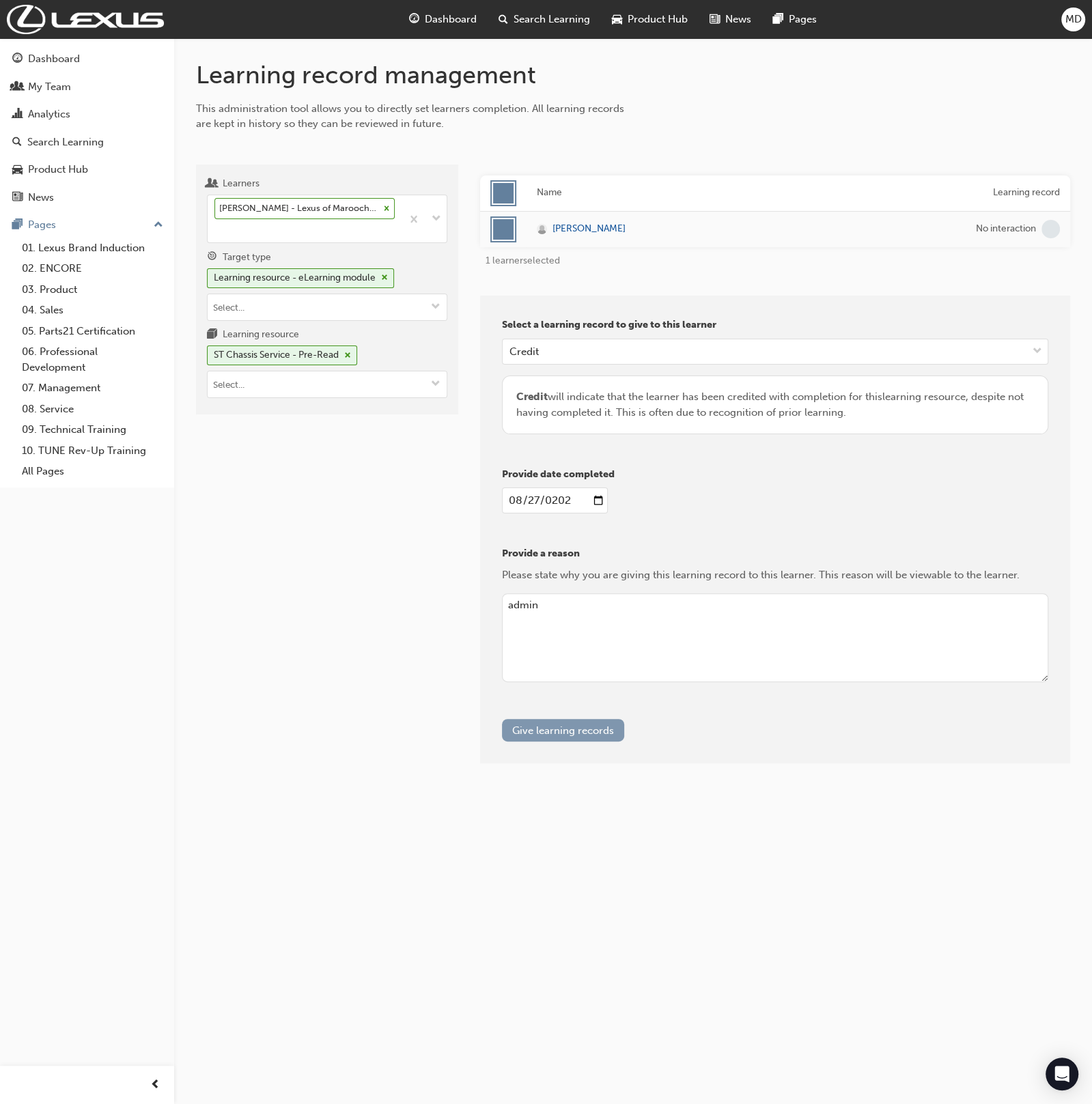
click at [580, 735] on button "Give learning records" at bounding box center [563, 730] width 122 height 22
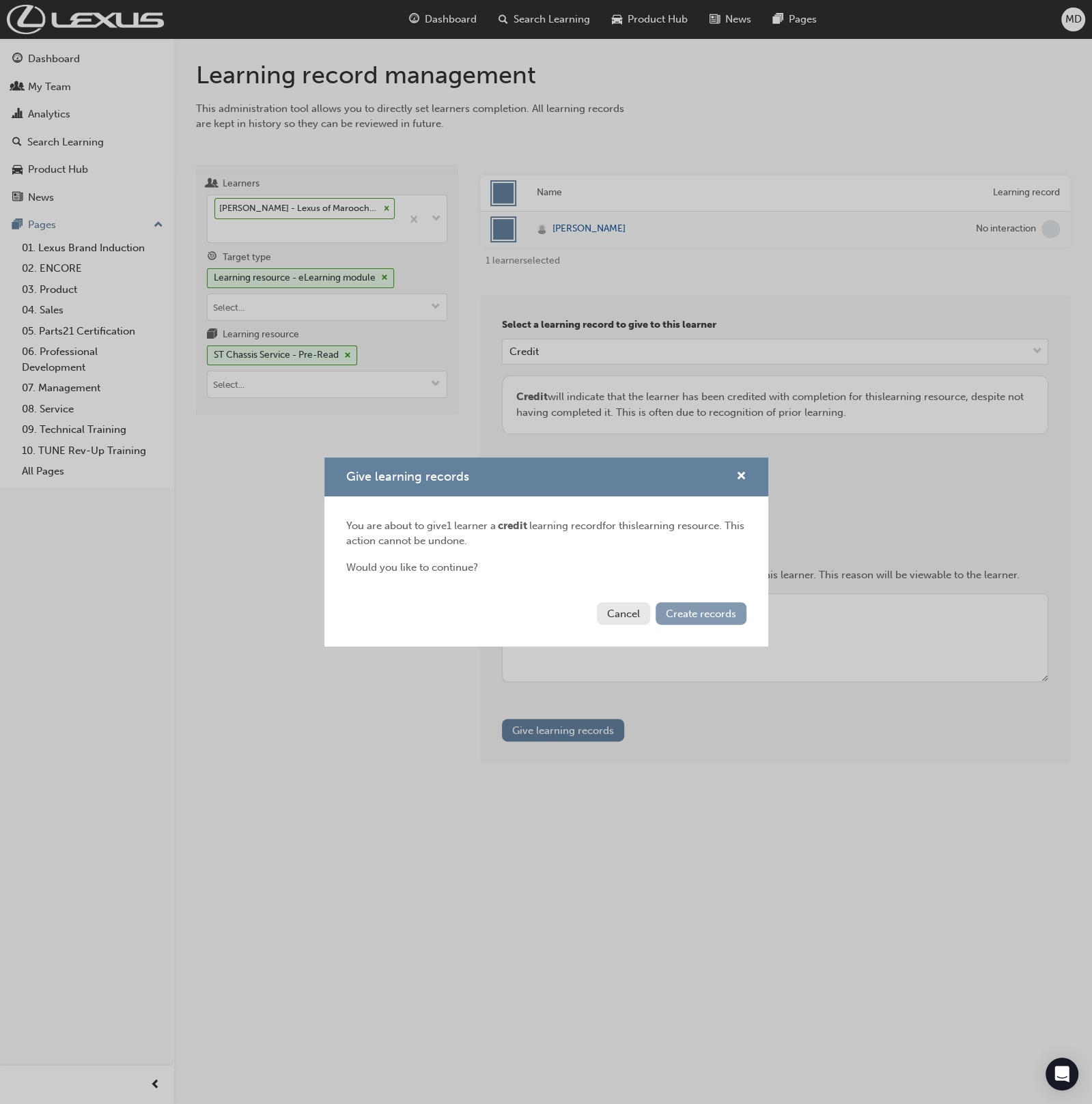
click at [703, 615] on span "Create records" at bounding box center [701, 614] width 70 height 13
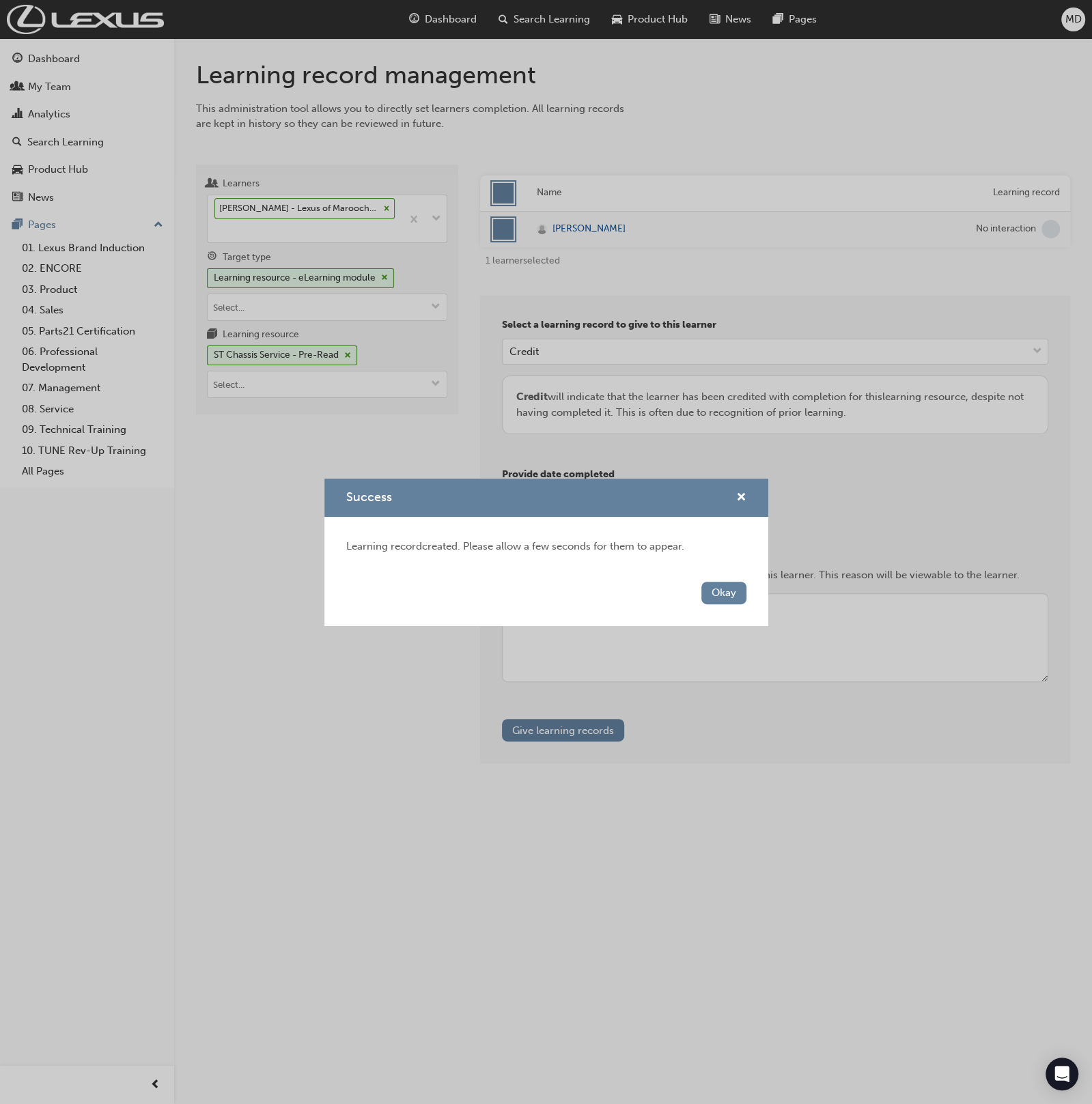
click at [700, 599] on div "Okay" at bounding box center [546, 601] width 444 height 49
click at [729, 579] on div "Okay" at bounding box center [546, 601] width 444 height 49
click at [652, 568] on div "Success Learning record created. Please allow a few seconds for them to appear.…" at bounding box center [546, 553] width 444 height 147
drag, startPoint x: 622, startPoint y: 543, endPoint x: 411, endPoint y: 407, distance: 251.0
click at [618, 541] on span "Learning record created. Please allow a few seconds for them to appear." at bounding box center [515, 547] width 338 height 13
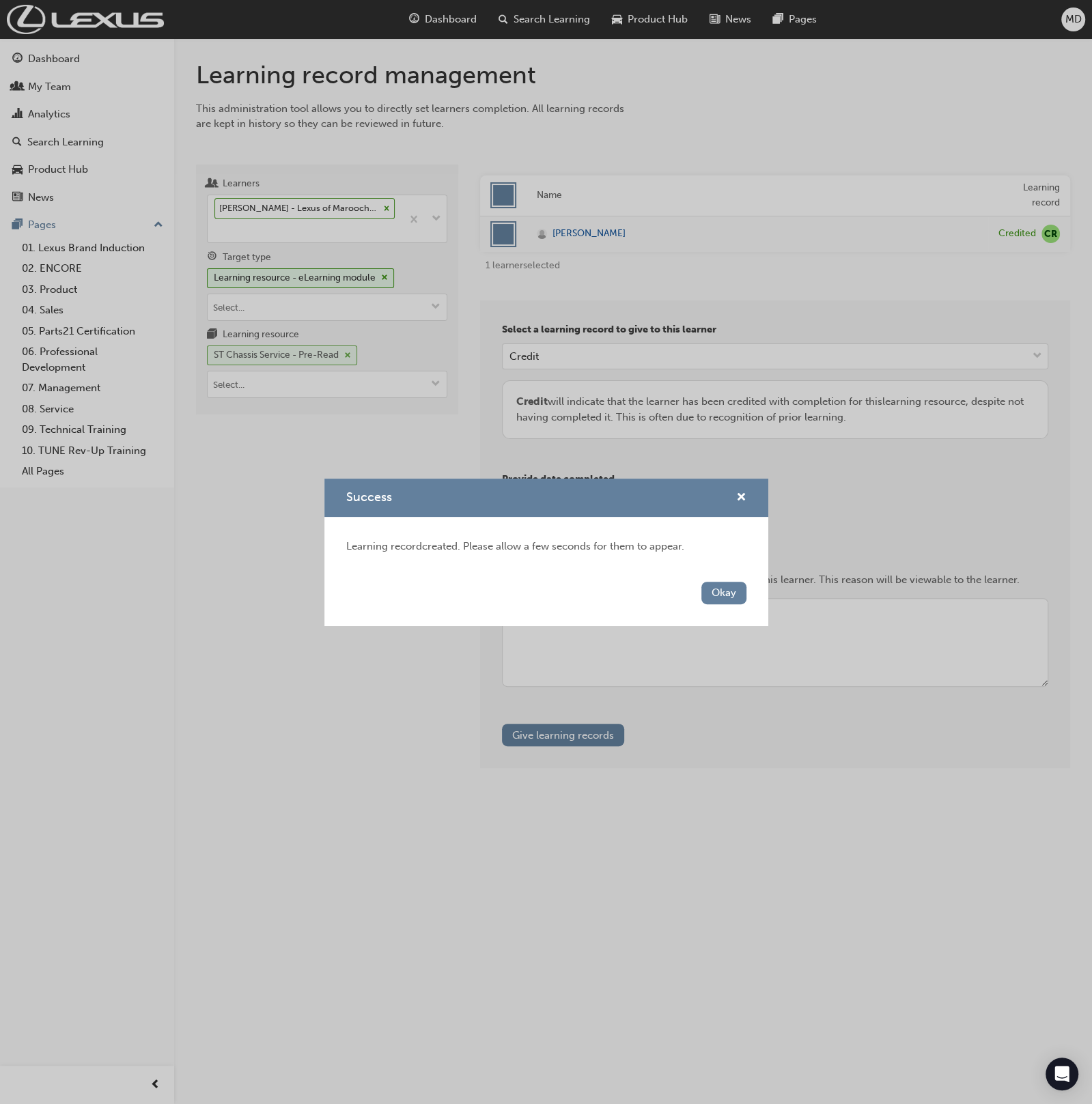
click at [337, 363] on div "Success Learning record created. Please allow a few seconds for them to appear.…" at bounding box center [546, 552] width 1092 height 1104
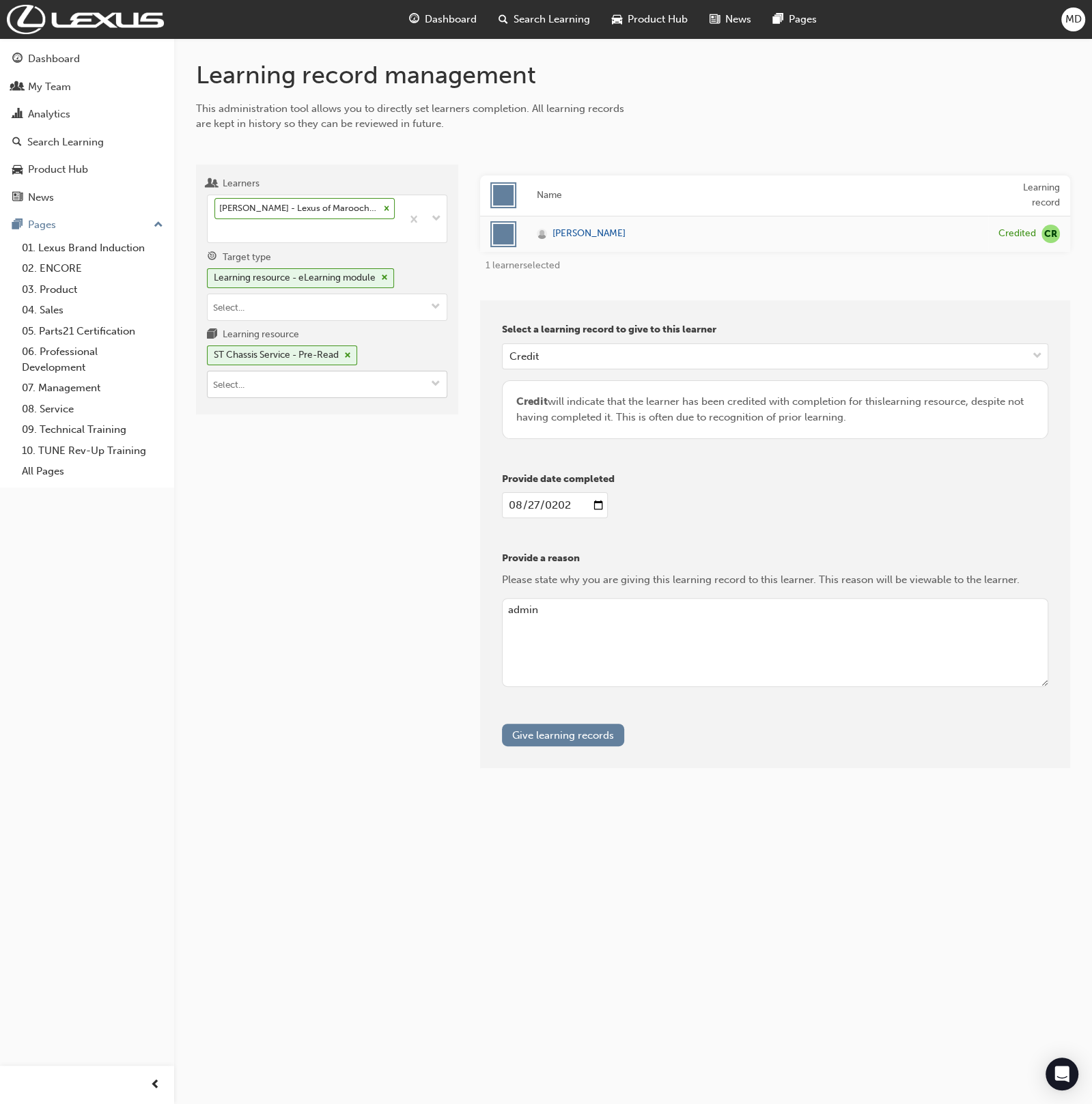
click at [334, 387] on input "Learning resource ST Chassis Service - Pre-Read" at bounding box center [327, 384] width 239 height 26
drag, startPoint x: 402, startPoint y: 453, endPoint x: 528, endPoint y: 503, distance: 135.6
click at [413, 454] on li "ST Chassis Service - Pre-Course Assessment T21-STCHS_PRE_EXAM LIVE" at bounding box center [326, 461] width 240 height 42
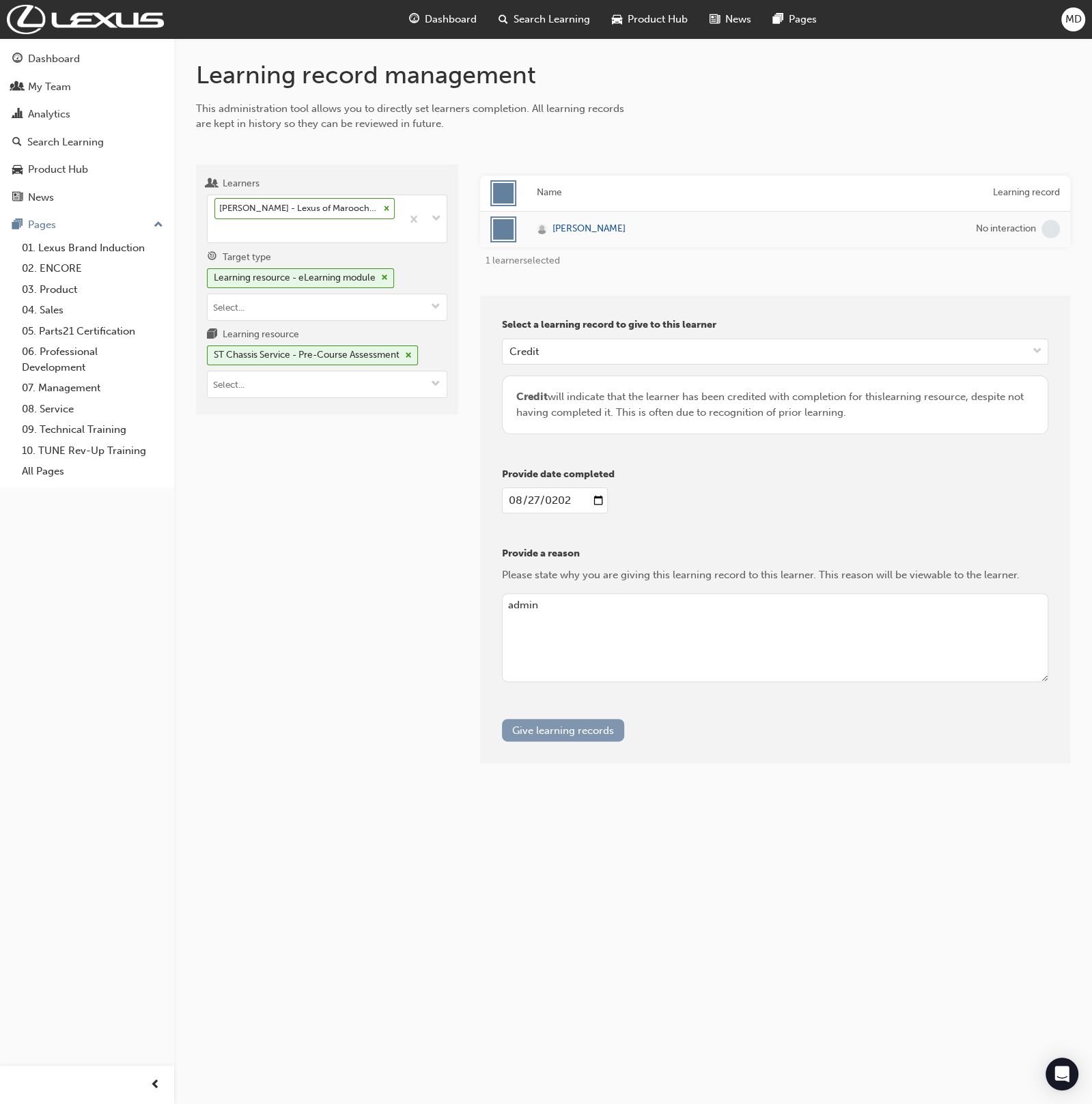
click at [571, 735] on button "Give learning records" at bounding box center [563, 730] width 122 height 22
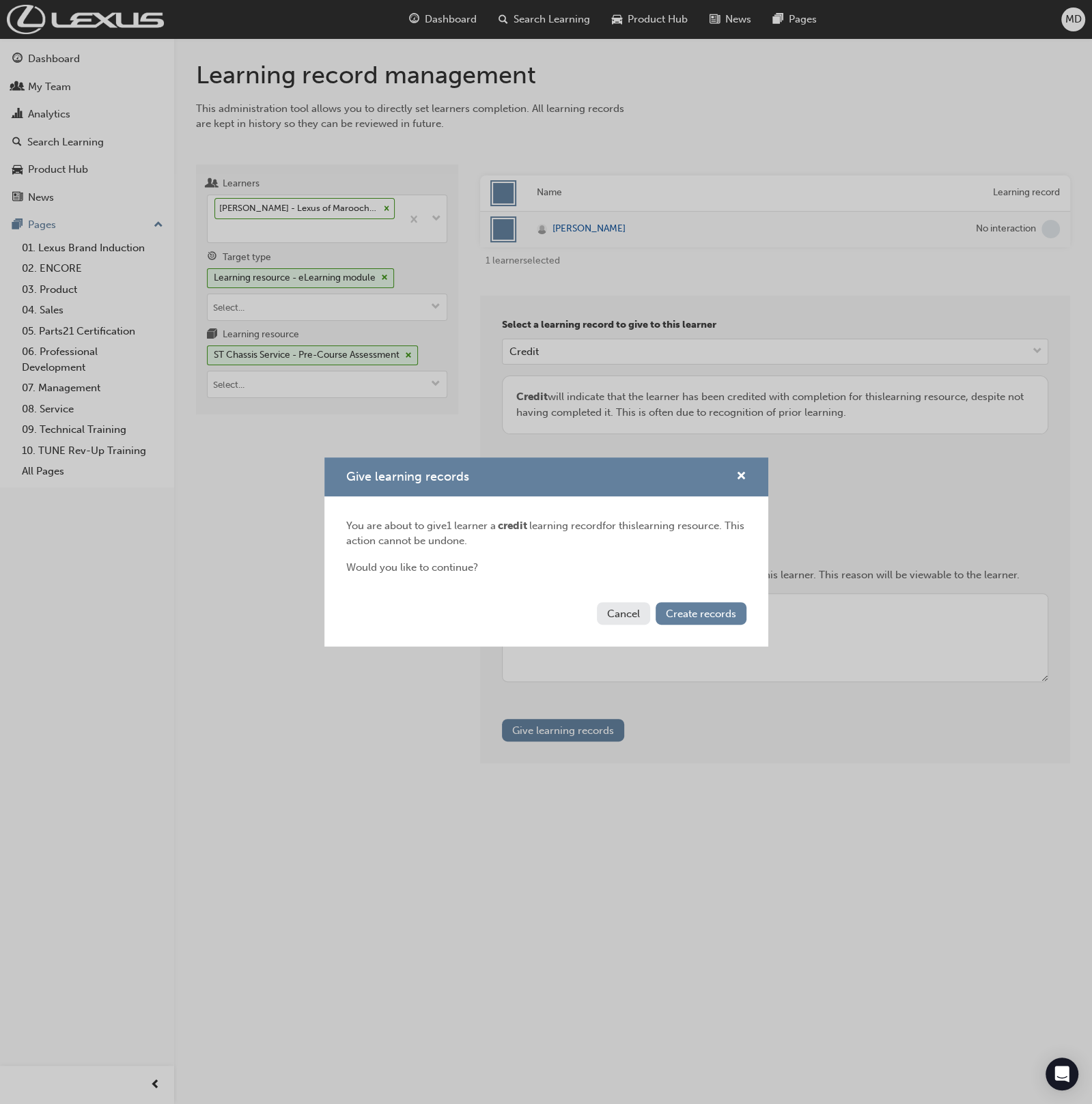
click at [705, 598] on div "Cancel Create records" at bounding box center [546, 621] width 444 height 49
drag, startPoint x: 717, startPoint y: 610, endPoint x: 426, endPoint y: 490, distance: 314.8
click at [704, 599] on div "Cancel Create records" at bounding box center [546, 621] width 444 height 49
drag, startPoint x: 297, startPoint y: 439, endPoint x: 317, endPoint y: 428, distance: 22.8
click at [304, 437] on div "Give learning records You are about to give 1 learner a credit learning record …" at bounding box center [546, 552] width 1092 height 1104
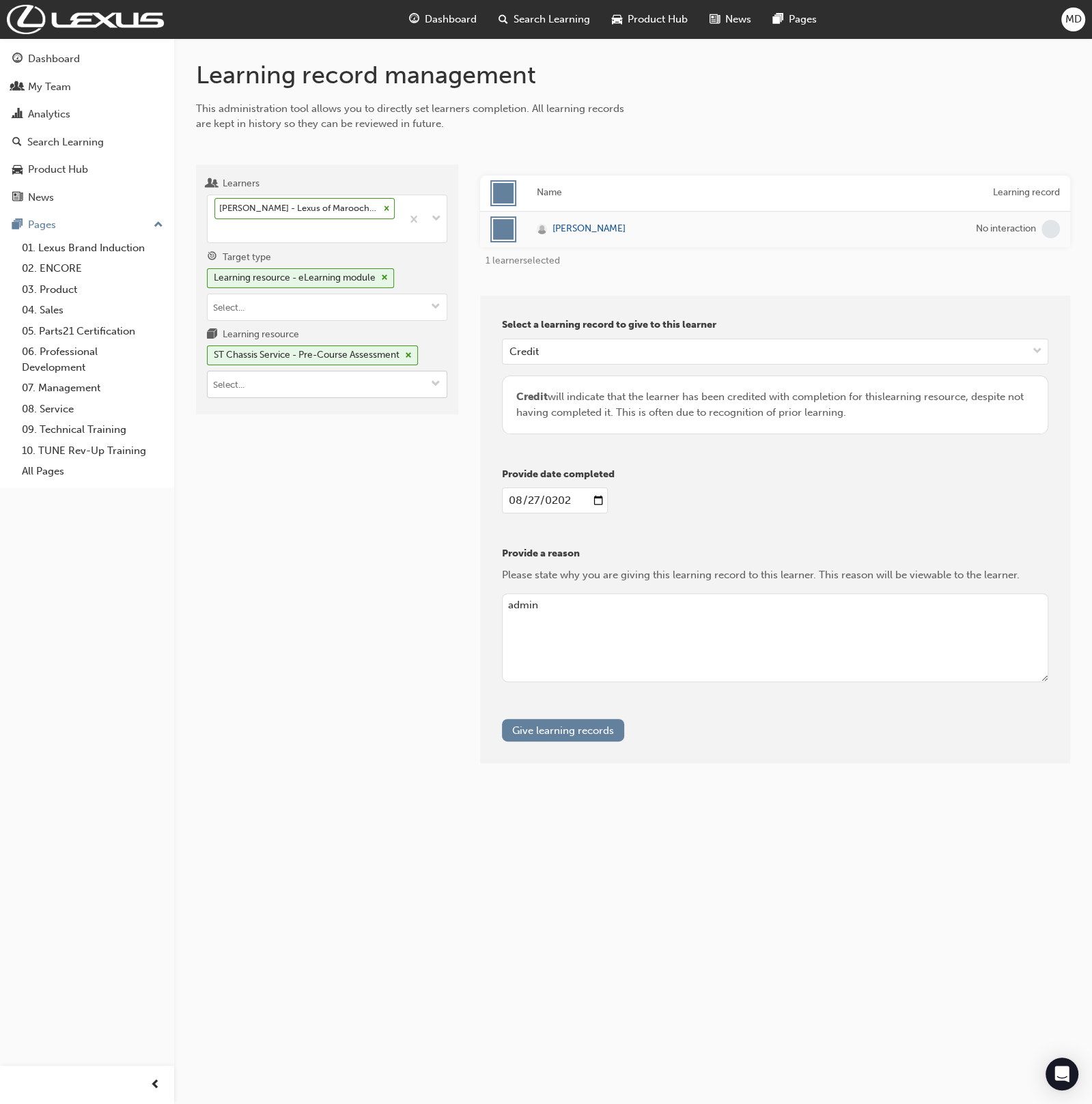
click at [323, 387] on input "Learning resource ST Chassis Service - Pre-Course Assessment" at bounding box center [327, 384] width 239 height 26
click at [574, 726] on button "Give learning records" at bounding box center [563, 730] width 122 height 22
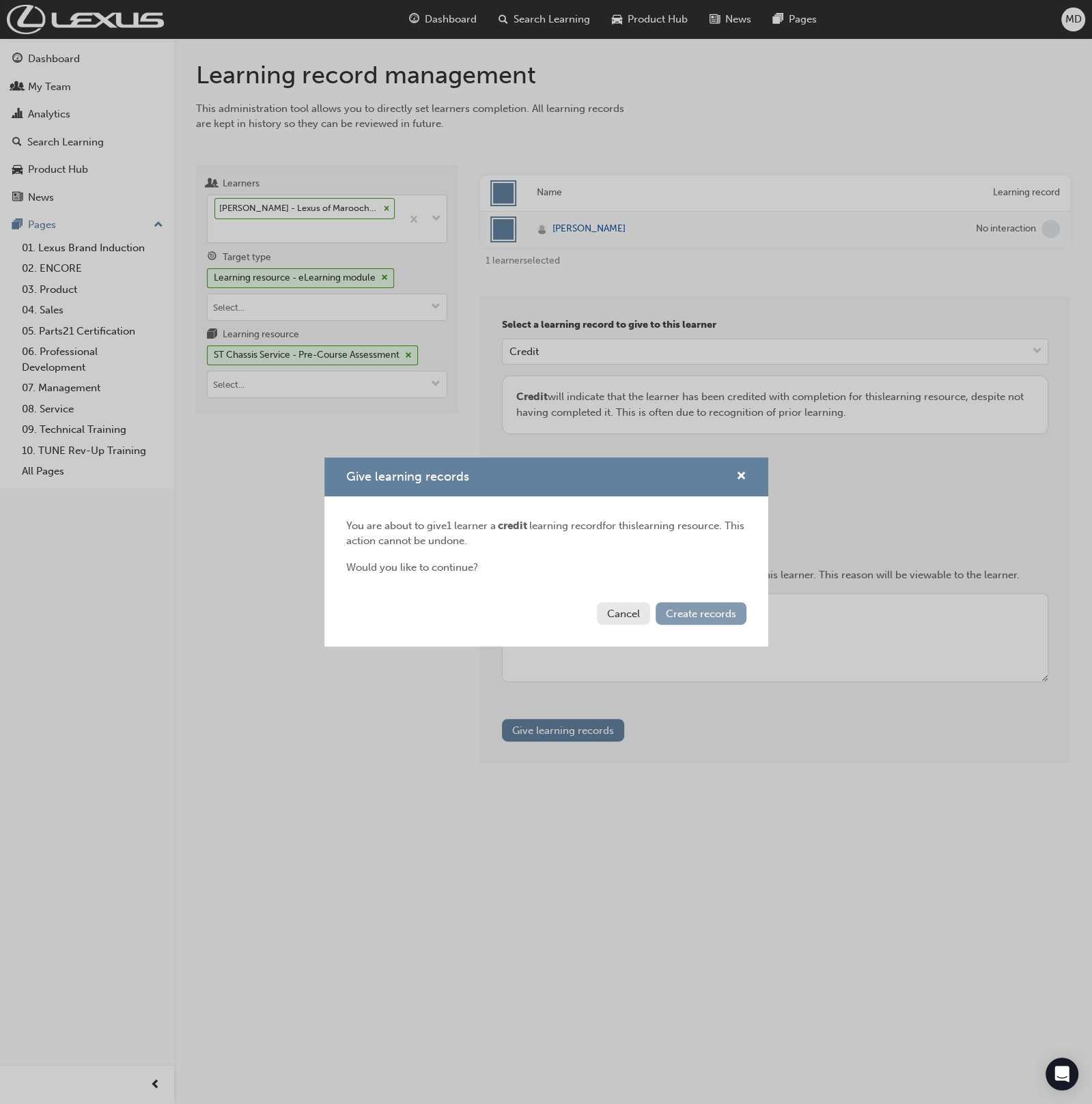
drag, startPoint x: 717, startPoint y: 613, endPoint x: 679, endPoint y: 601, distance: 39.8
click at [717, 613] on span "Create records" at bounding box center [701, 614] width 70 height 13
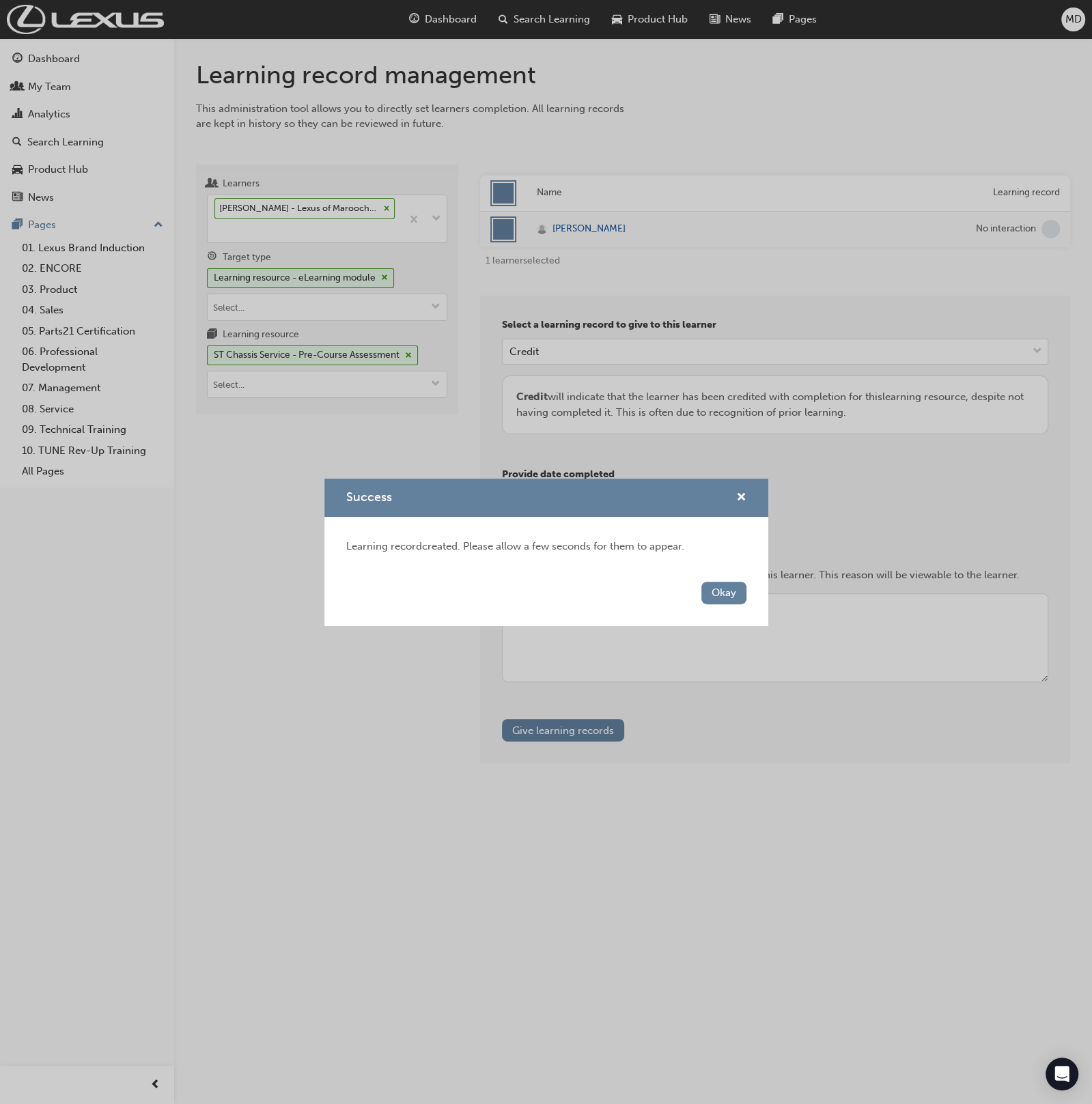
click at [436, 437] on div "Success Learning record created. Please allow a few seconds for them to appear.…" at bounding box center [546, 552] width 1092 height 1104
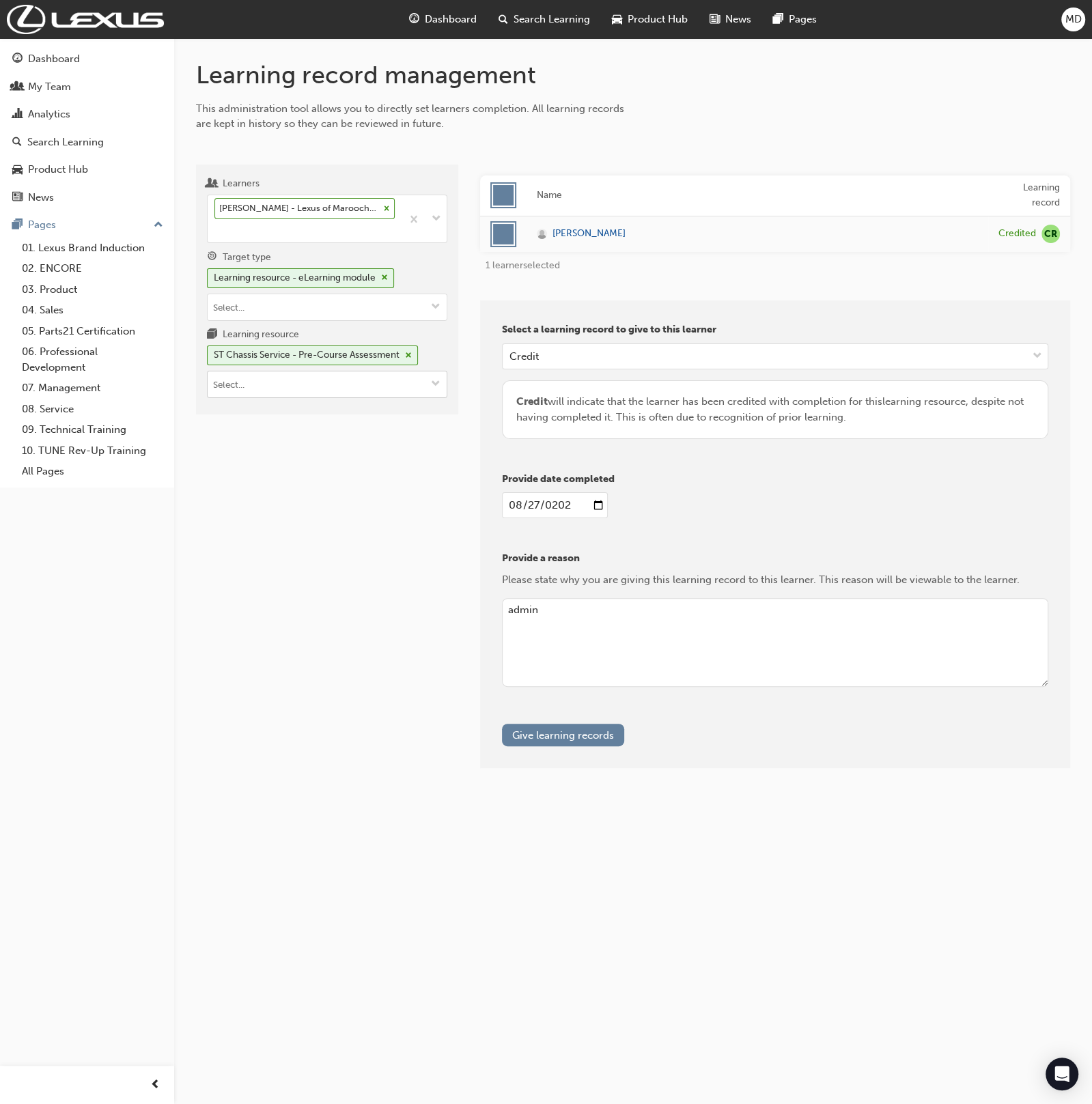
click at [399, 396] on div at bounding box center [326, 385] width 240 height 27
click at [395, 388] on input "Learning resource ST Chassis Service - Pre-Course Assessment ST Chassis Service…" at bounding box center [327, 384] width 239 height 26
type input "st engine"
click at [411, 422] on div "T21-STENS_PRE_EXAM LIVE" at bounding box center [327, 427] width 230 height 17
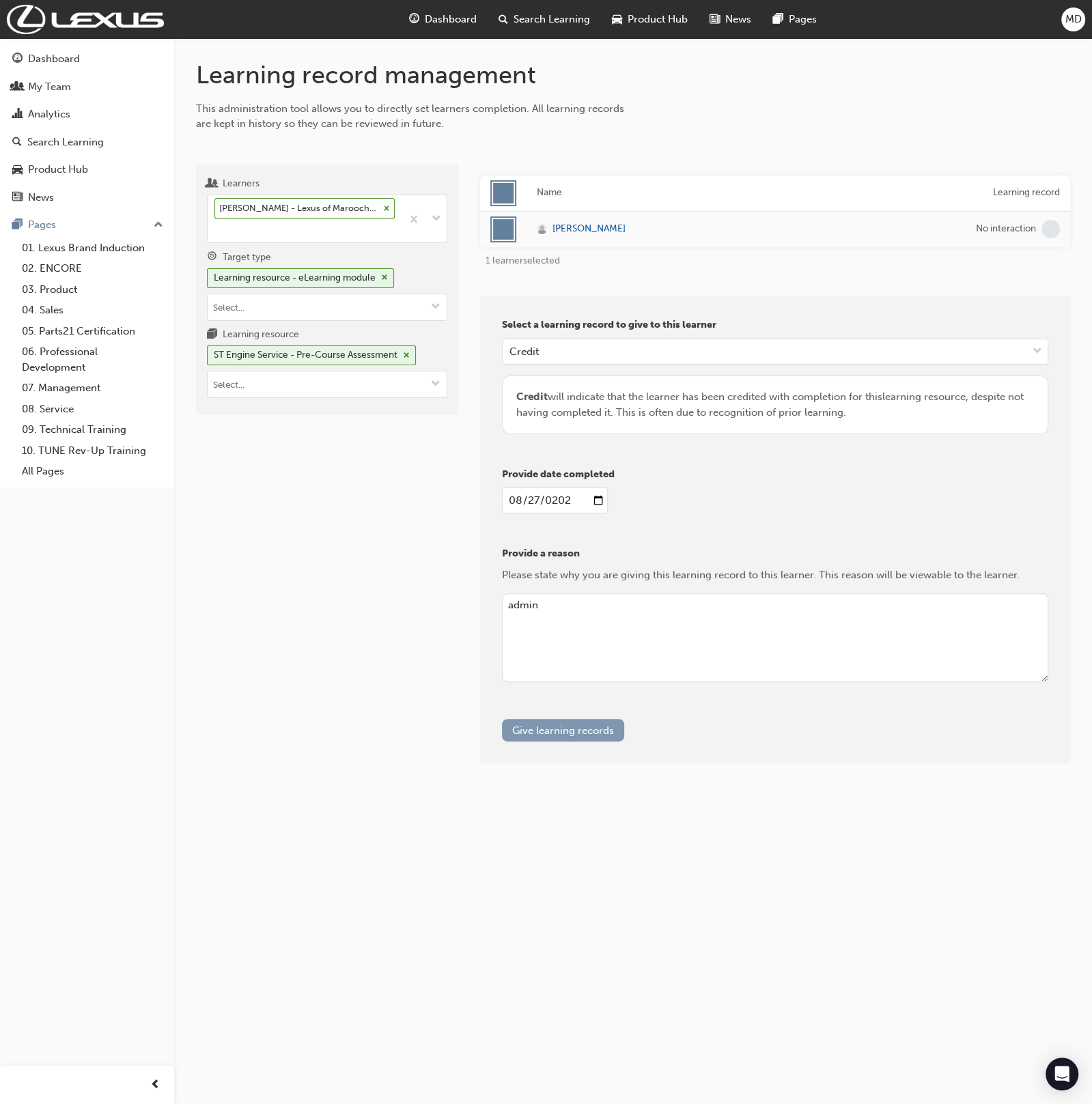
click at [573, 721] on button "Give learning records" at bounding box center [563, 730] width 122 height 22
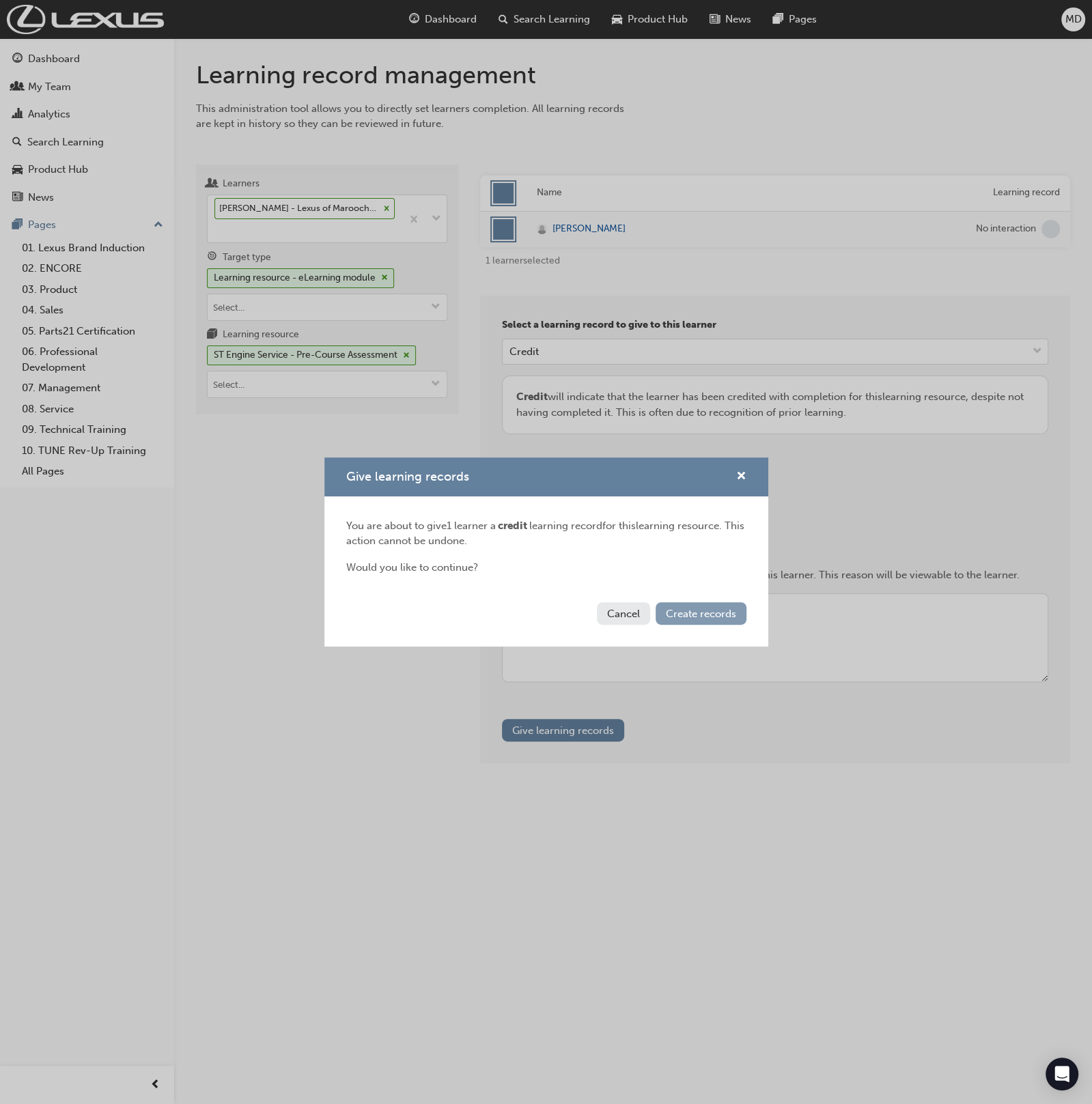
click at [715, 608] on span "Create records" at bounding box center [701, 614] width 70 height 13
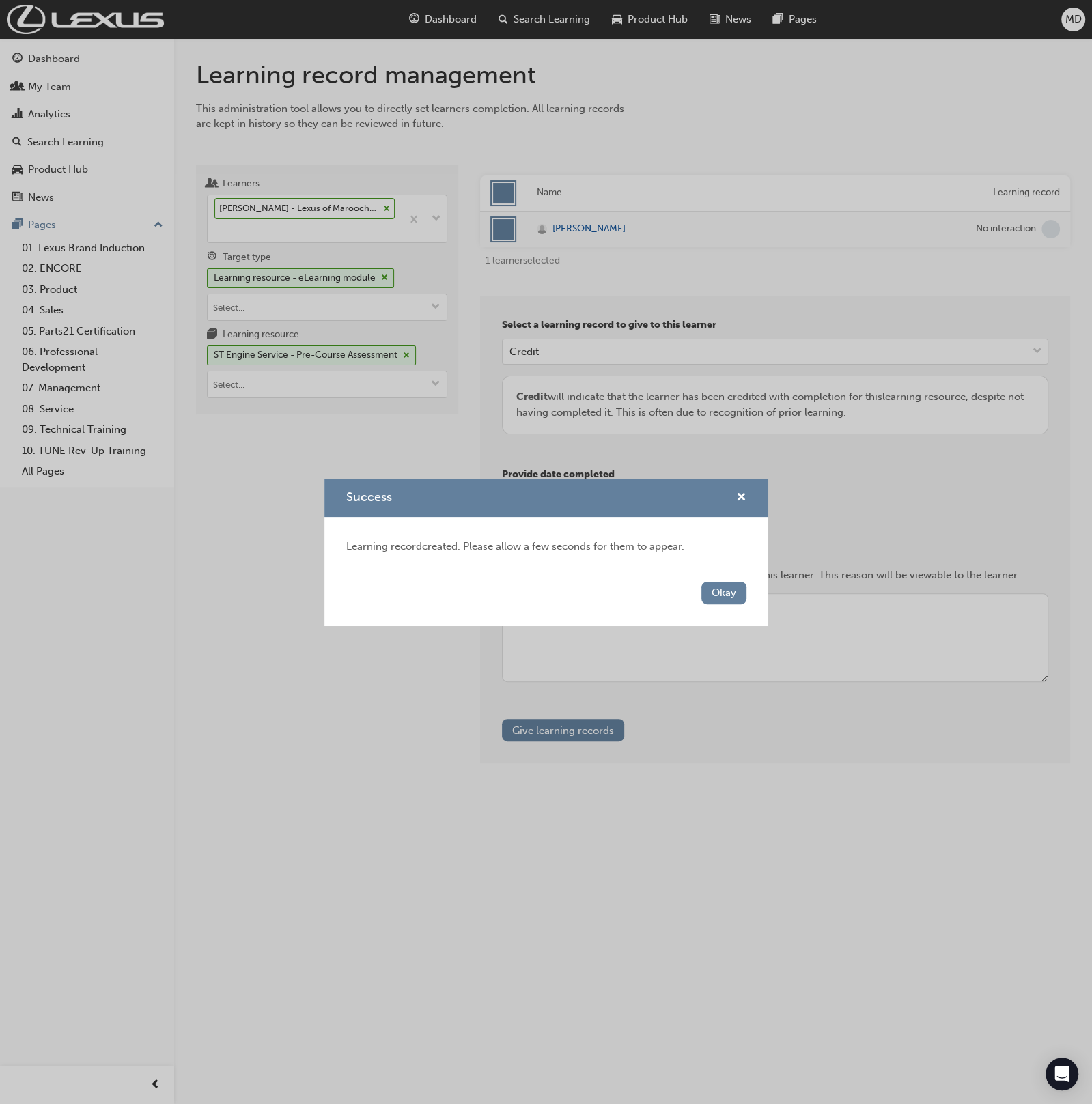
drag, startPoint x: 508, startPoint y: 869, endPoint x: 282, endPoint y: 411, distance: 510.7
click at [494, 839] on div "Success Learning record created. Please allow a few seconds for them to appear.…" at bounding box center [546, 552] width 1092 height 1104
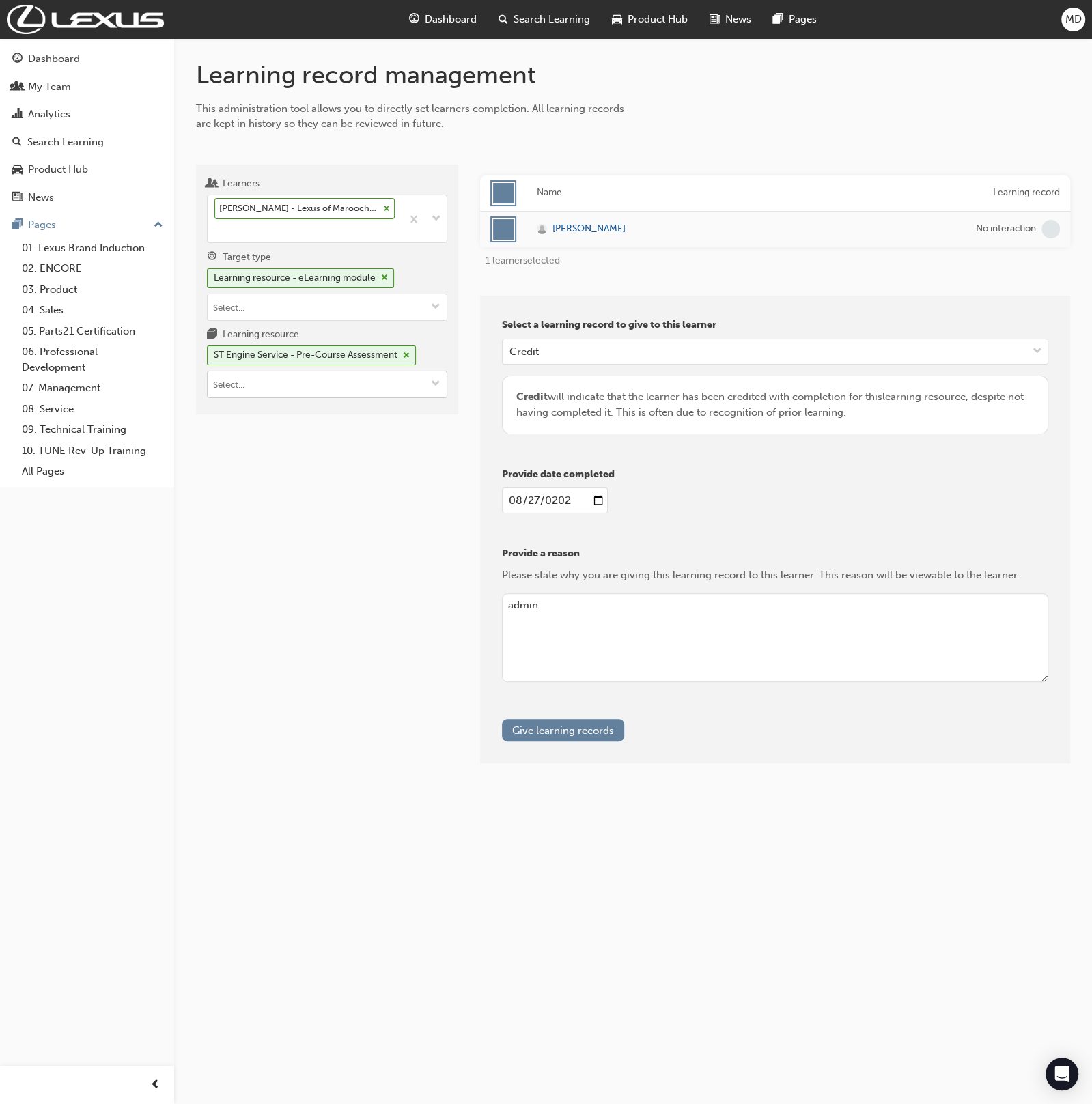
click at [305, 394] on input "Learning resource ST Engine Service - Pre-Course Assessment" at bounding box center [327, 384] width 239 height 26
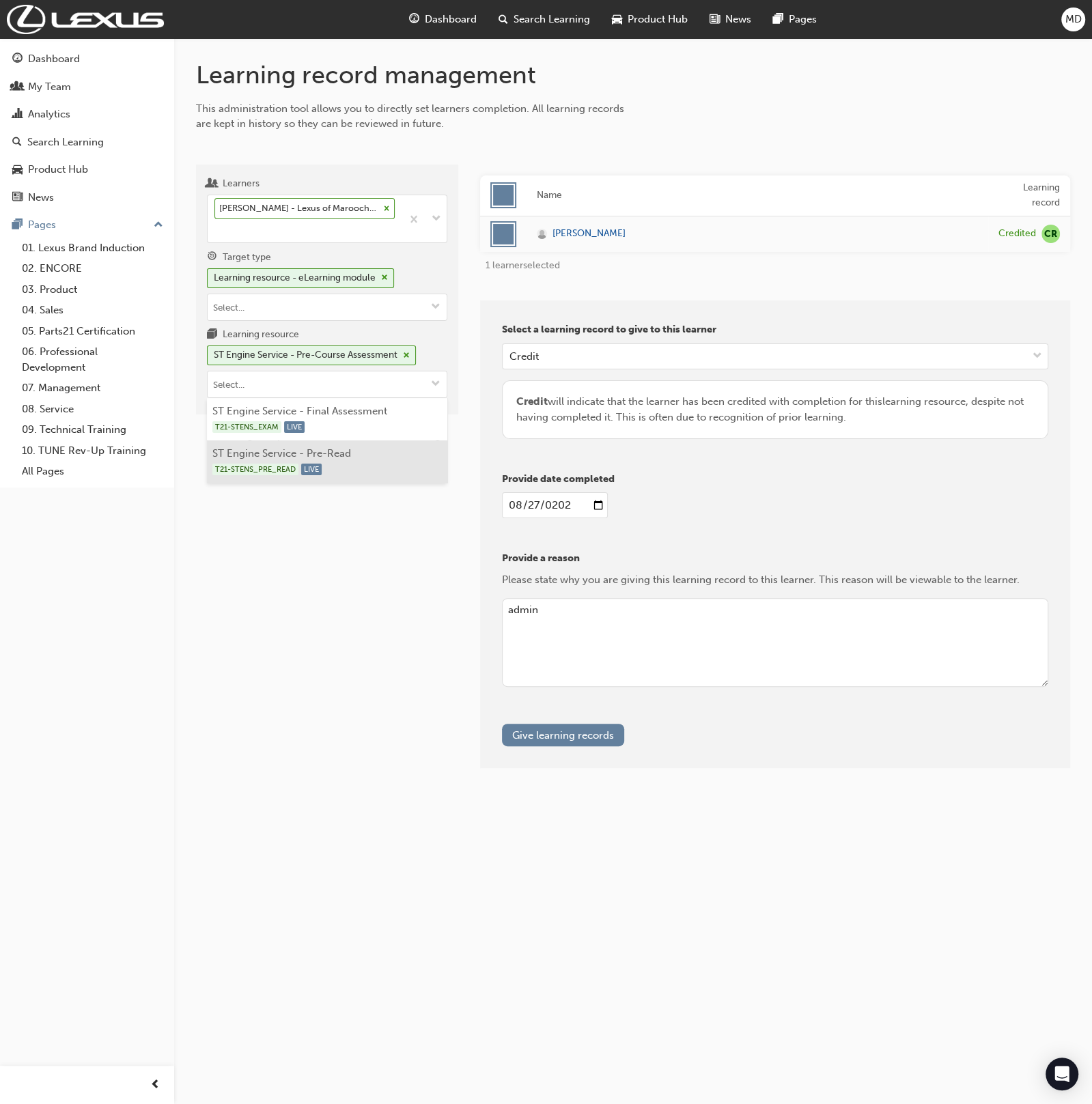
drag, startPoint x: 362, startPoint y: 462, endPoint x: 358, endPoint y: 453, distance: 9.8
click at [359, 455] on li "ST Engine Service - Pre-Read T21-STENS_PRE_READ LIVE" at bounding box center [326, 461] width 240 height 42
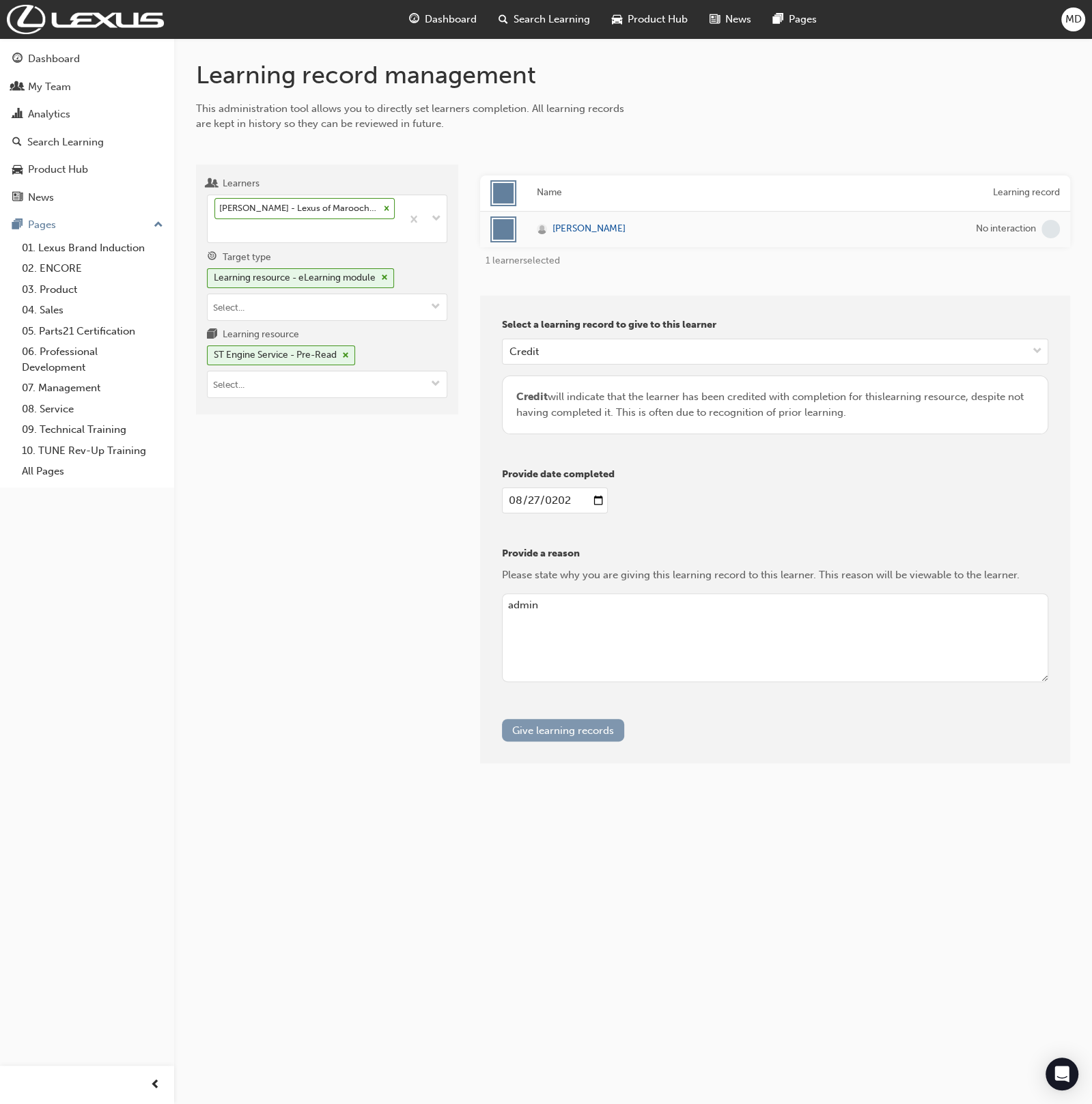
click at [547, 726] on button "Give learning records" at bounding box center [563, 730] width 122 height 22
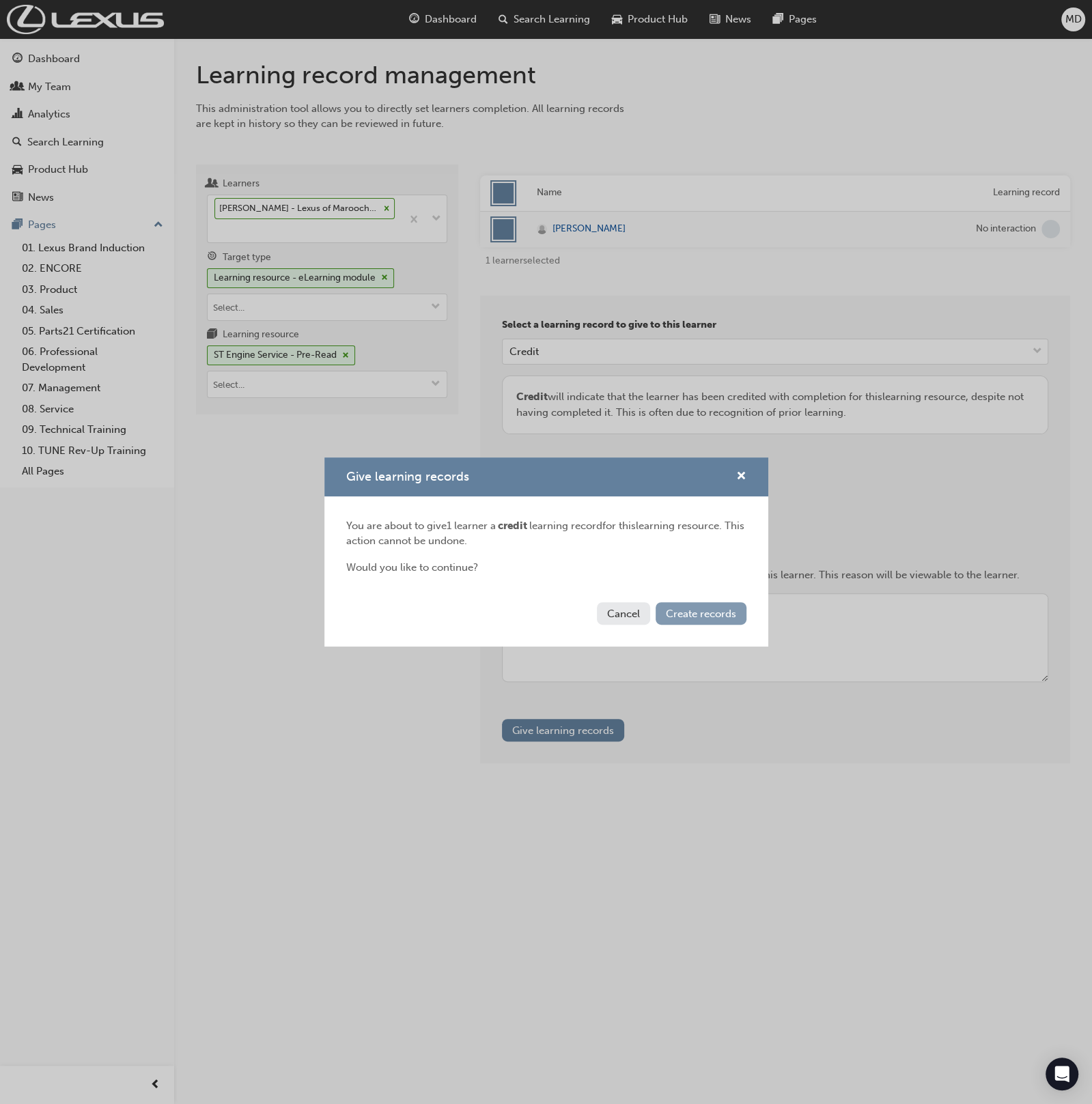
click at [695, 619] on span "Create records" at bounding box center [701, 614] width 70 height 13
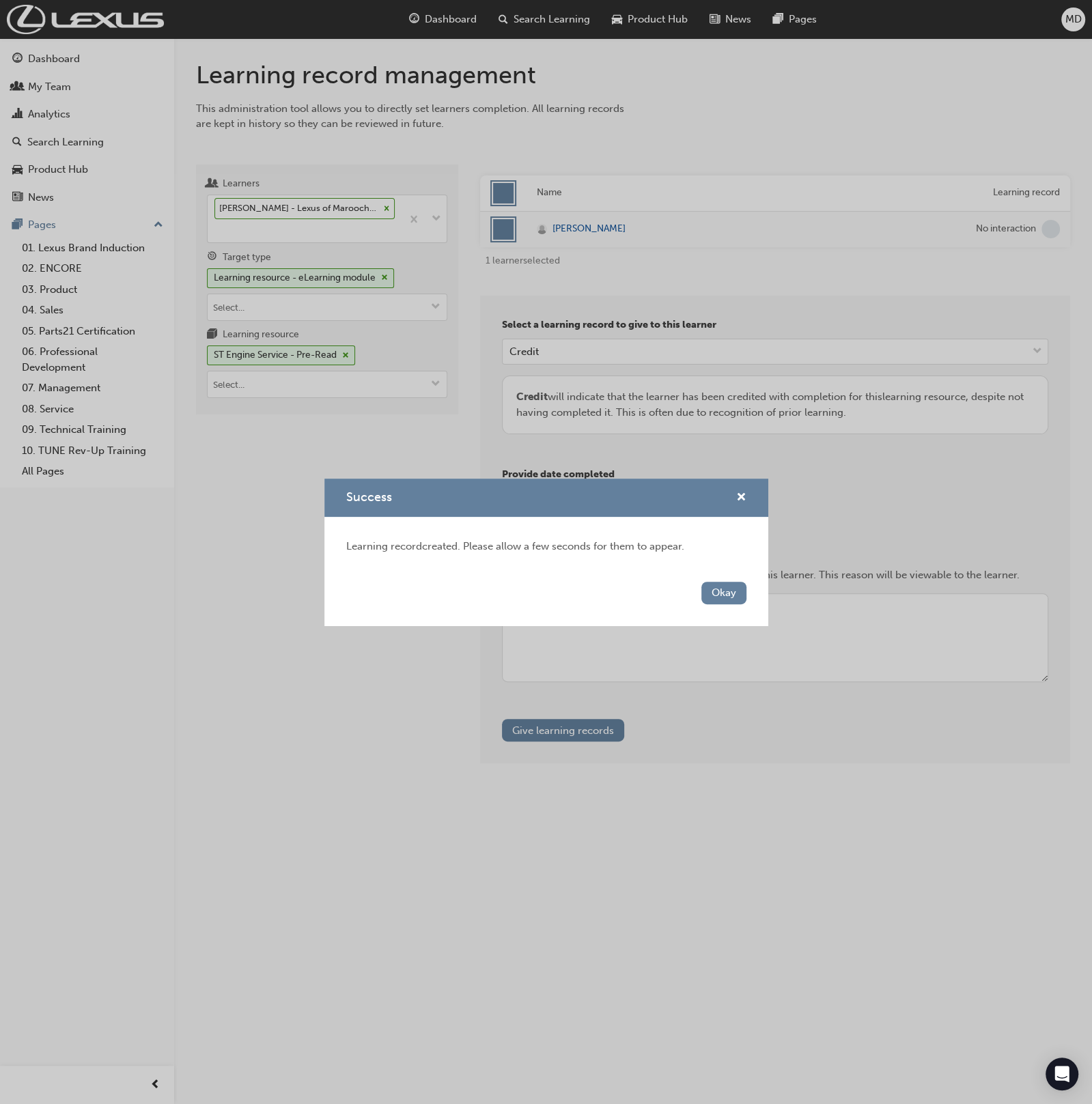
drag, startPoint x: 720, startPoint y: 595, endPoint x: 549, endPoint y: 551, distance: 176.6
click at [718, 595] on button "Okay" at bounding box center [724, 592] width 45 height 22
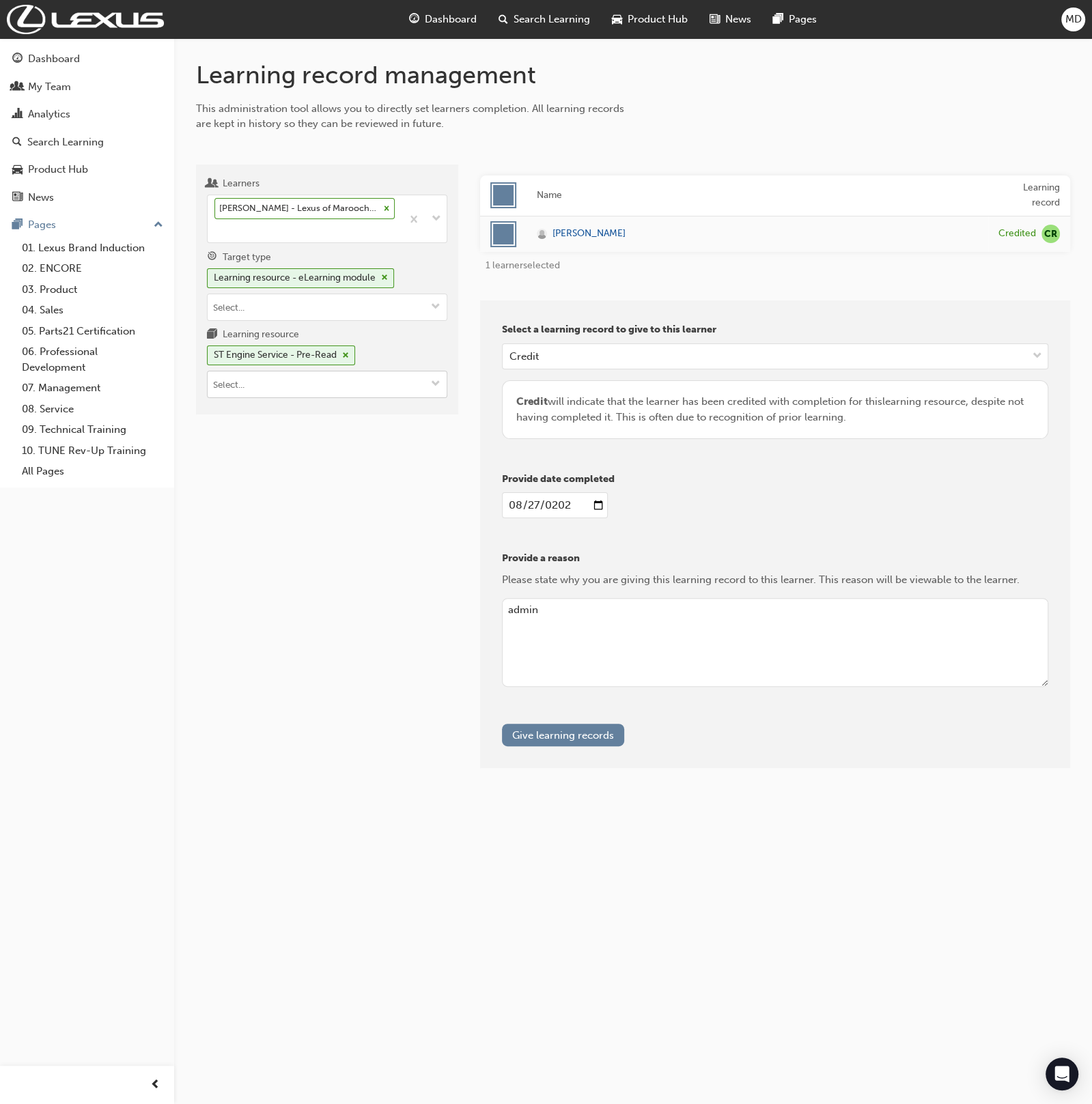
click at [317, 382] on input "Learning resource ST Engine Service - Pre-Read" at bounding box center [327, 384] width 239 height 26
type input "st drive"
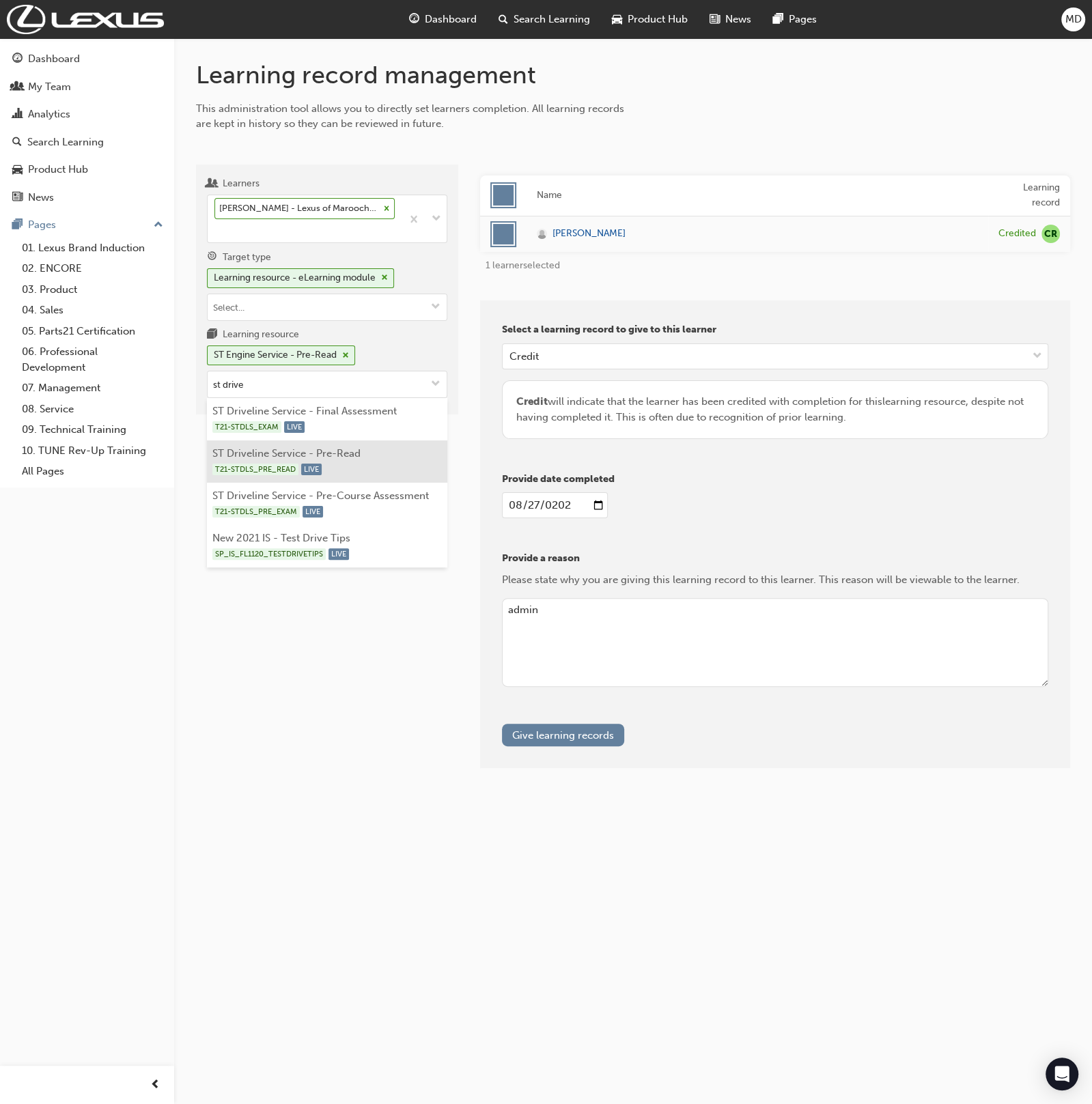
click at [362, 441] on li "ST Driveline Service - Pre-Read T21-STDLS_PRE_READ LIVE" at bounding box center [326, 461] width 240 height 42
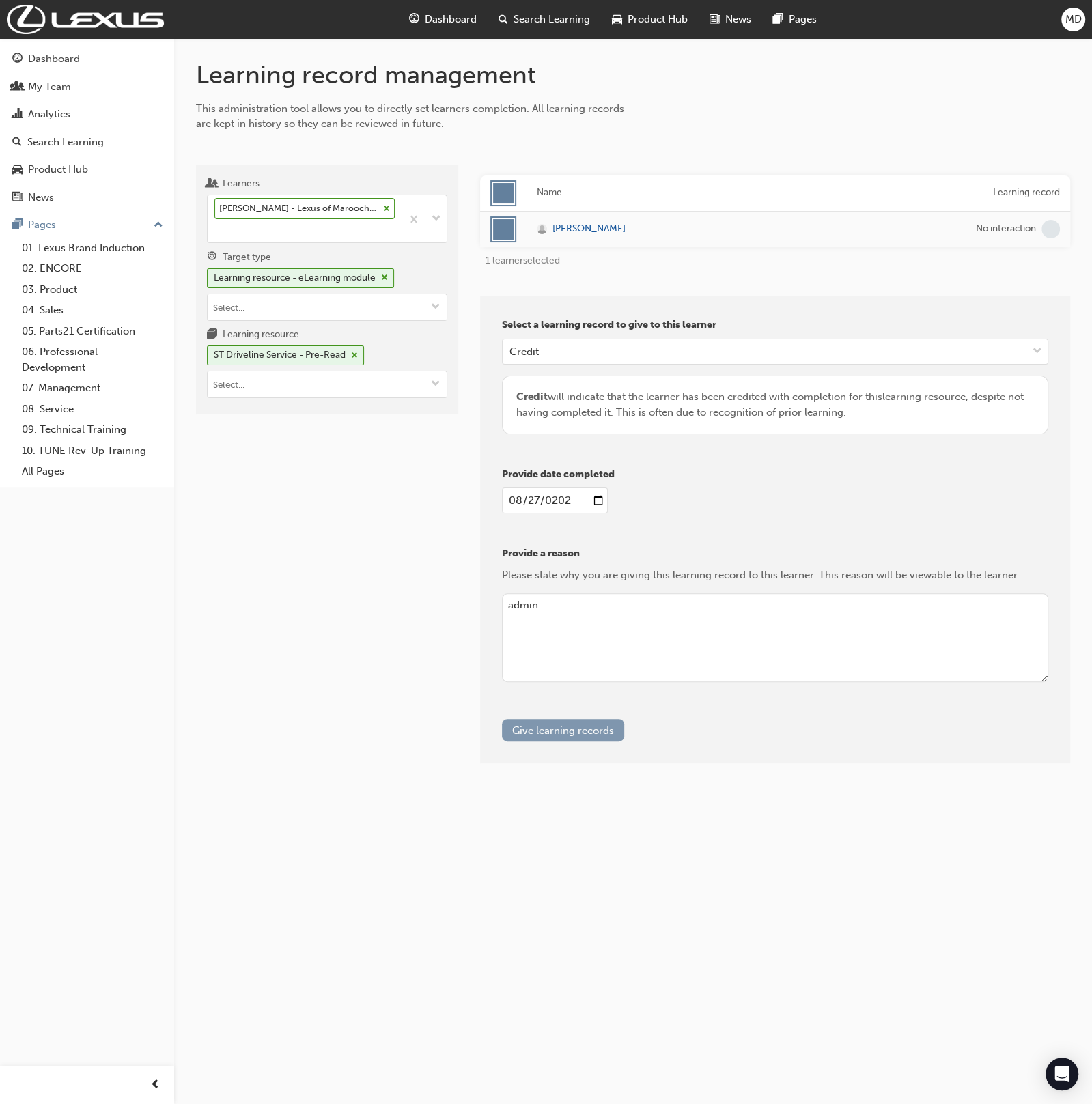
click at [601, 729] on button "Give learning records" at bounding box center [563, 730] width 122 height 22
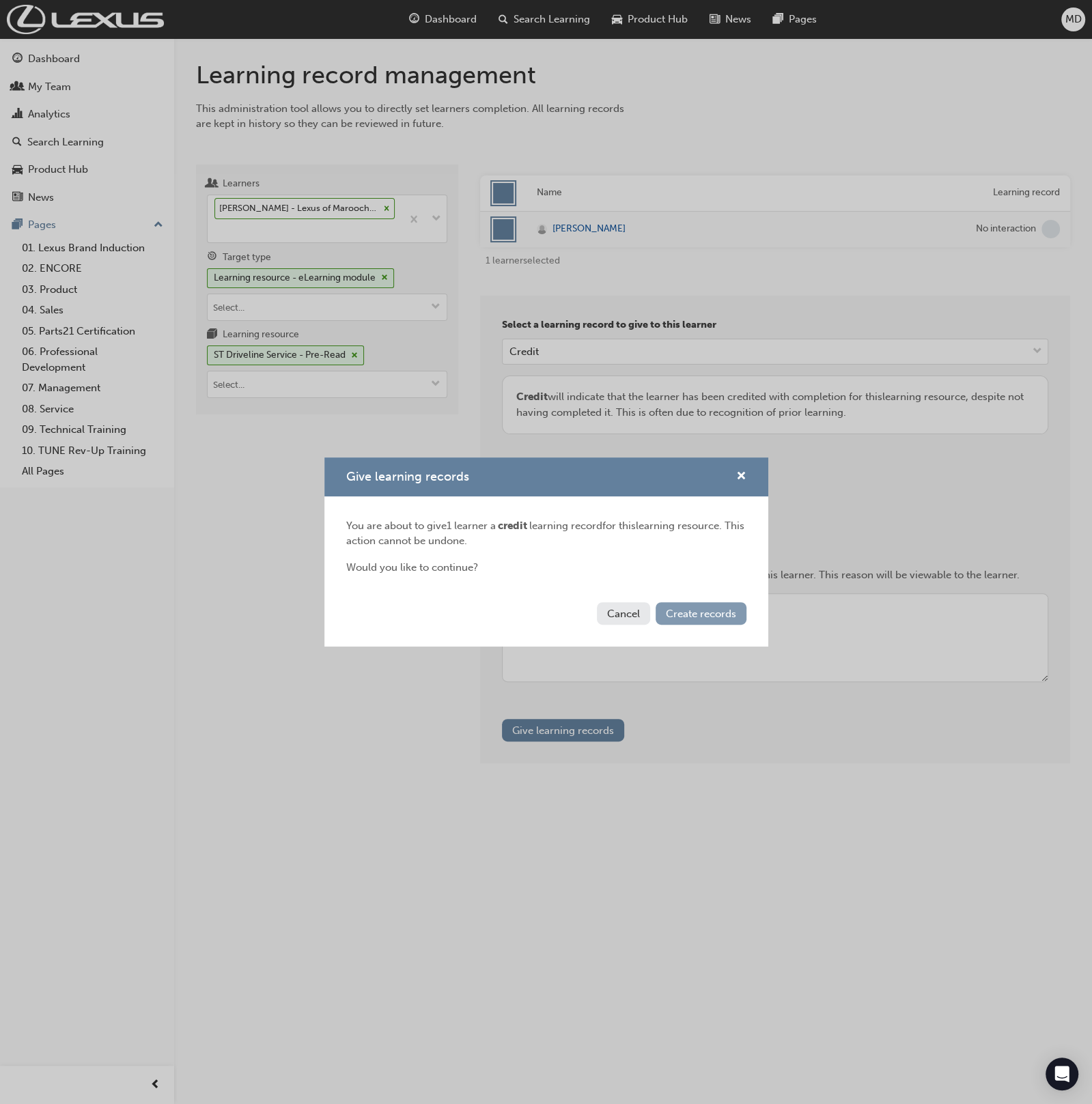
click at [716, 610] on span "Create records" at bounding box center [701, 614] width 70 height 13
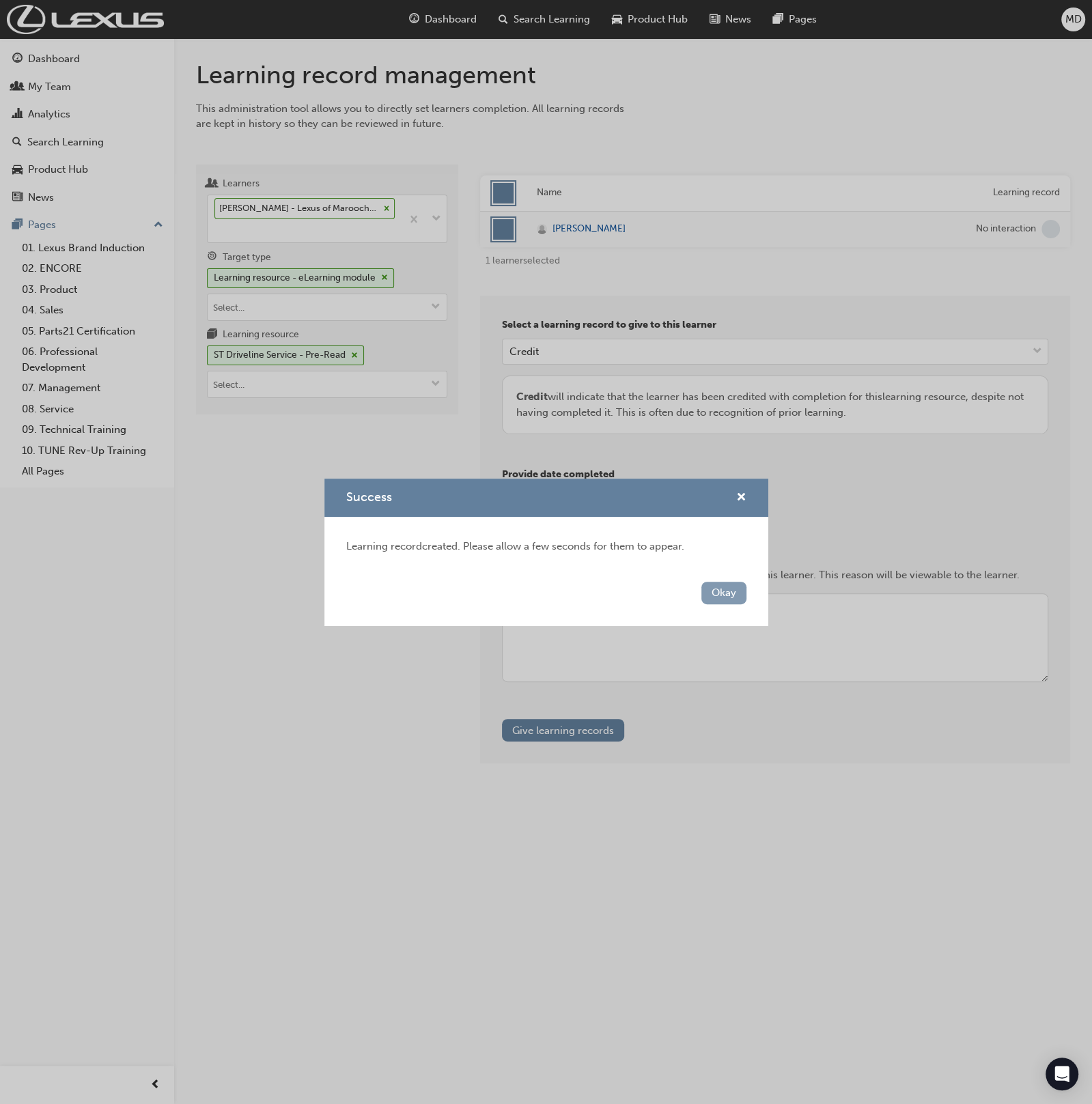
click at [741, 584] on button "Okay" at bounding box center [724, 592] width 45 height 22
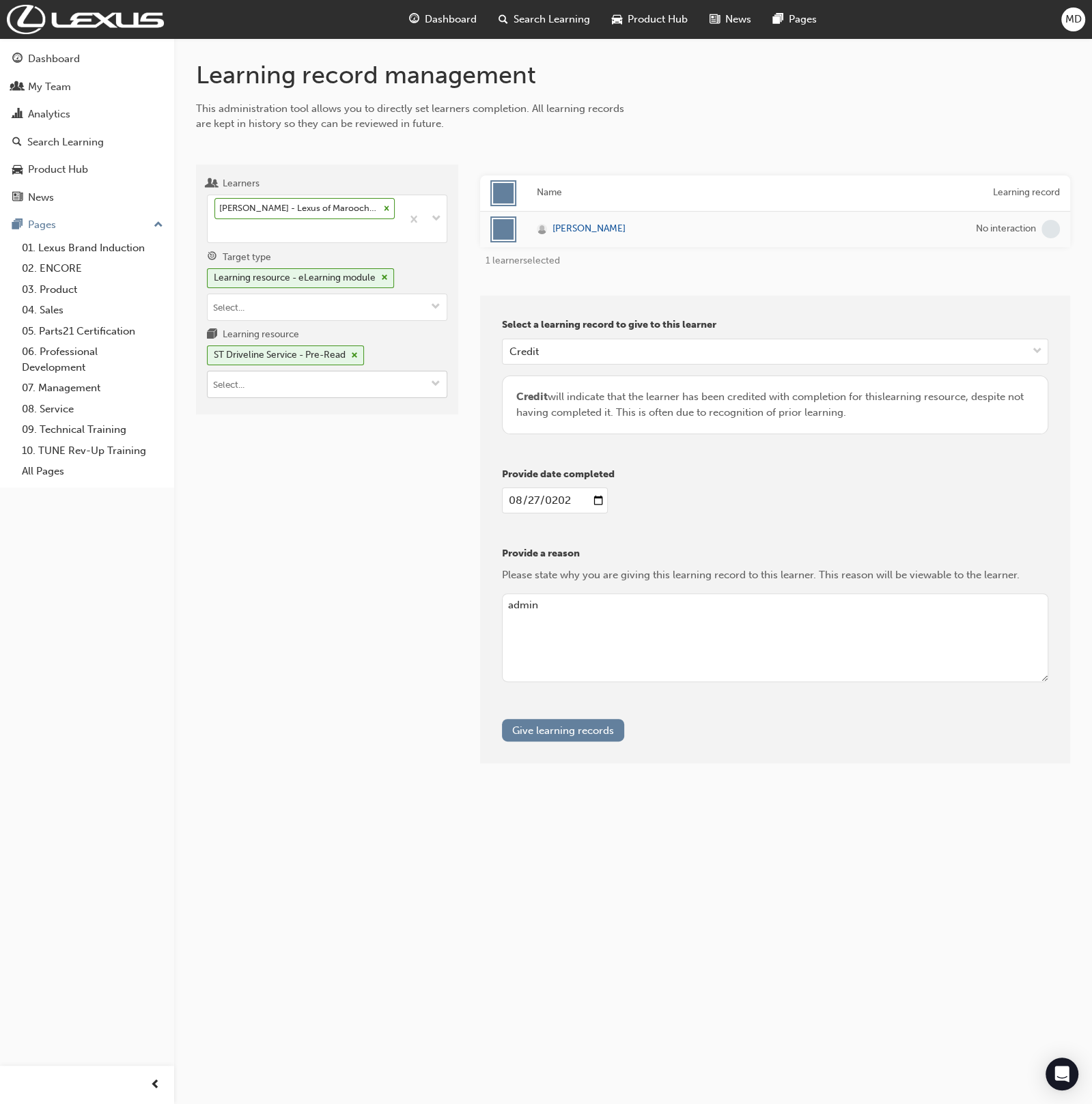
click at [340, 387] on input "Learning resource ST Driveline Service - Pre-Read" at bounding box center [327, 384] width 239 height 26
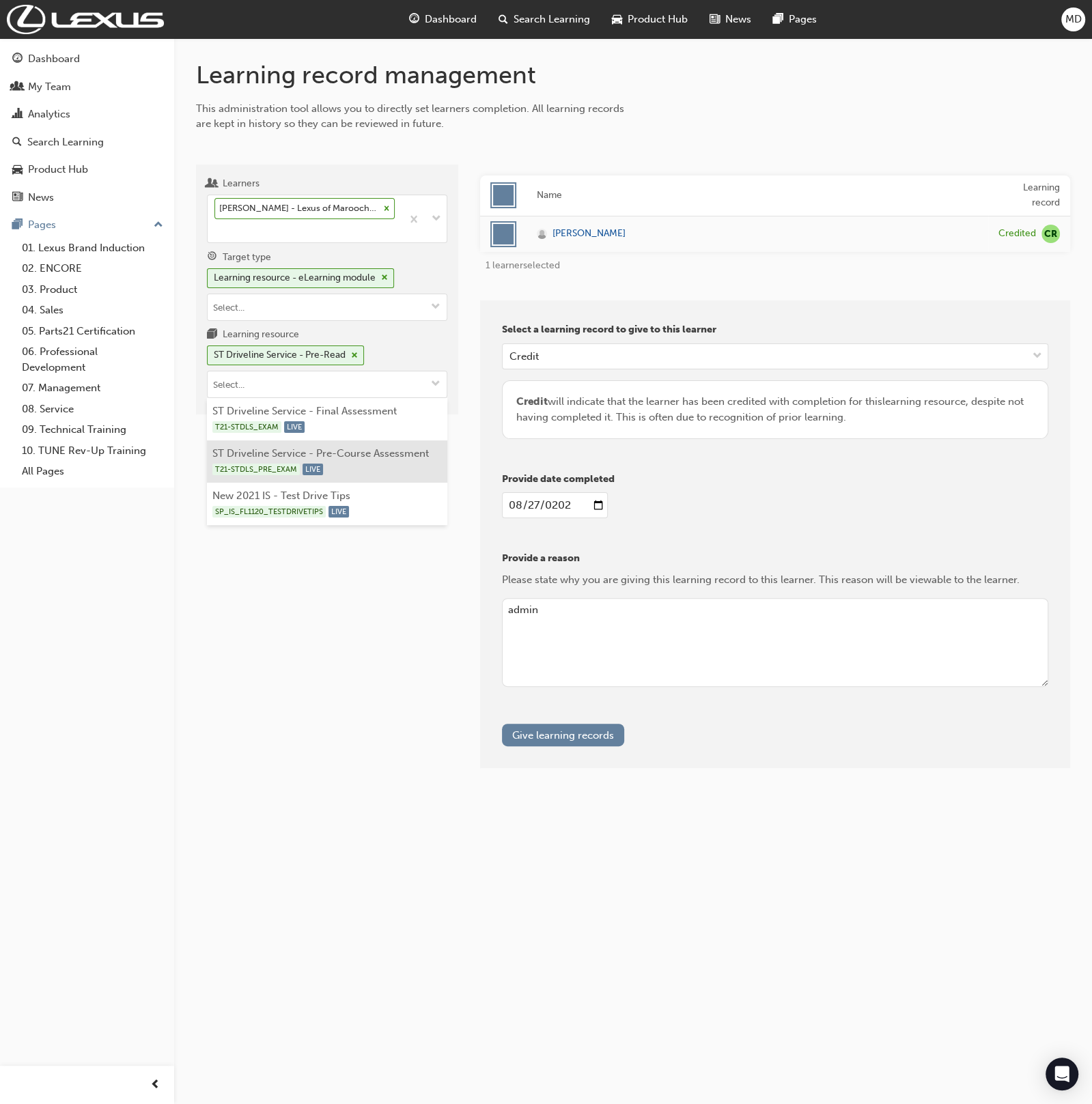
drag, startPoint x: 389, startPoint y: 446, endPoint x: 405, endPoint y: 459, distance: 20.6
click at [390, 446] on li "ST Driveline Service - Pre-Course Assessment T21-STDLS_PRE_EXAM LIVE" at bounding box center [326, 461] width 240 height 42
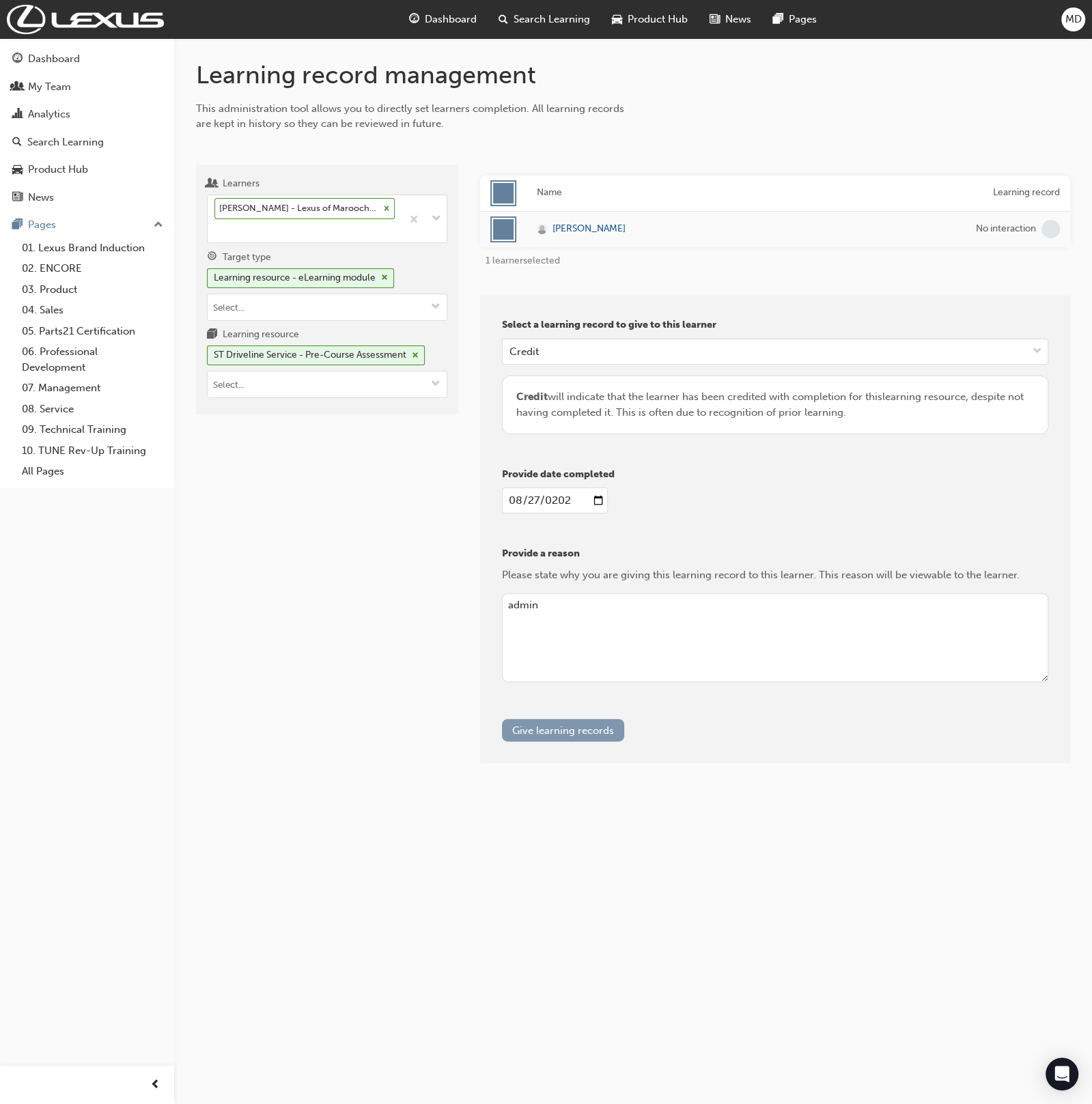
click at [541, 726] on button "Give learning records" at bounding box center [563, 730] width 122 height 22
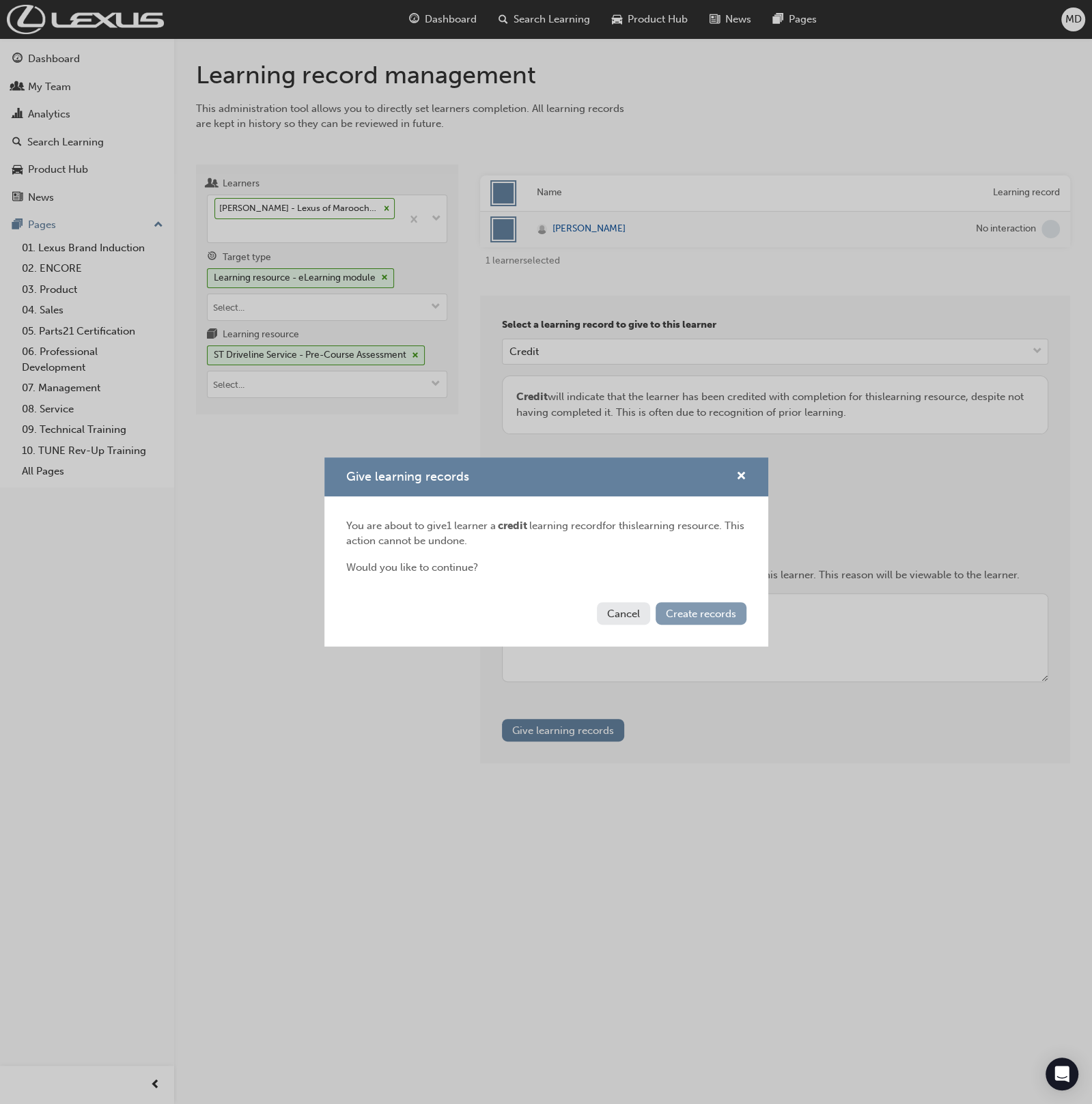
click at [699, 610] on span "Create records" at bounding box center [701, 614] width 70 height 13
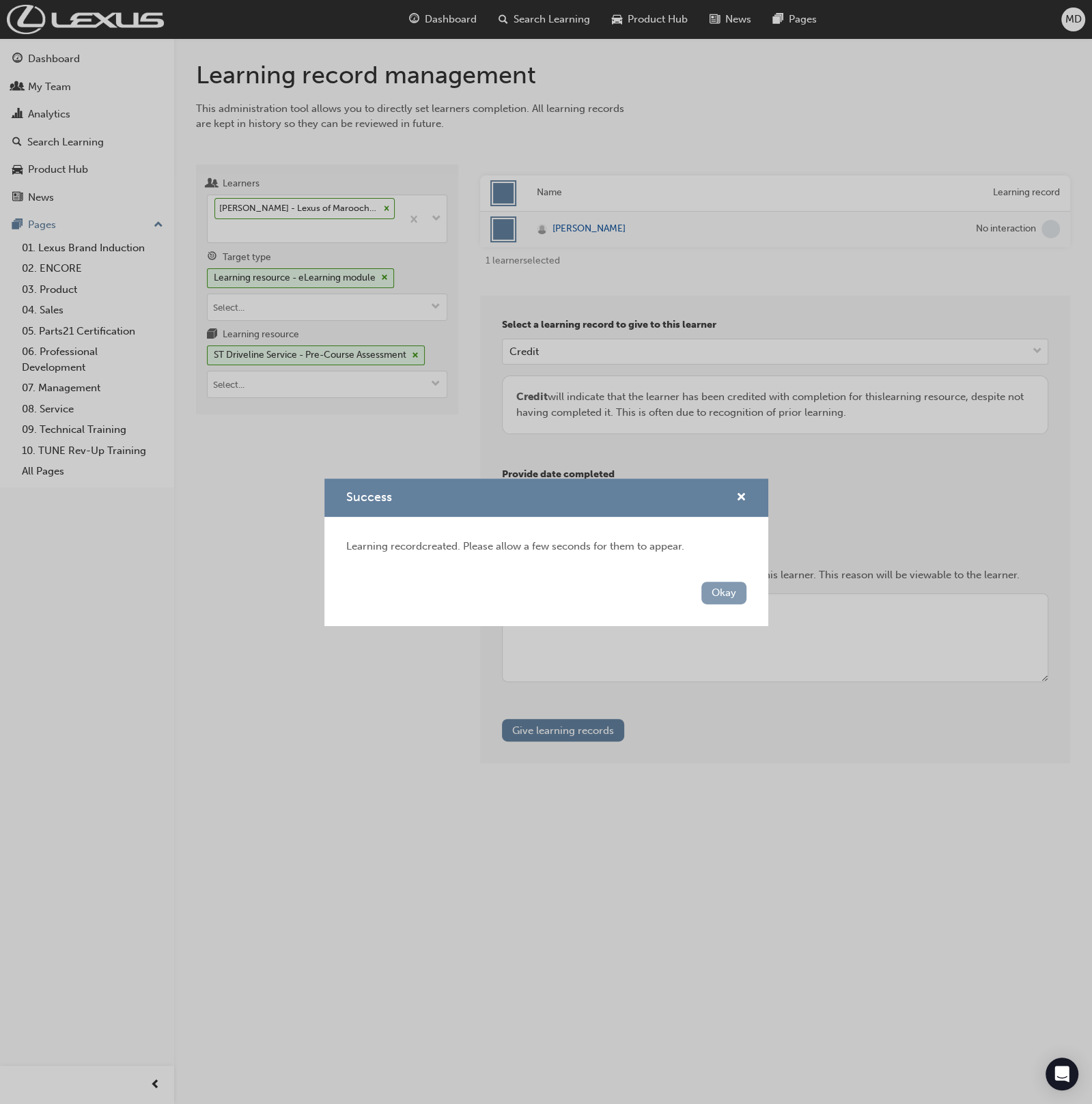
click at [716, 592] on button "Okay" at bounding box center [724, 592] width 45 height 22
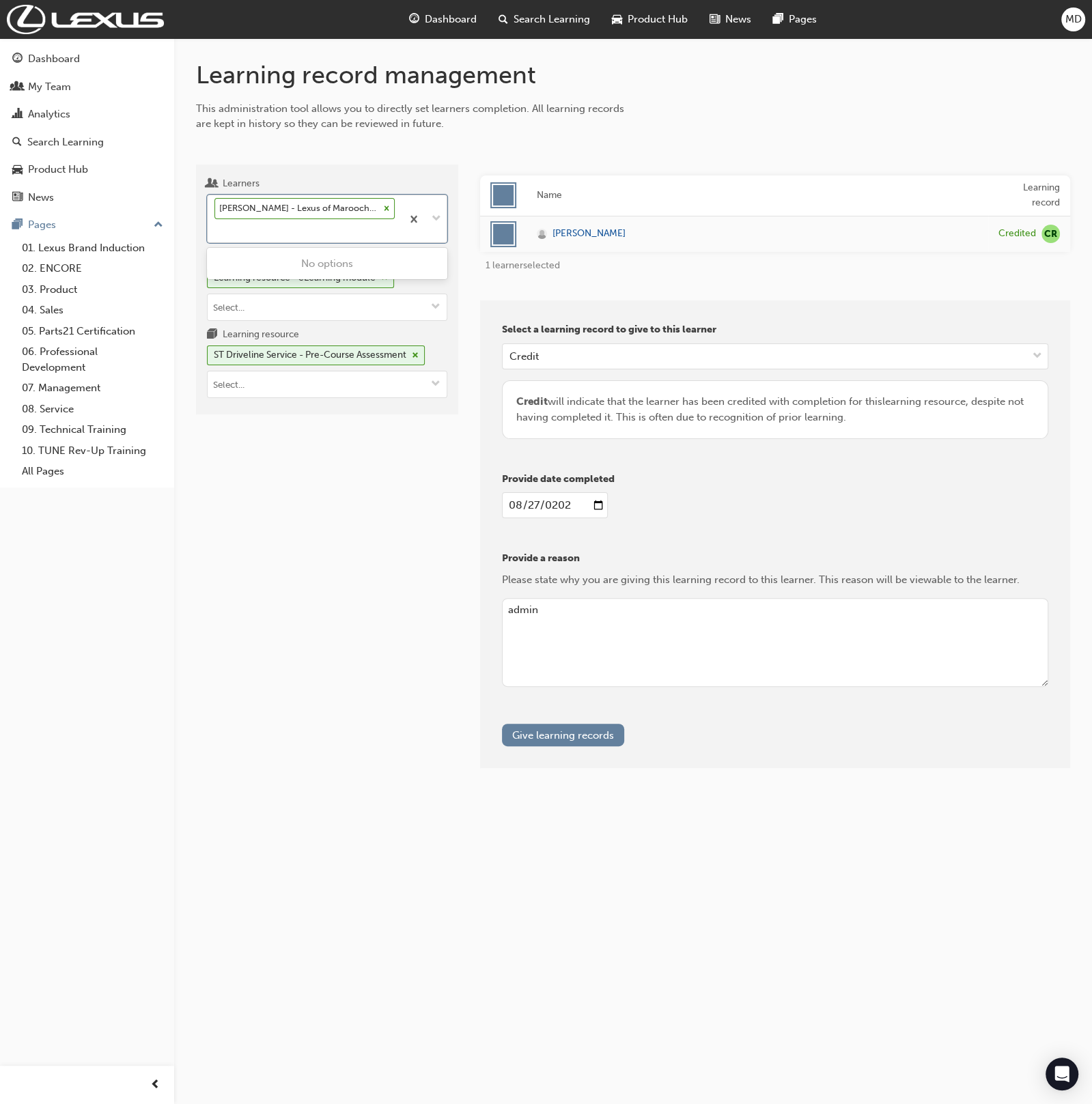
click at [280, 234] on div "Joseph Usher - Lexus of Maroochydore - MAROOCHYDORE" at bounding box center [305, 218] width 194 height 47
click at [216, 234] on input "Learners option Joseph Usher - Lexus of Maroochydore - MAROOCHYDORE, selected. …" at bounding box center [216, 230] width 2 height 12
type input "tull"
click at [320, 268] on span "Steven Tull - Lexus of Maroochydore - MAROOCHYDORE" at bounding box center [320, 271] width 211 height 28
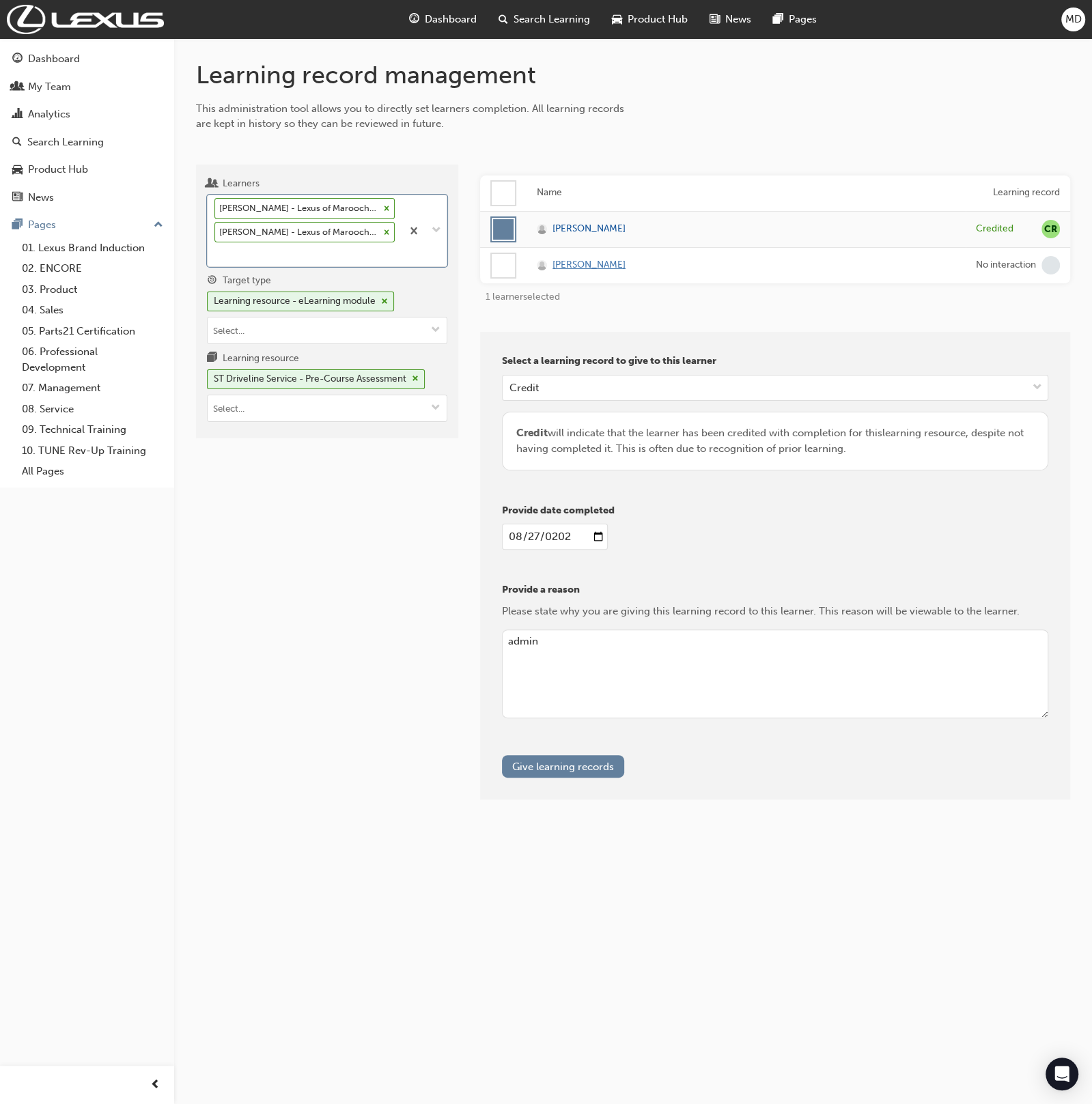
click at [590, 270] on span "Steven Tull" at bounding box center [589, 264] width 73 height 15
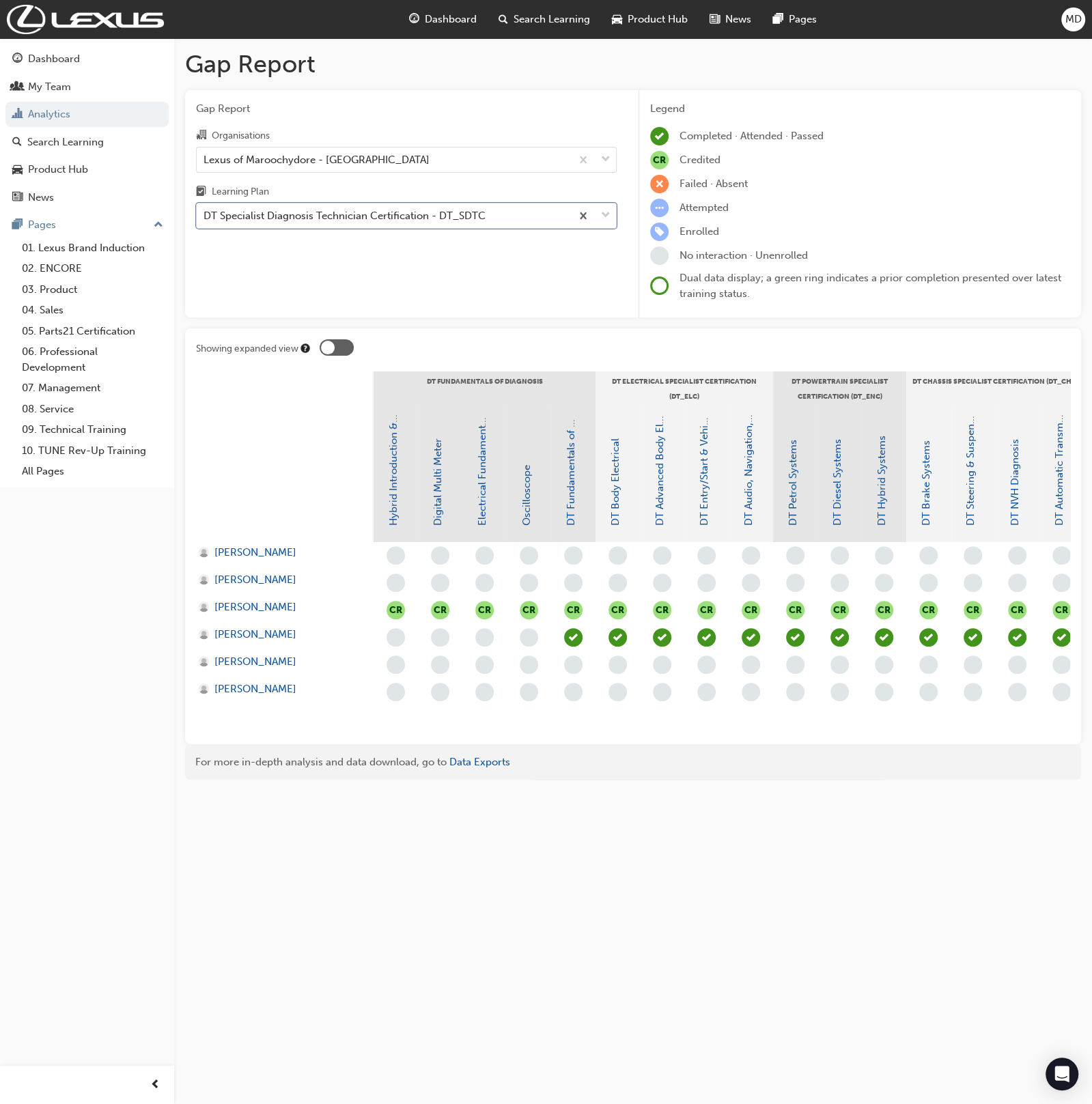
click at [396, 198] on div "Learning Plan" at bounding box center [406, 193] width 421 height 20
click at [205, 209] on input "Learning Plan option DT Specialist Diagnosis Technician Certification - DT_SDTC…" at bounding box center [204, 215] width 2 height 12
click at [386, 213] on div "DT Specialist Diagnosis Technician Certification - DT_SDTC" at bounding box center [344, 216] width 282 height 15
click at [205, 213] on input "Learning Plan option DT Specialist Diagnosis Technician Certification - DT_SDTC…" at bounding box center [204, 215] width 2 height 12
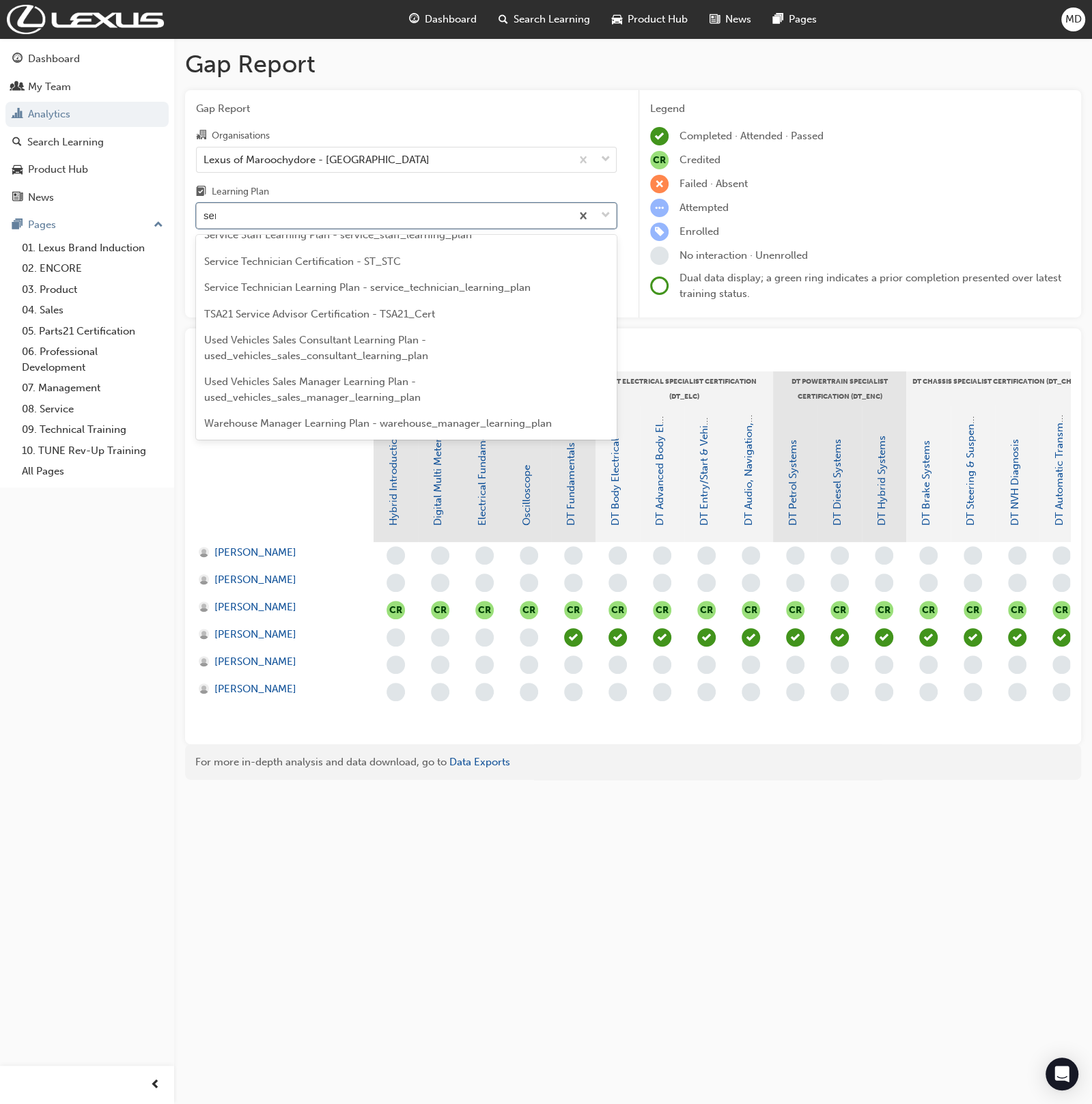
scroll to position [37, 0]
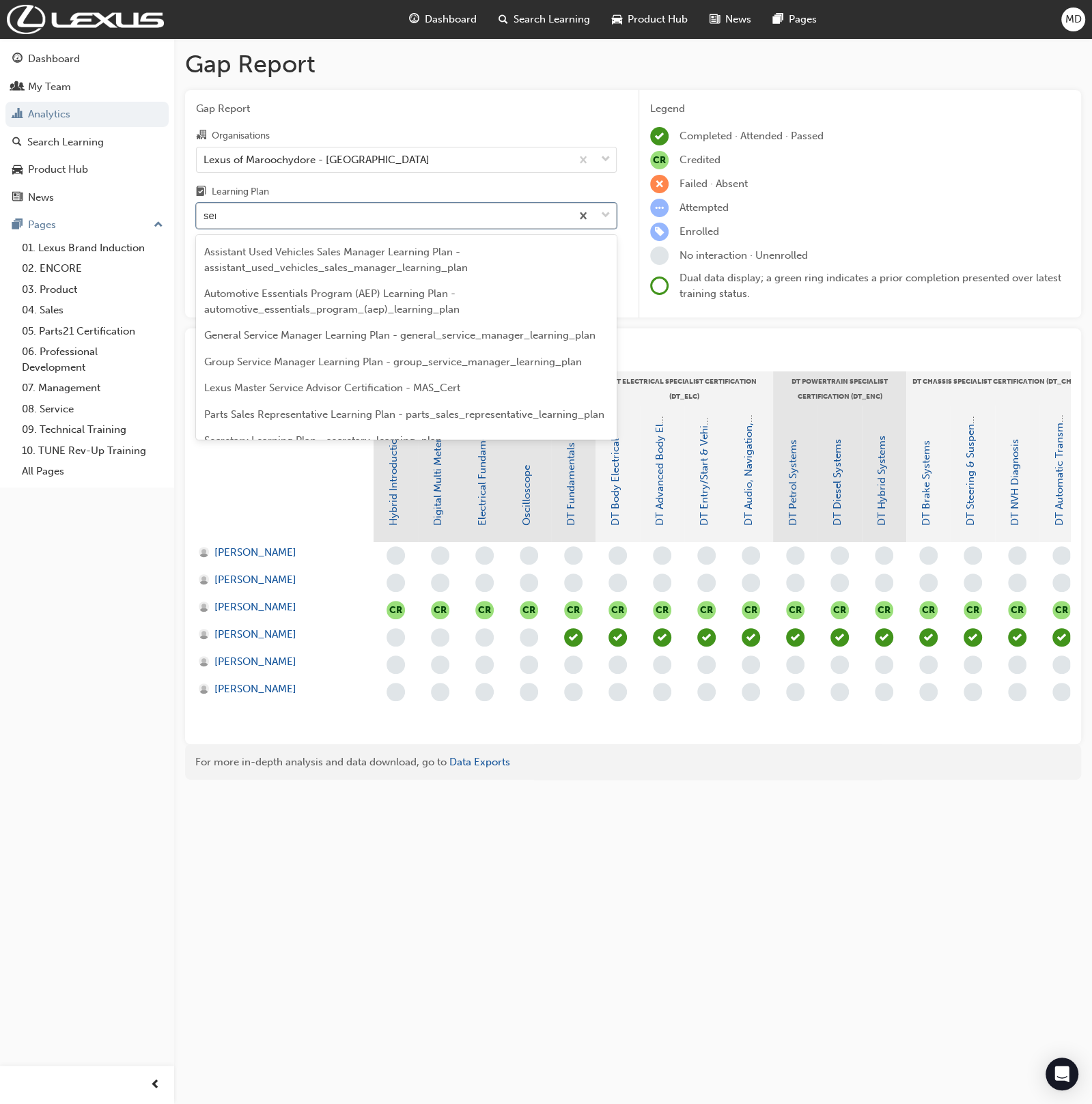
type input "serv"
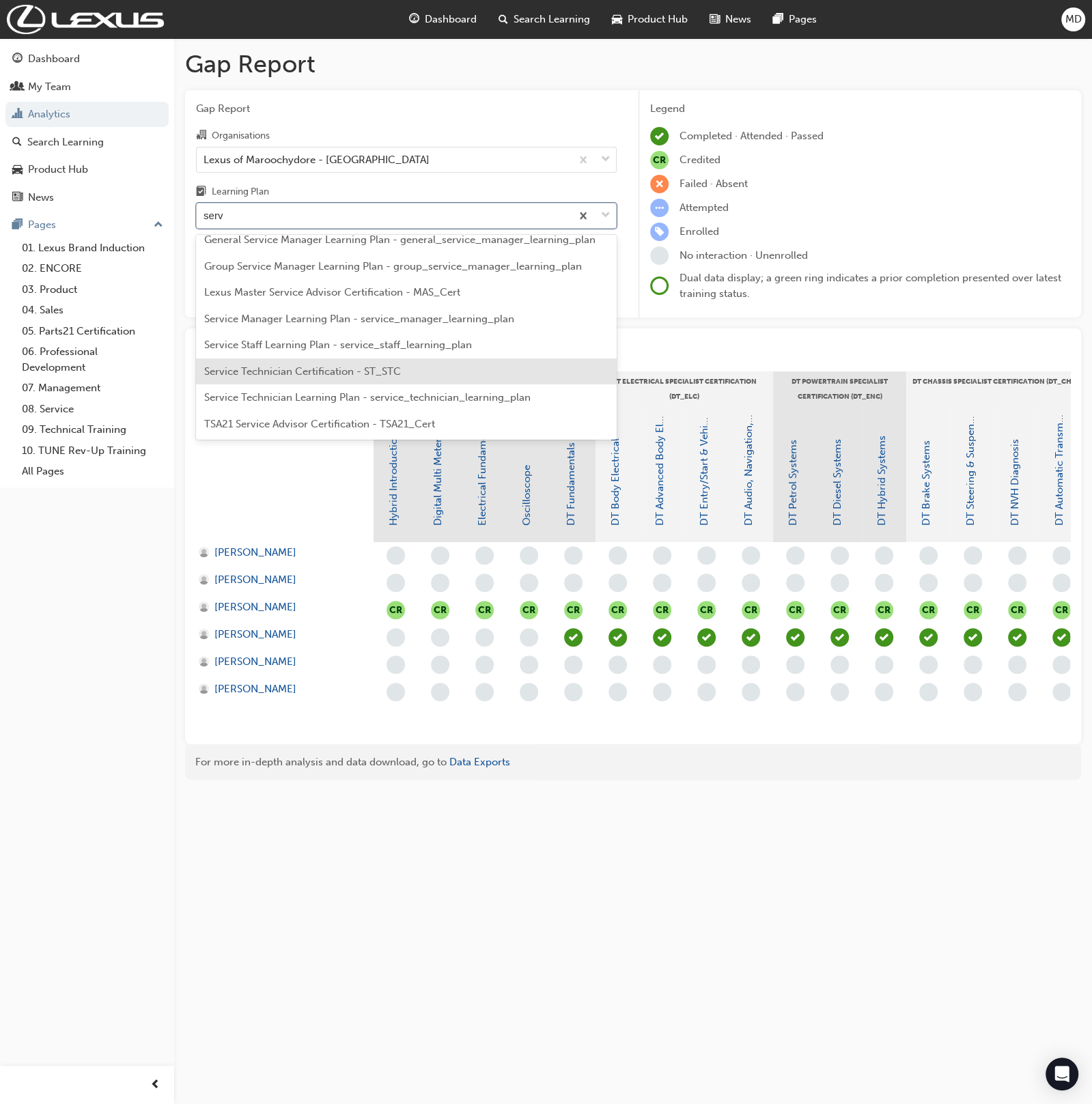
click at [323, 368] on span "Service Technician Certification - ST_STC" at bounding box center [302, 371] width 197 height 13
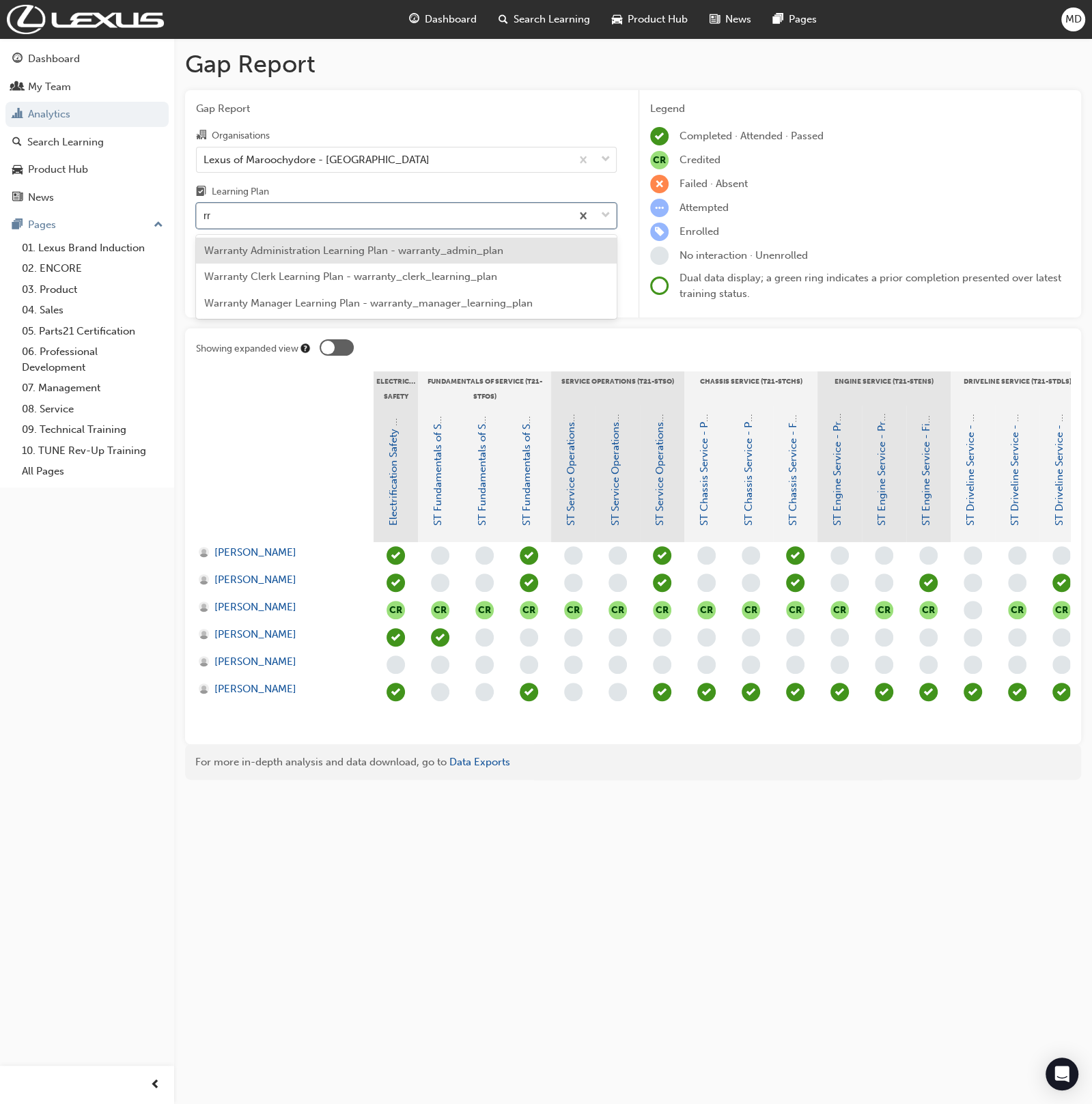
type input "rr"
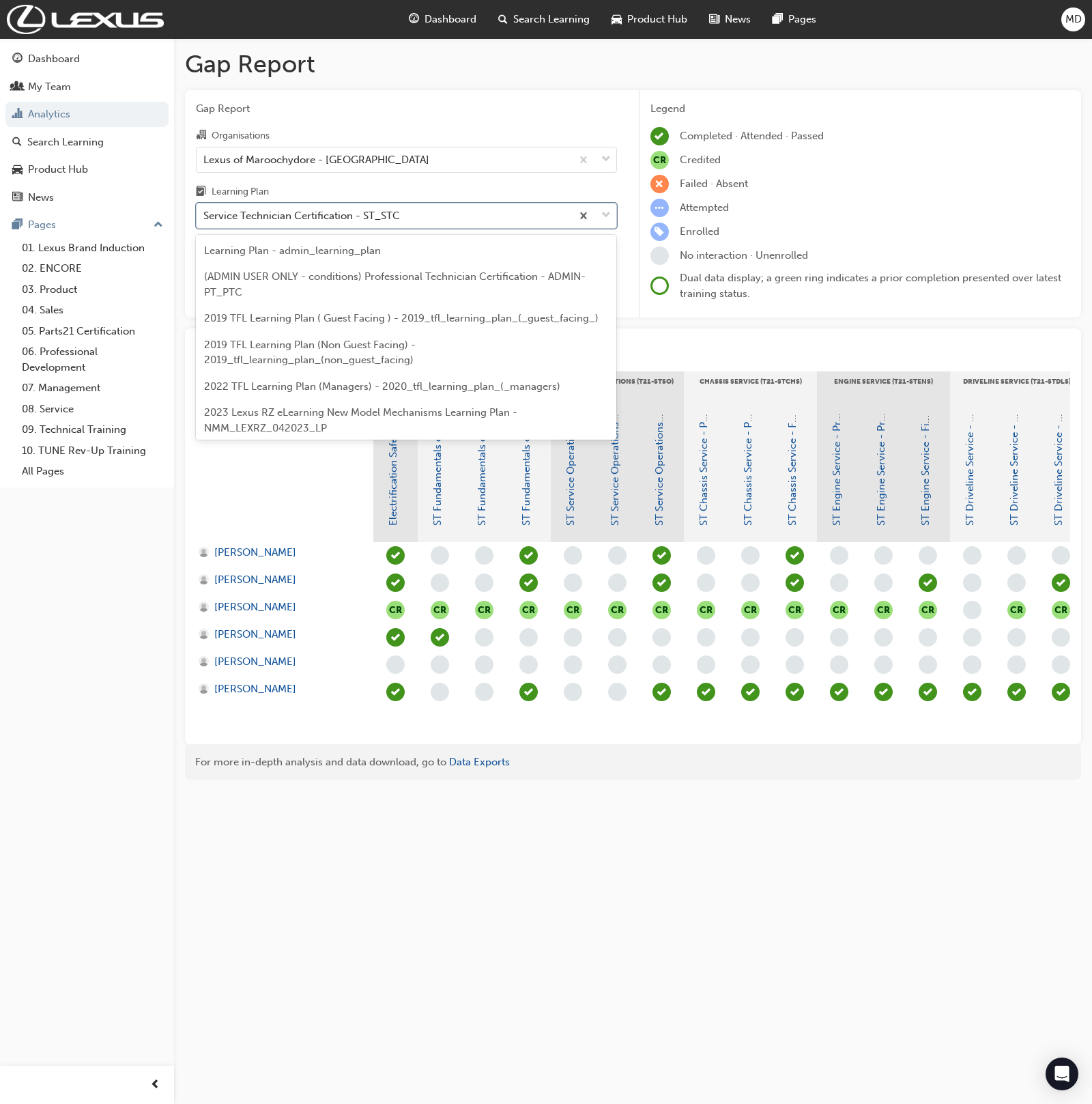
click at [397, 206] on div "Service Technician Certification - ST_STC" at bounding box center [384, 216] width 375 height 24
click at [205, 209] on input "Learning Plan option Service Technician Certification - ST_STC, selected. optio…" at bounding box center [204, 215] width 2 height 12
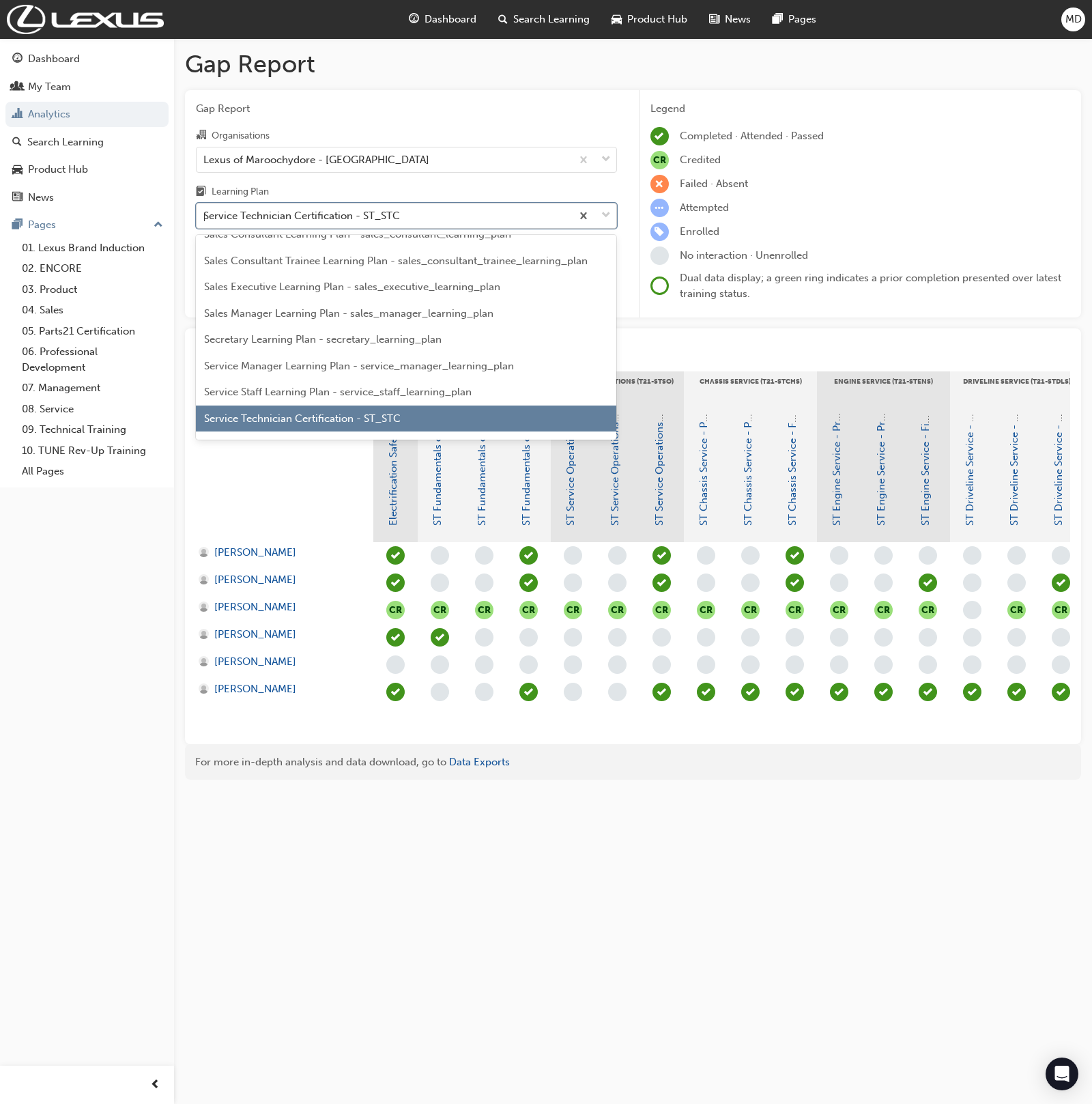
scroll to position [378, 0]
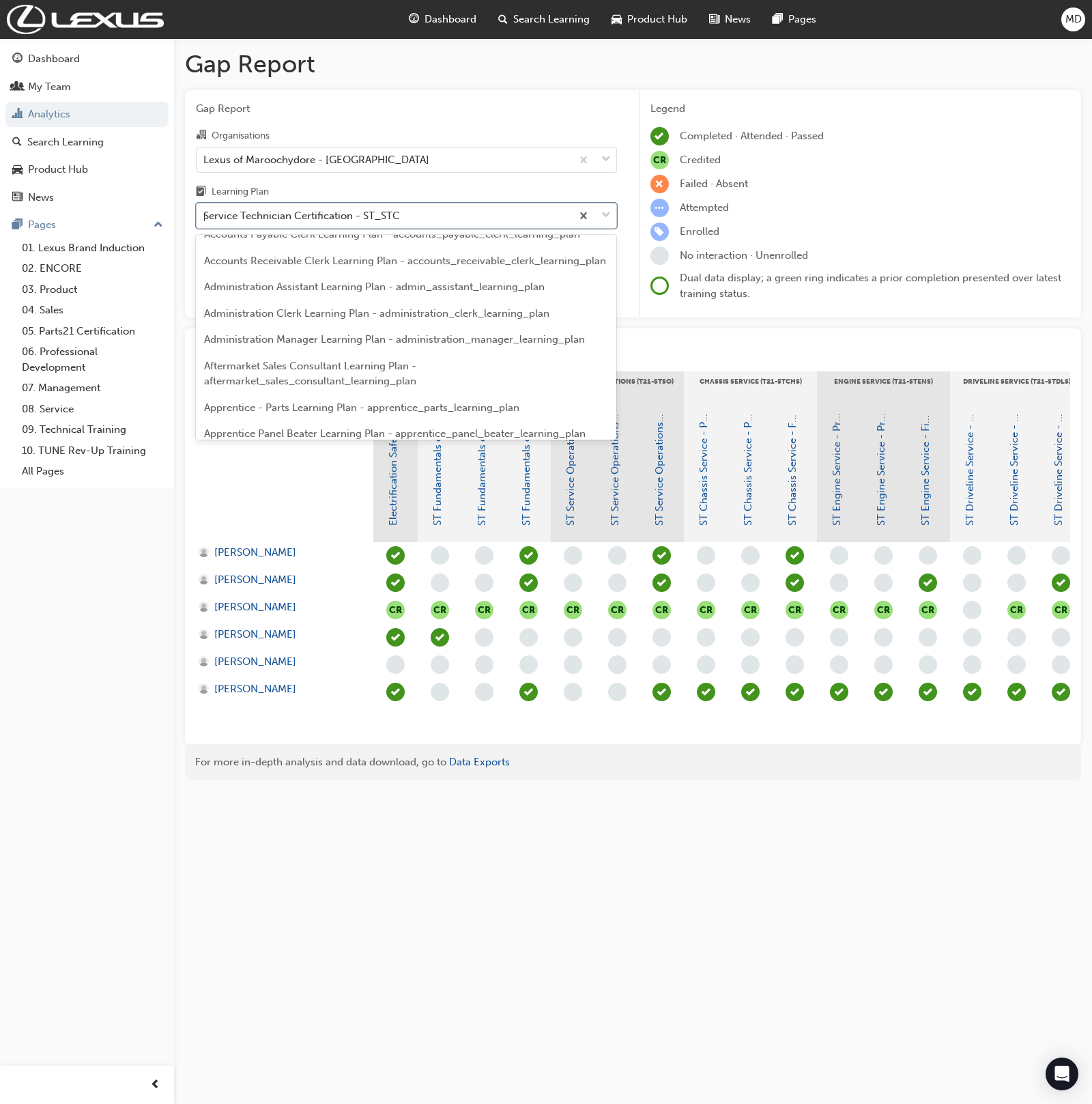
type input "pro"
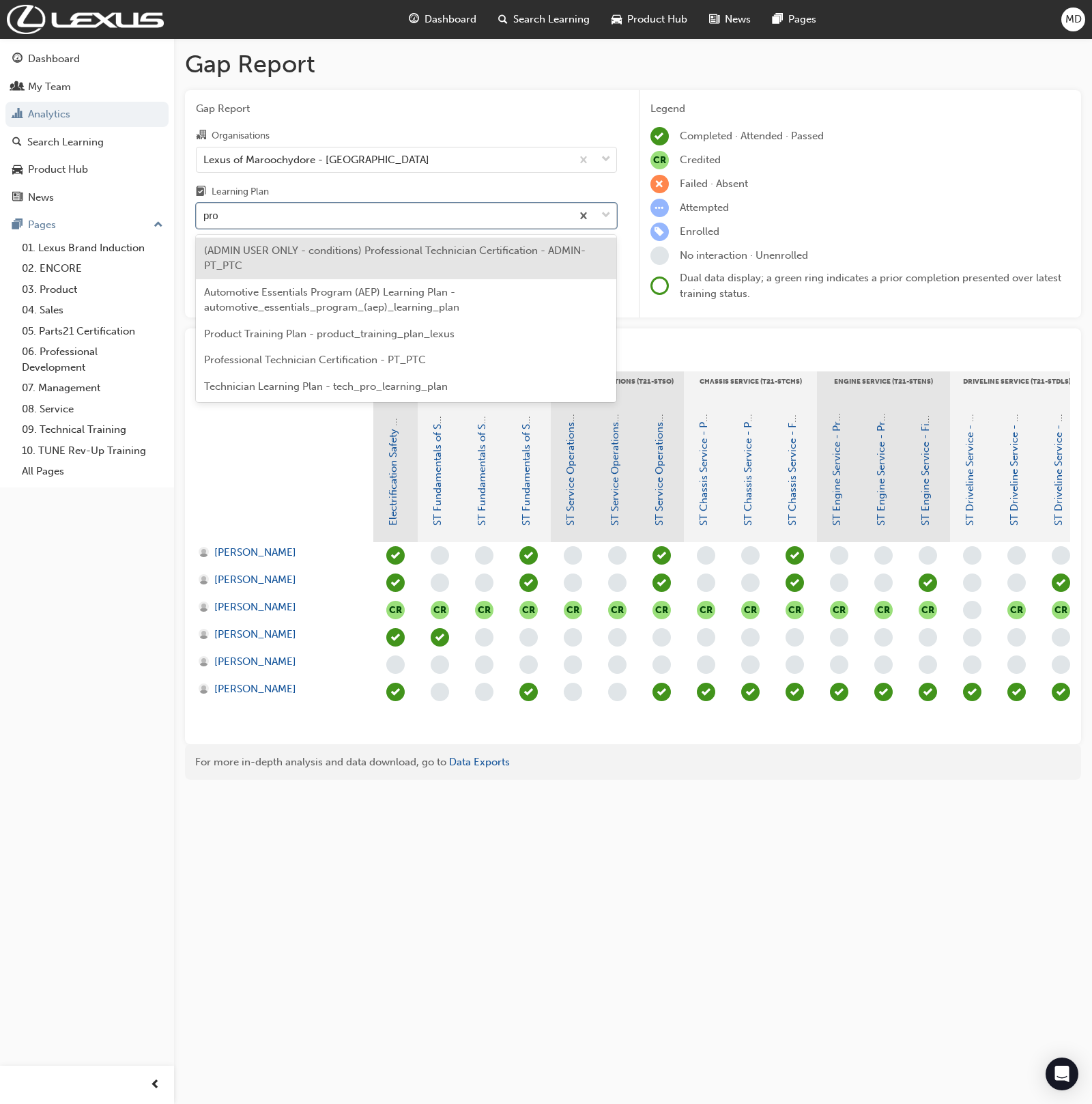
scroll to position [0, 0]
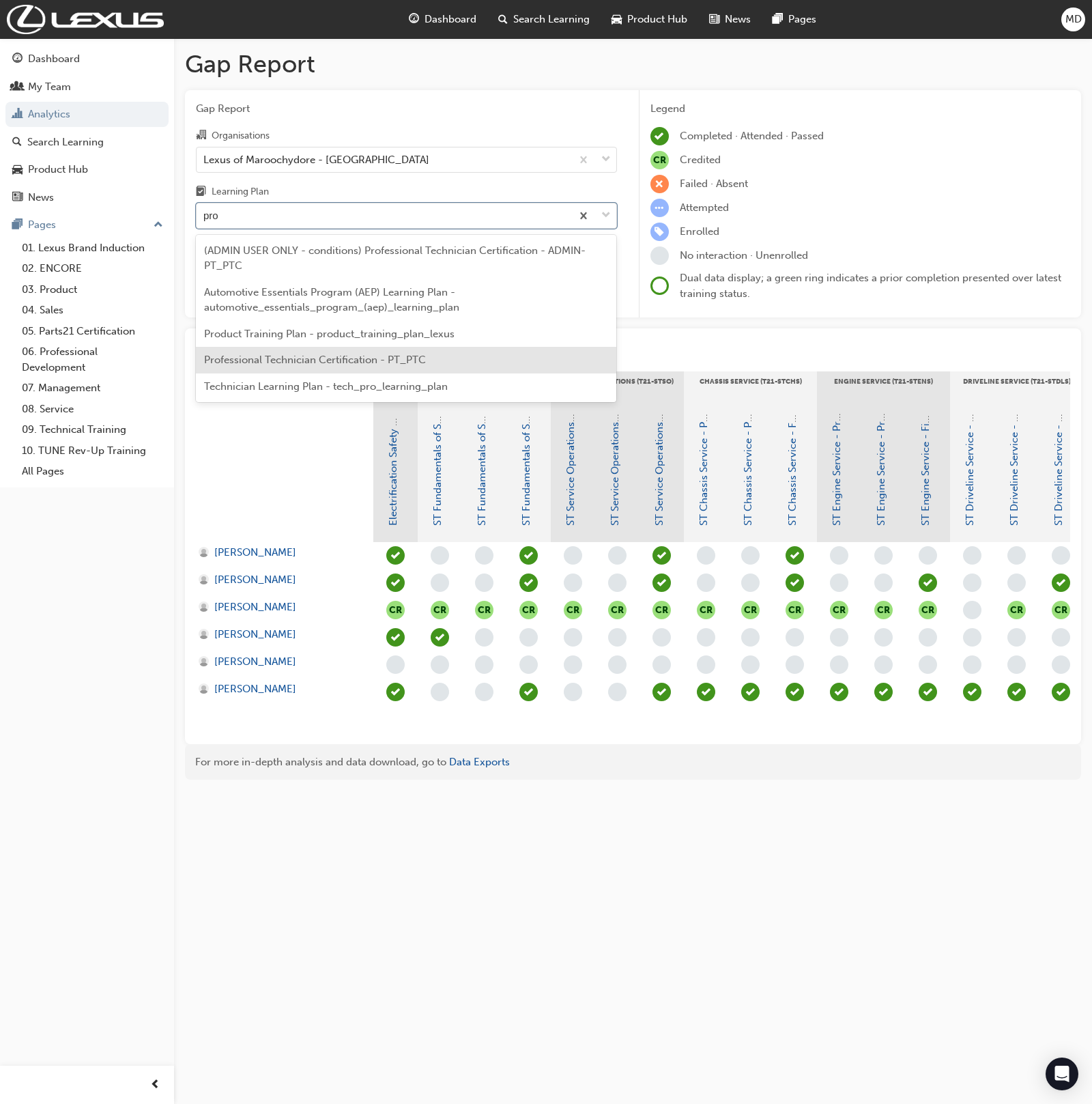
click at [283, 361] on span "Professional Technician Certification - PT_PTC" at bounding box center [315, 361] width 222 height 13
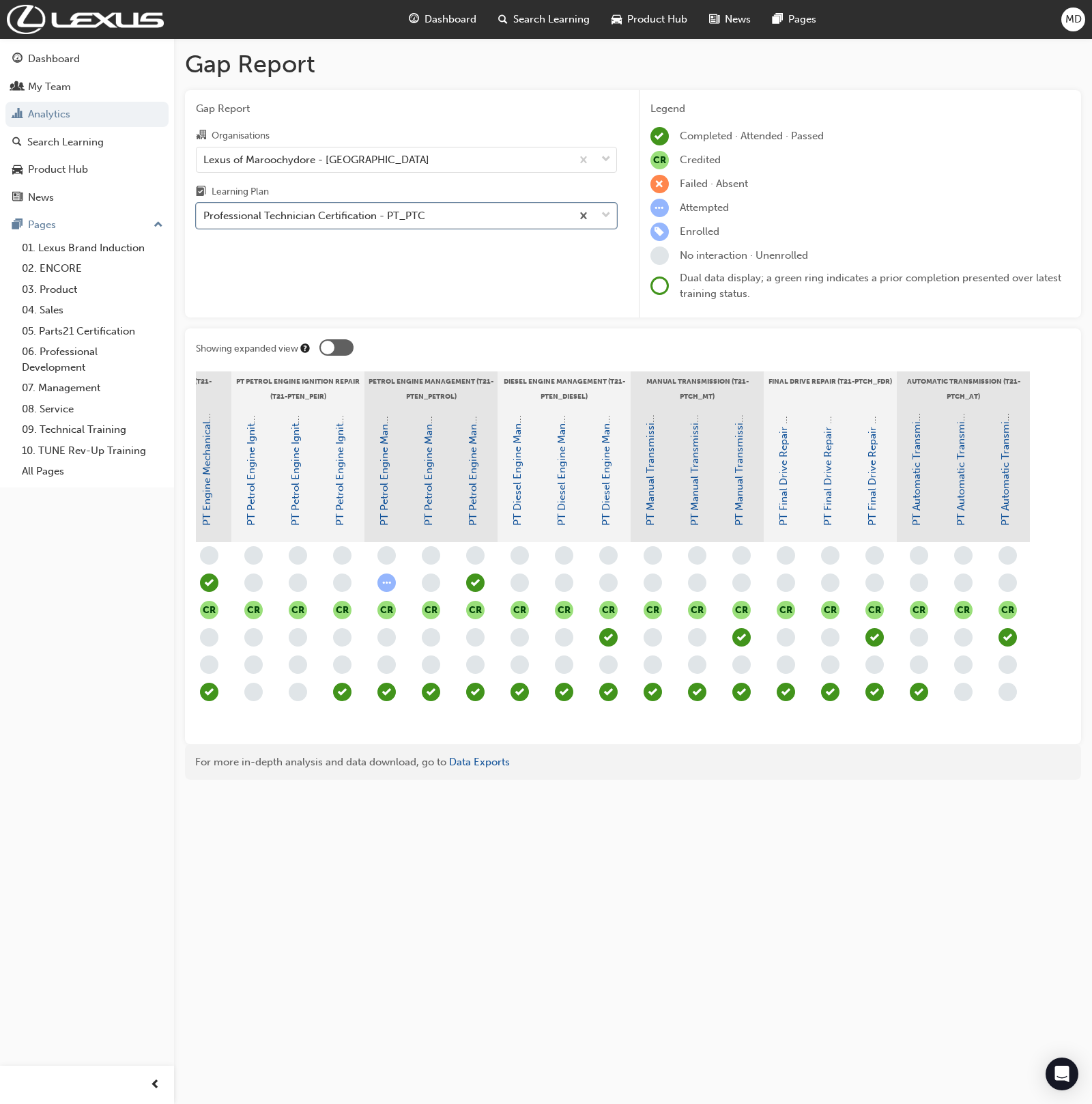
scroll to position [0, 1078]
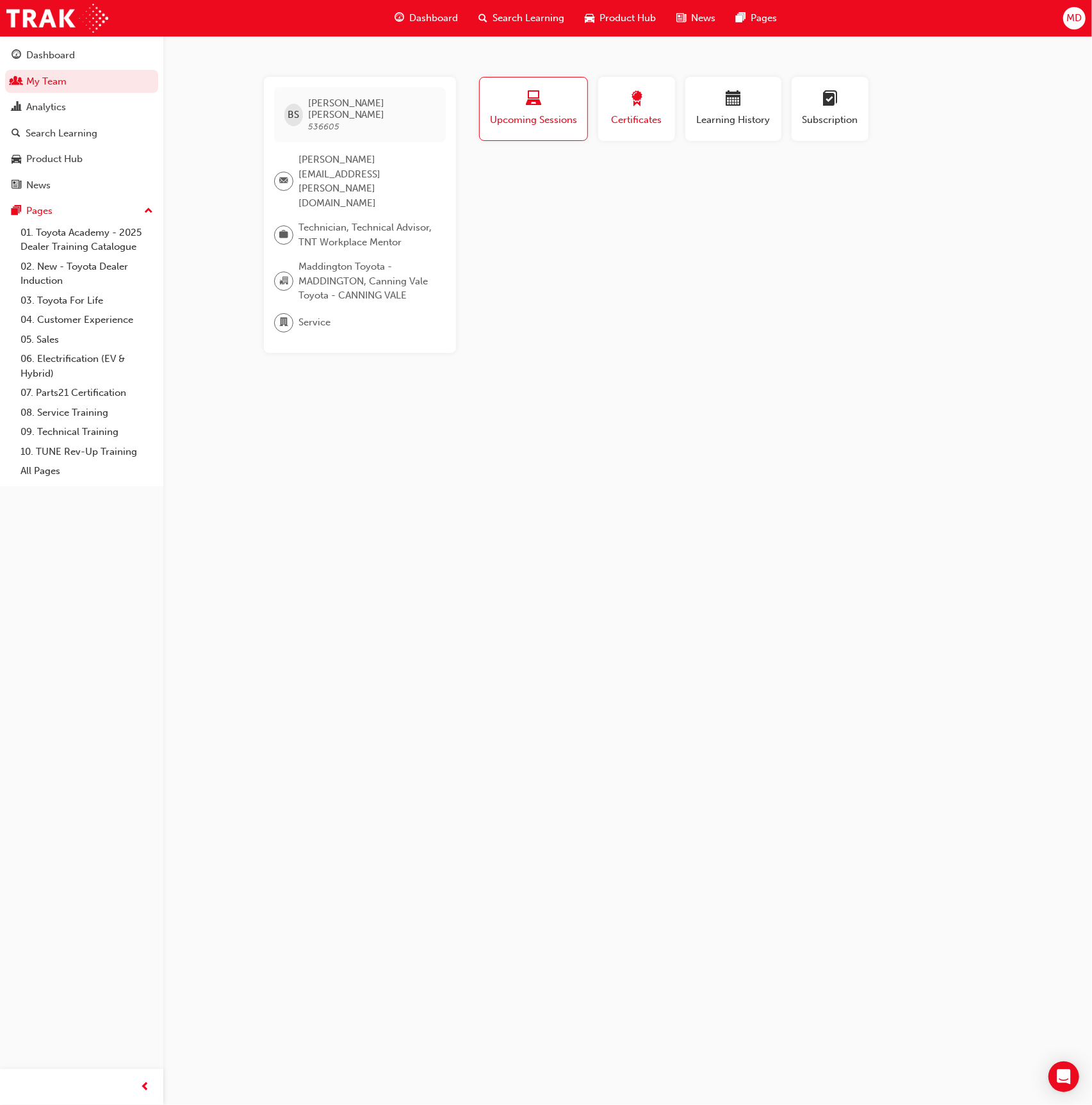
click at [651, 127] on button "Certificates" at bounding box center [637, 109] width 77 height 64
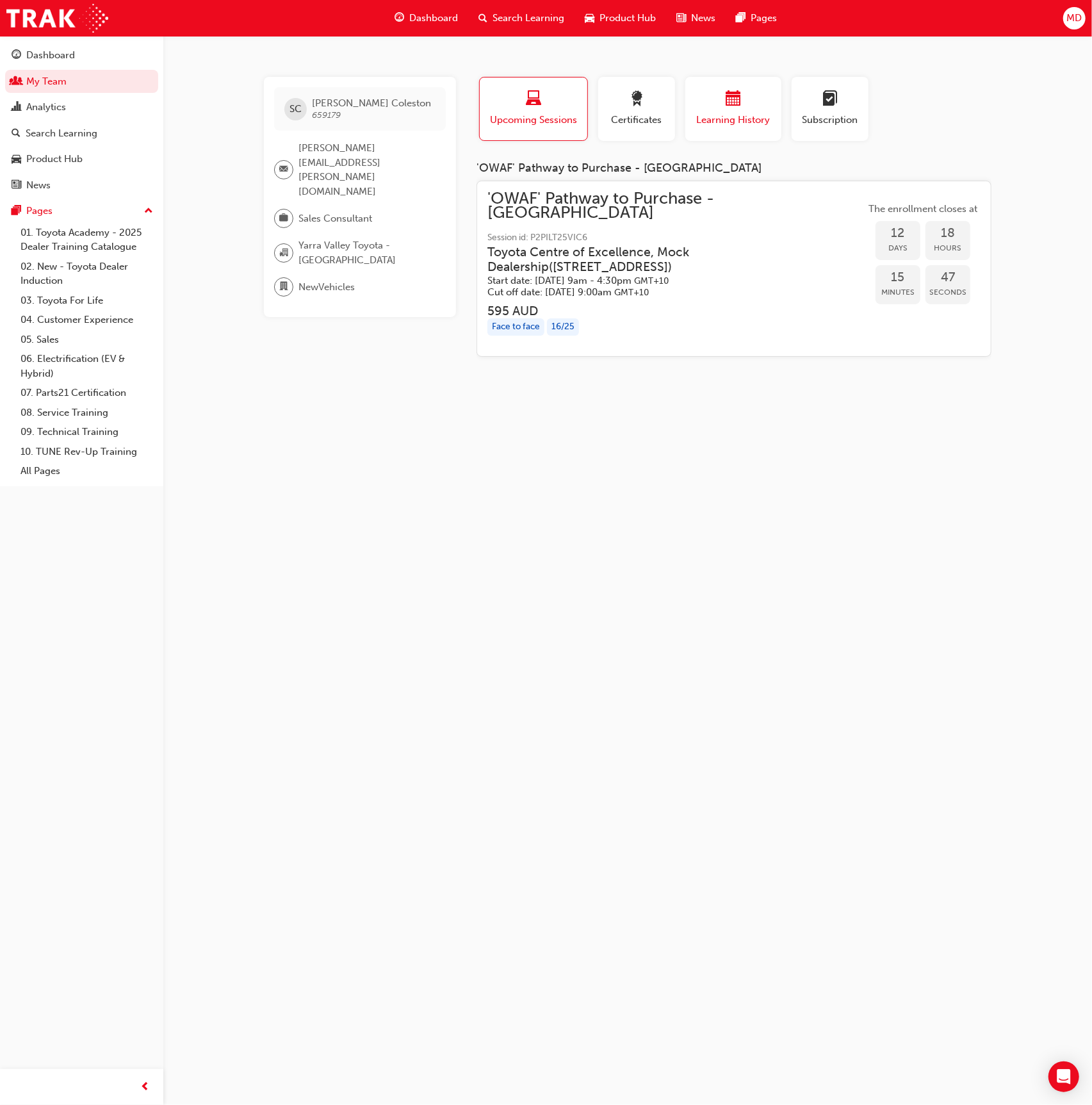
click at [746, 108] on div "button" at bounding box center [733, 101] width 77 height 20
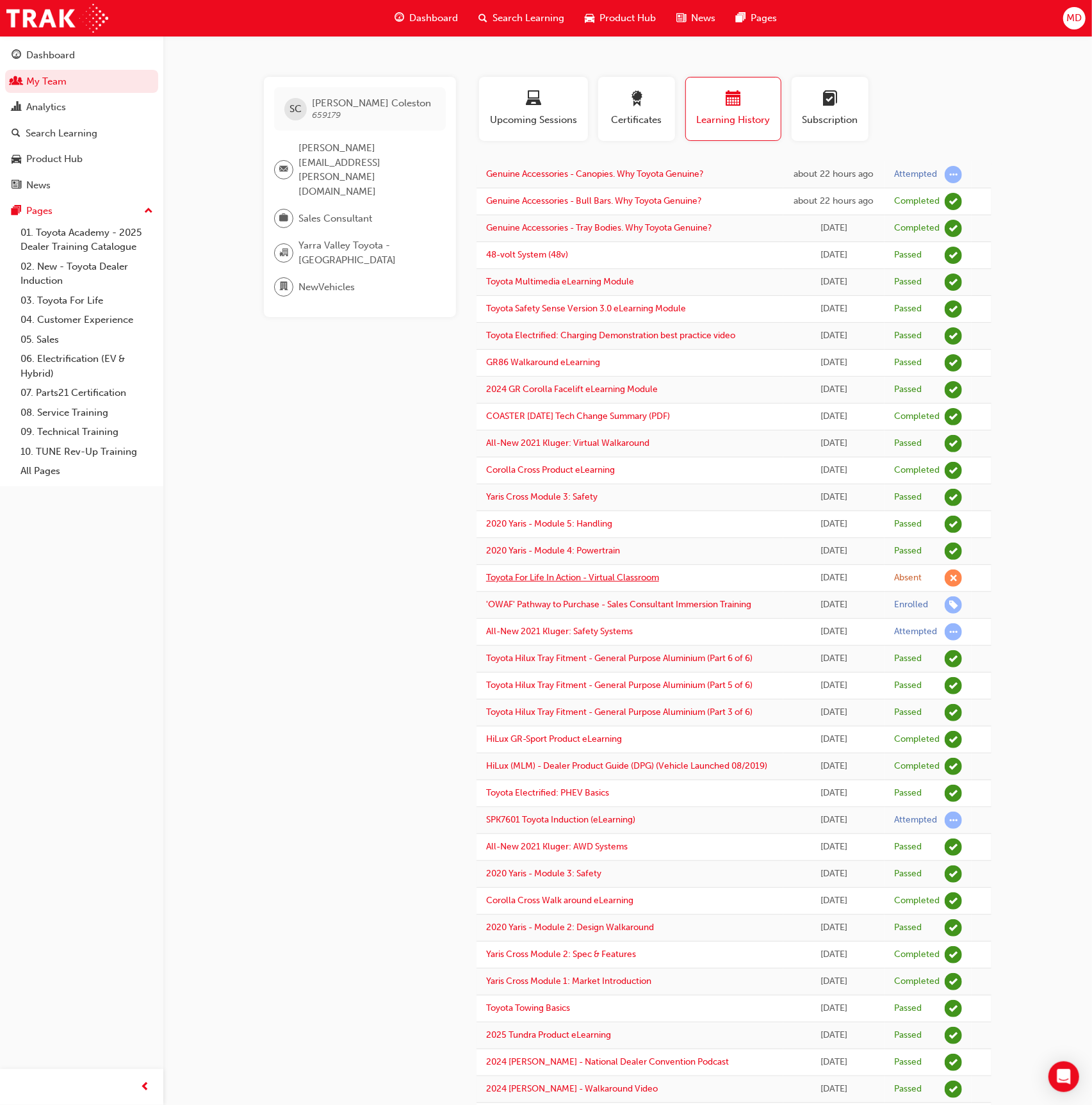
click at [553, 579] on link "Toyota For Life In Action - Virtual Classroom" at bounding box center [573, 577] width 173 height 11
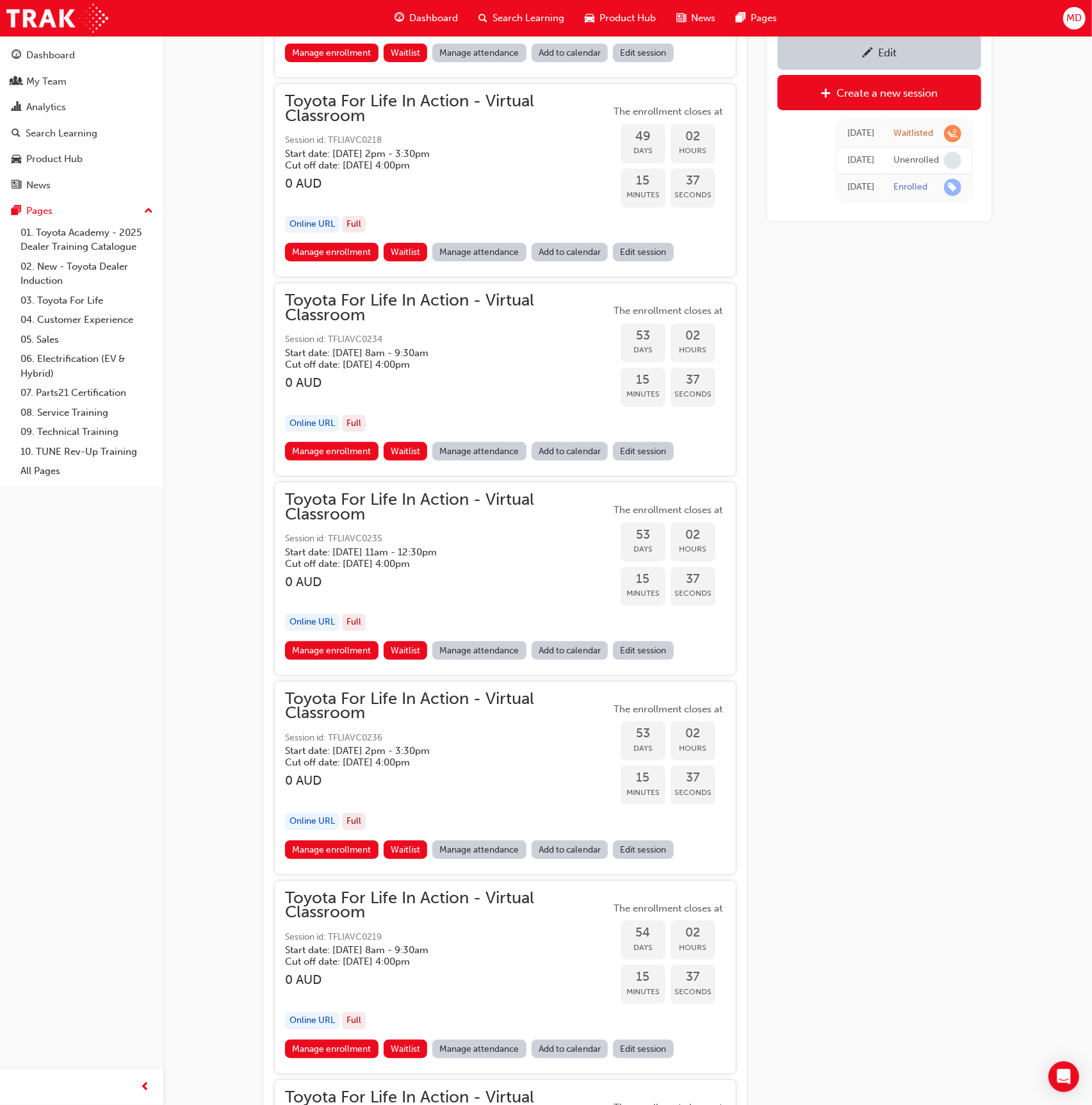
scroll to position [14632, 0]
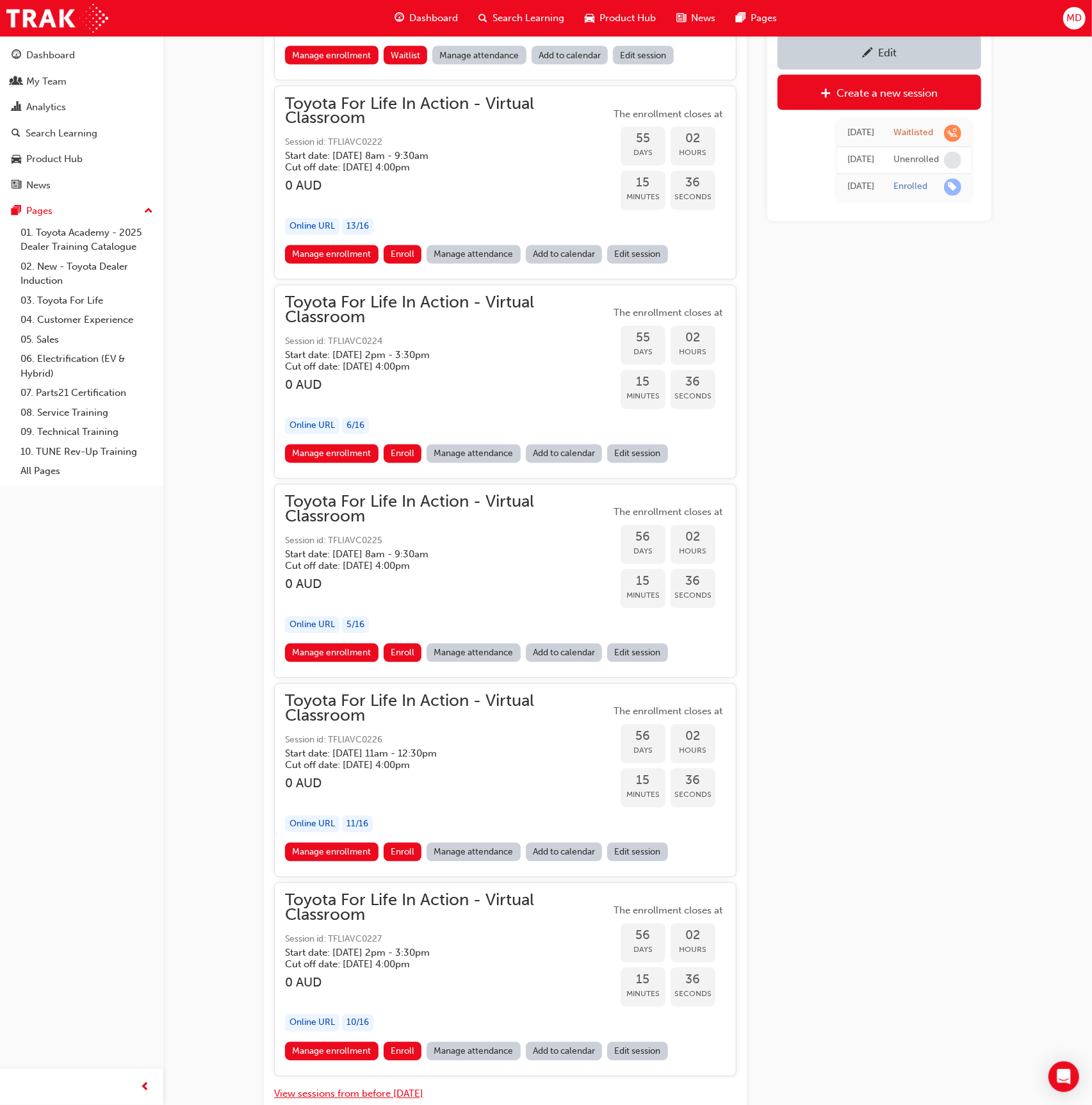
click at [408, 1087] on button "View sessions from before [DATE]" at bounding box center [348, 1094] width 149 height 14
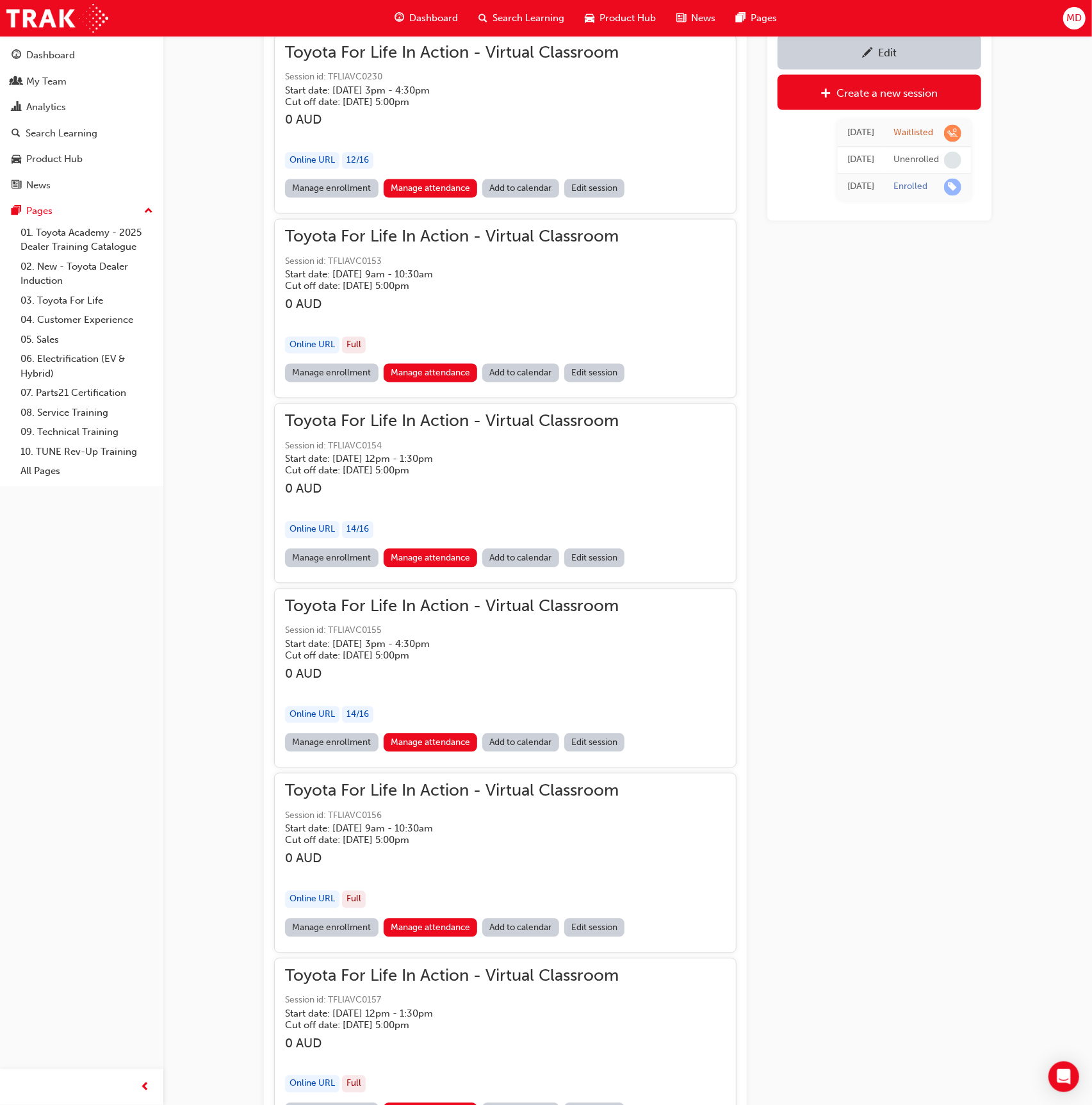
scroll to position [86774, 0]
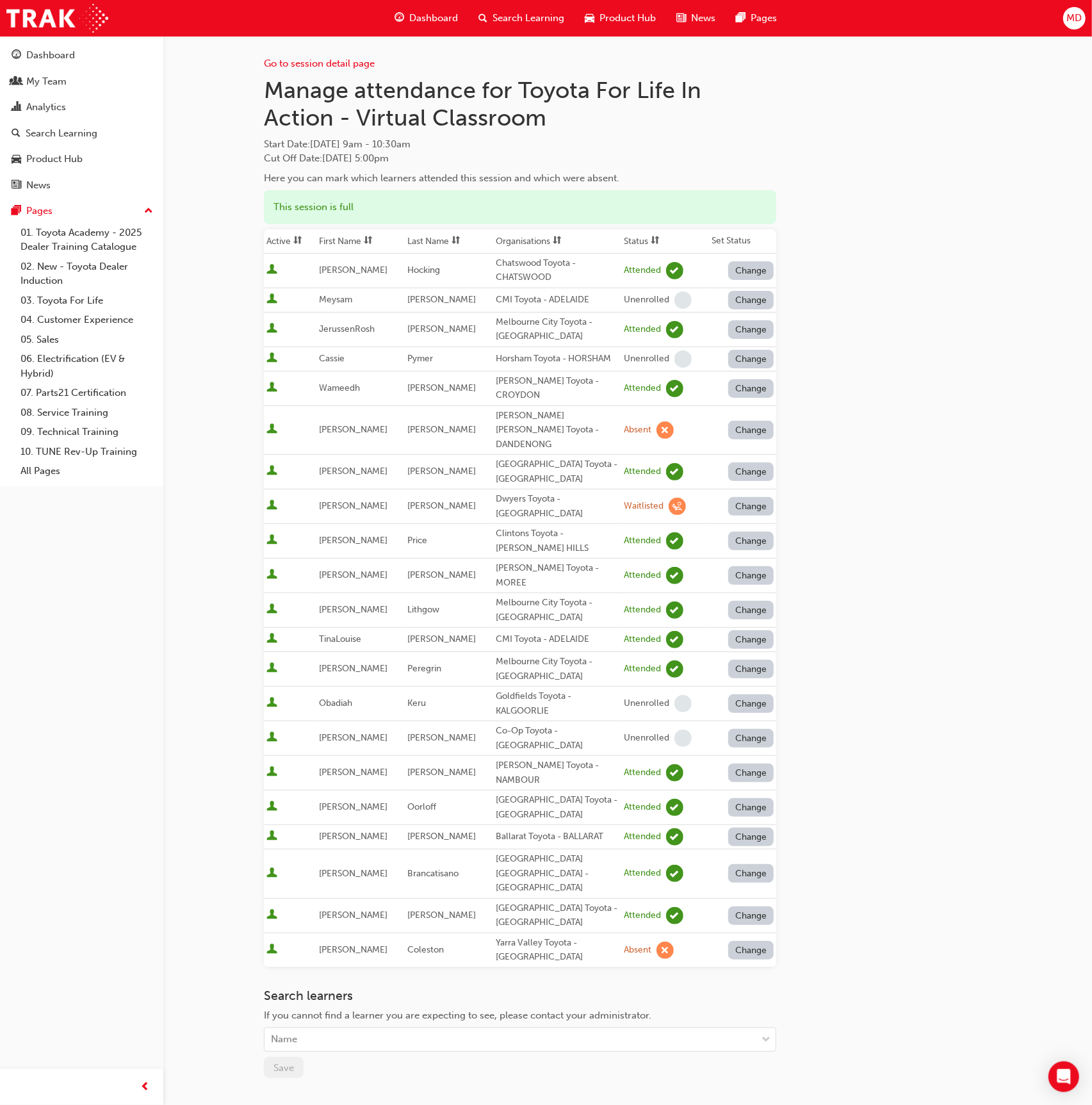
click at [345, 71] on div "Go to session detail page" at bounding box center [520, 54] width 513 height 35
click at [337, 64] on link "Go to session detail page" at bounding box center [319, 63] width 110 height 12
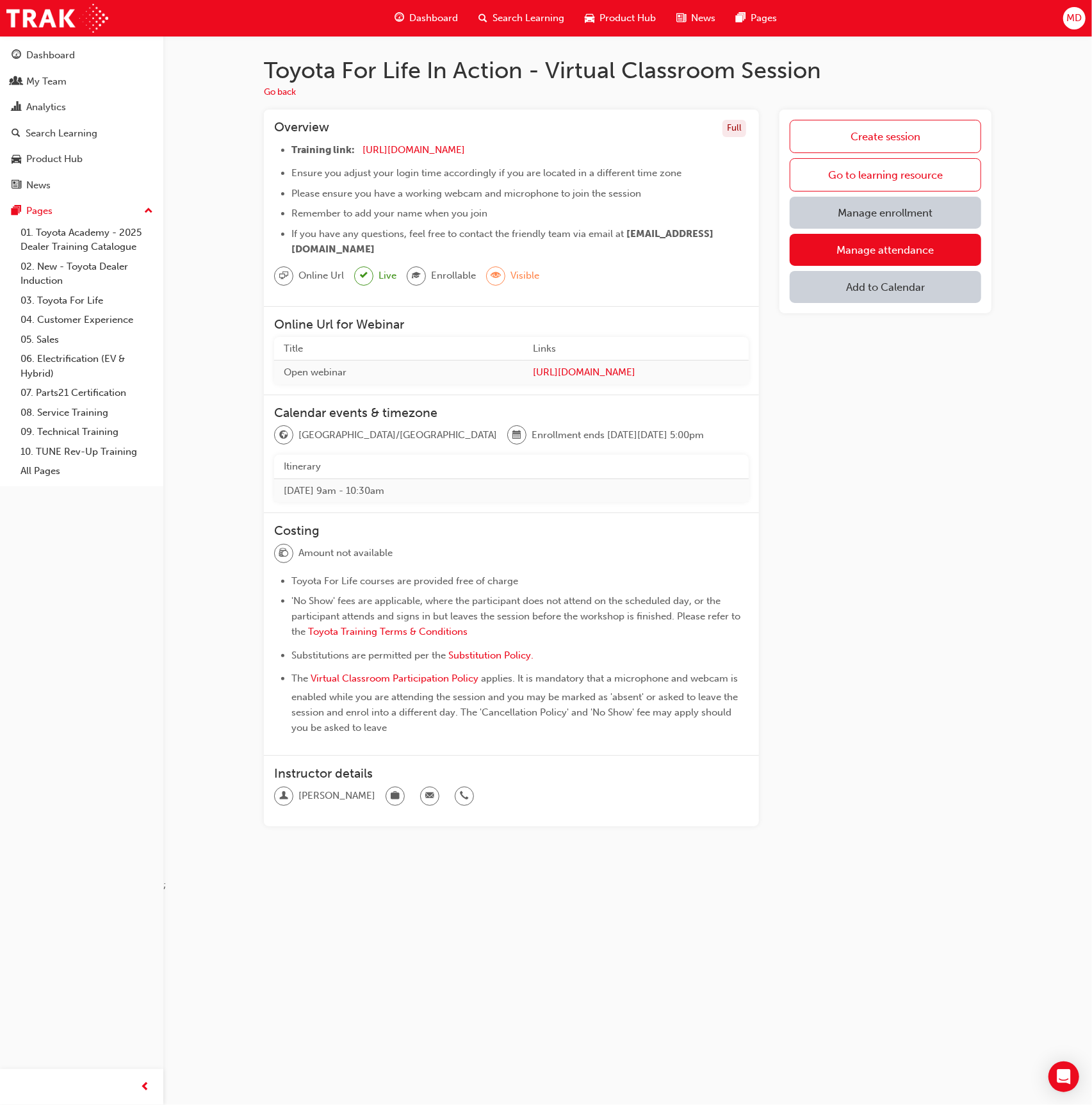
drag, startPoint x: 393, startPoint y: 244, endPoint x: 277, endPoint y: 243, distance: 116.0
click at [277, 243] on ul "Training link: https://zoom.us/j/5450758959 ​ Ensure you adjust your login time…" at bounding box center [511, 200] width 475 height 115
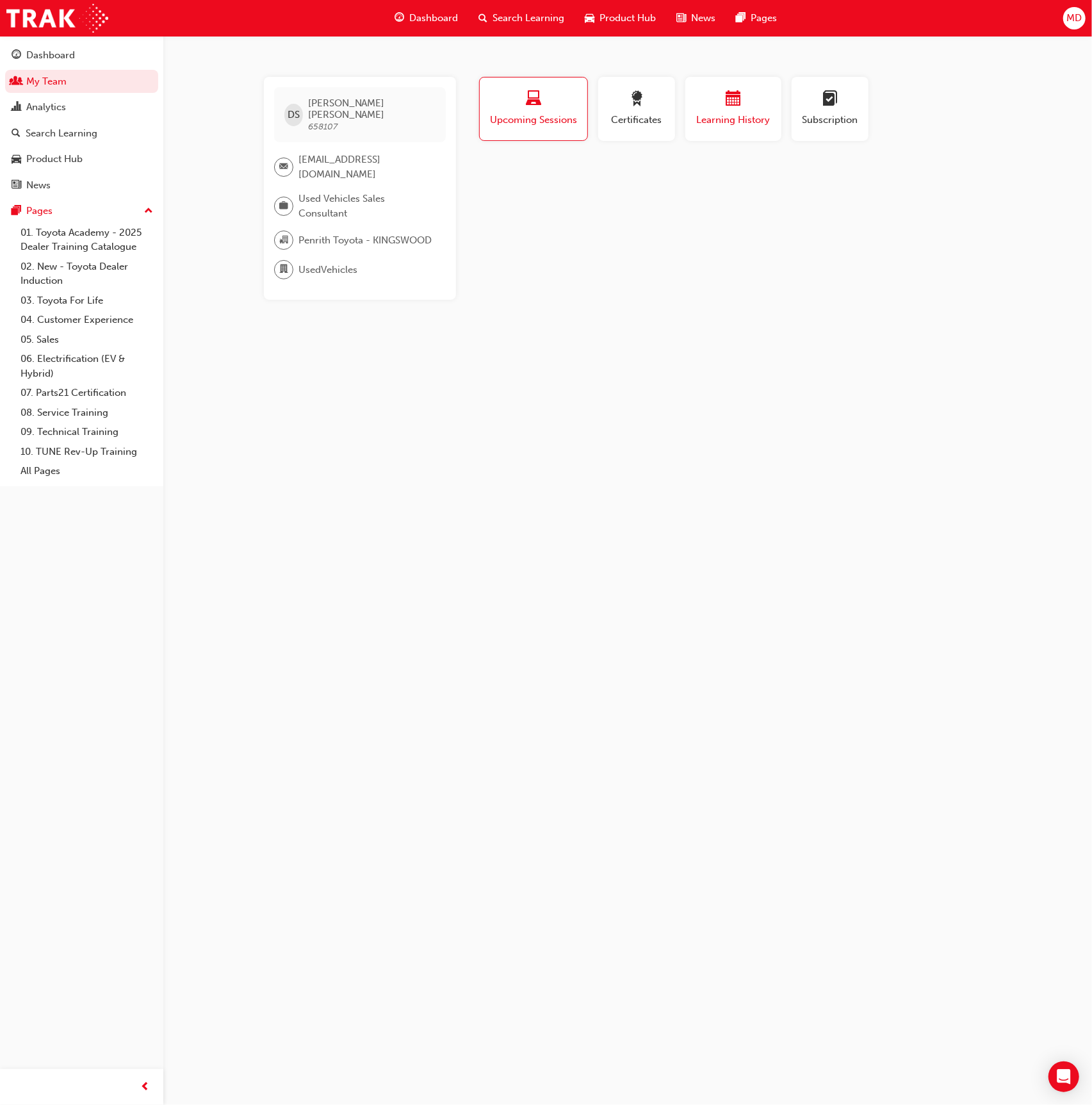
click at [631, 116] on span "Certificates" at bounding box center [637, 120] width 57 height 14
click at [756, 107] on div "button" at bounding box center [733, 101] width 77 height 20
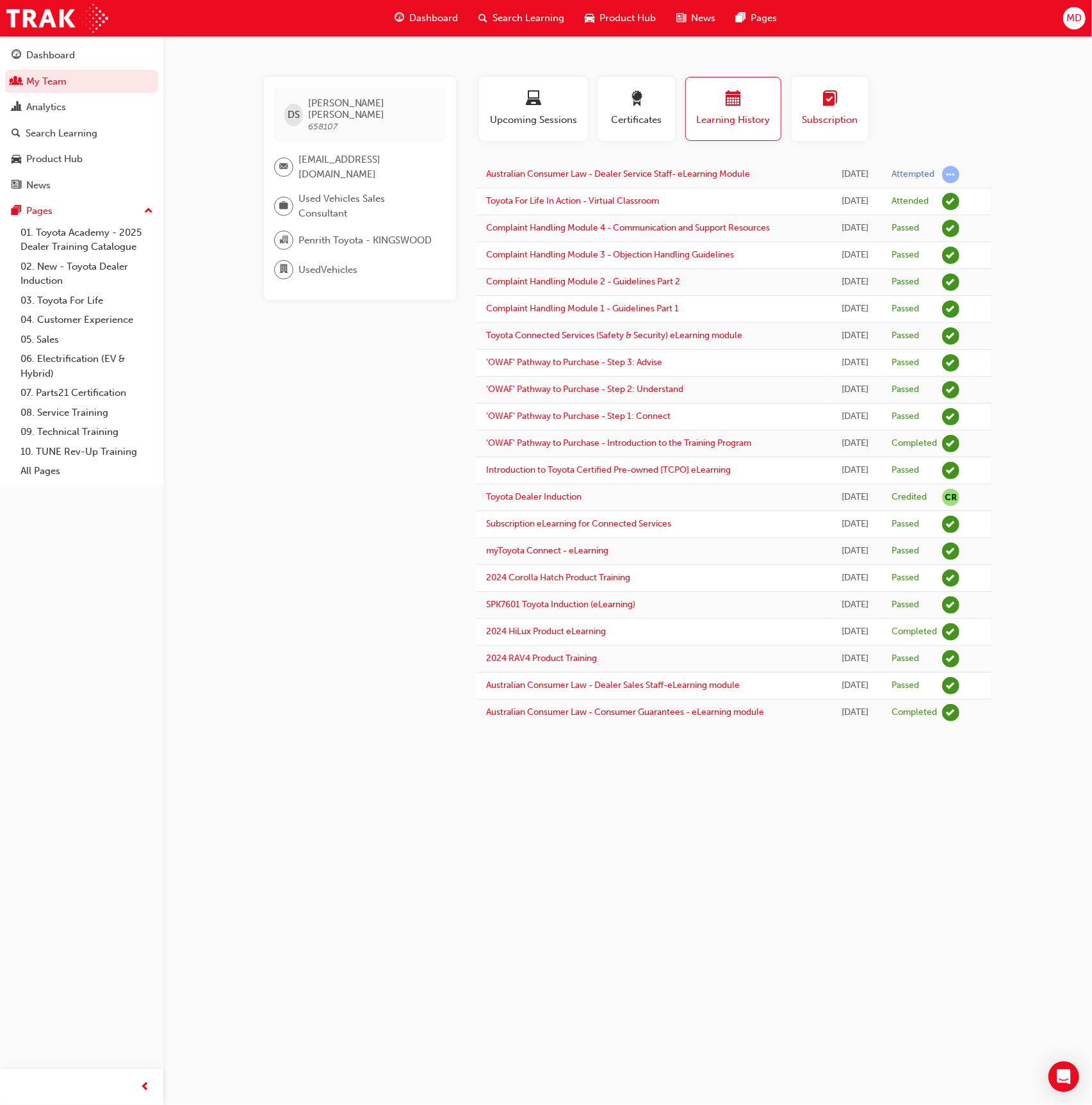
drag, startPoint x: 853, startPoint y: 99, endPoint x: 840, endPoint y: 100, distance: 13.0
click at [847, 100] on div "button" at bounding box center [830, 101] width 57 height 20
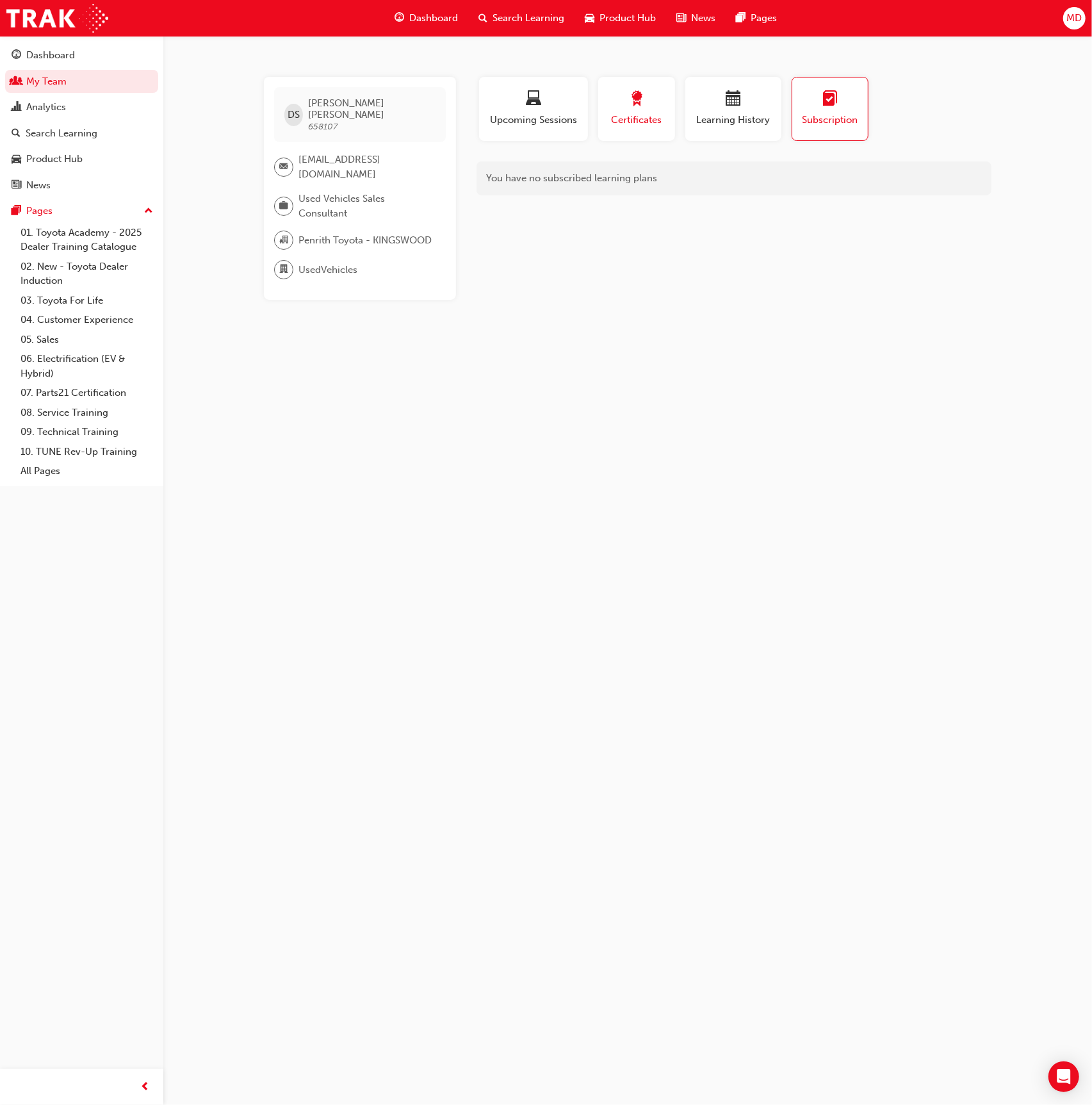
click at [624, 113] on span "Certificates" at bounding box center [637, 120] width 57 height 14
click at [524, 105] on div "button" at bounding box center [534, 101] width 89 height 20
